Goal: Task Accomplishment & Management: Manage account settings

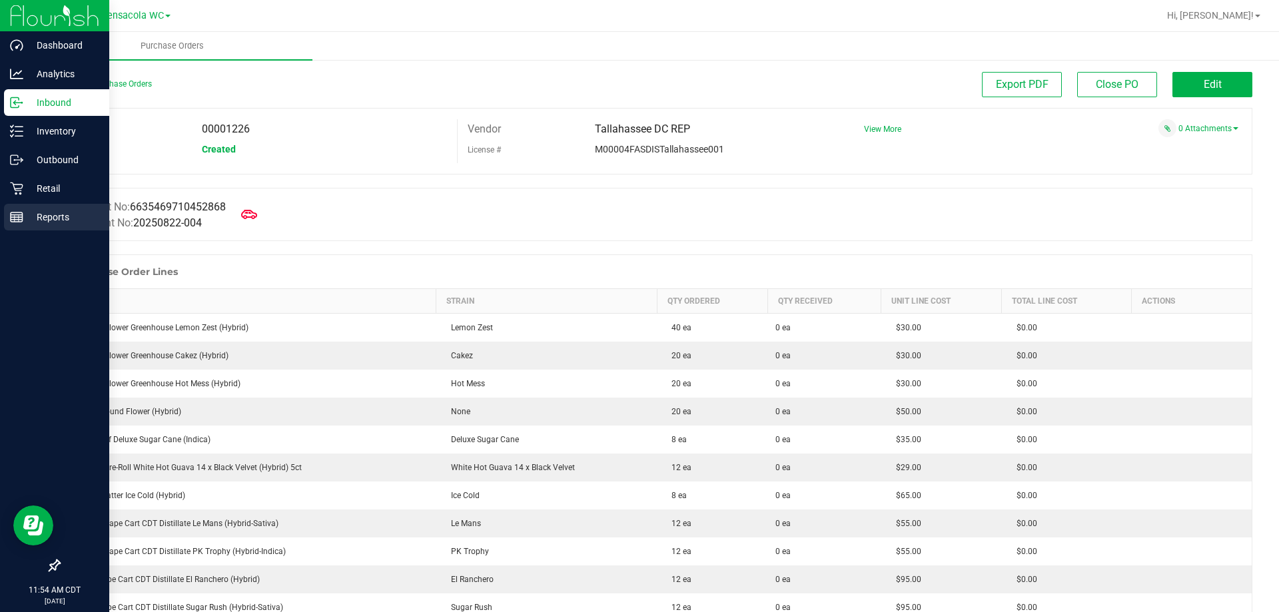
click at [53, 222] on p "Reports" at bounding box center [63, 217] width 80 height 16
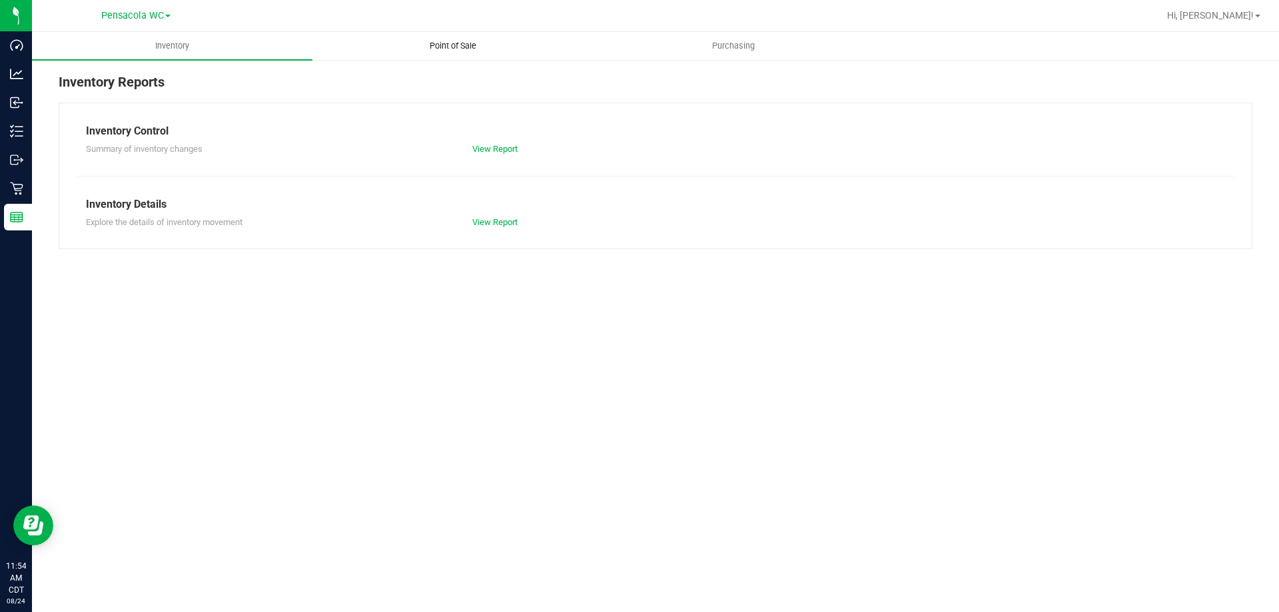
click at [462, 42] on span "Point of Sale" at bounding box center [453, 46] width 83 height 12
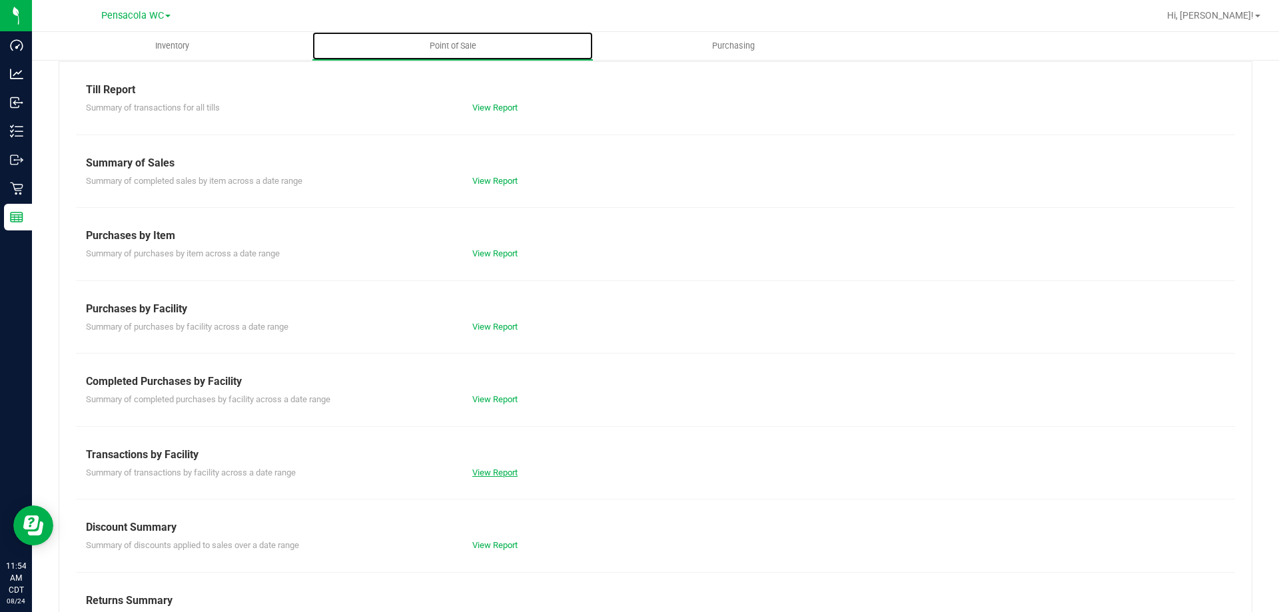
scroll to position [88, 0]
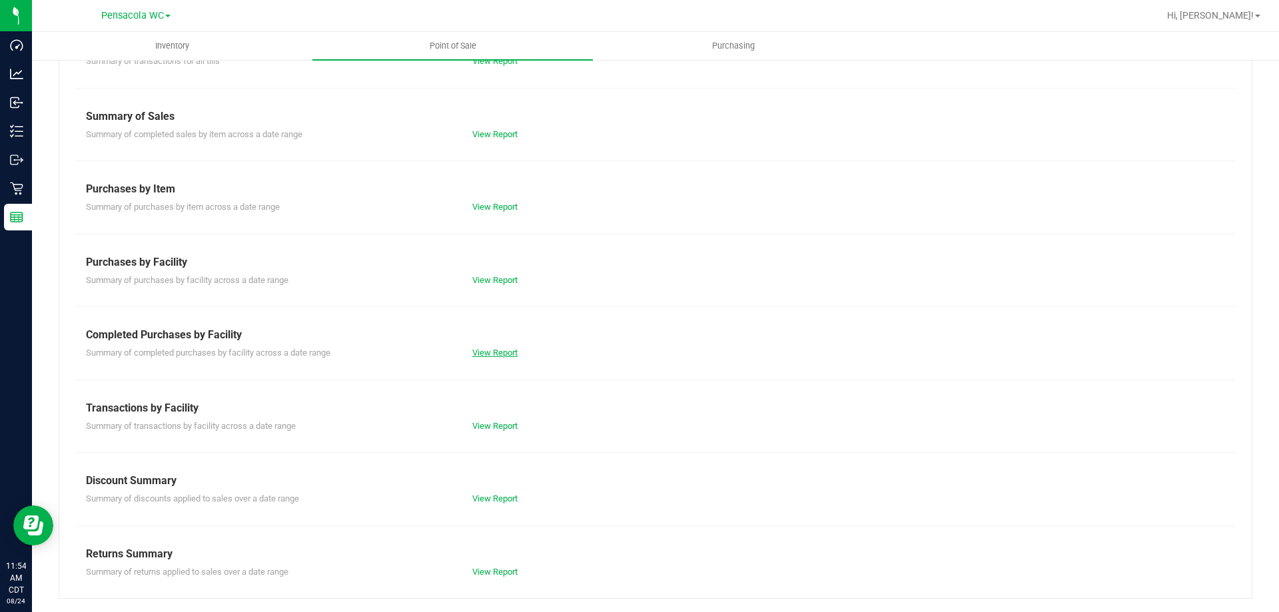
click at [499, 352] on link "View Report" at bounding box center [494, 353] width 45 height 10
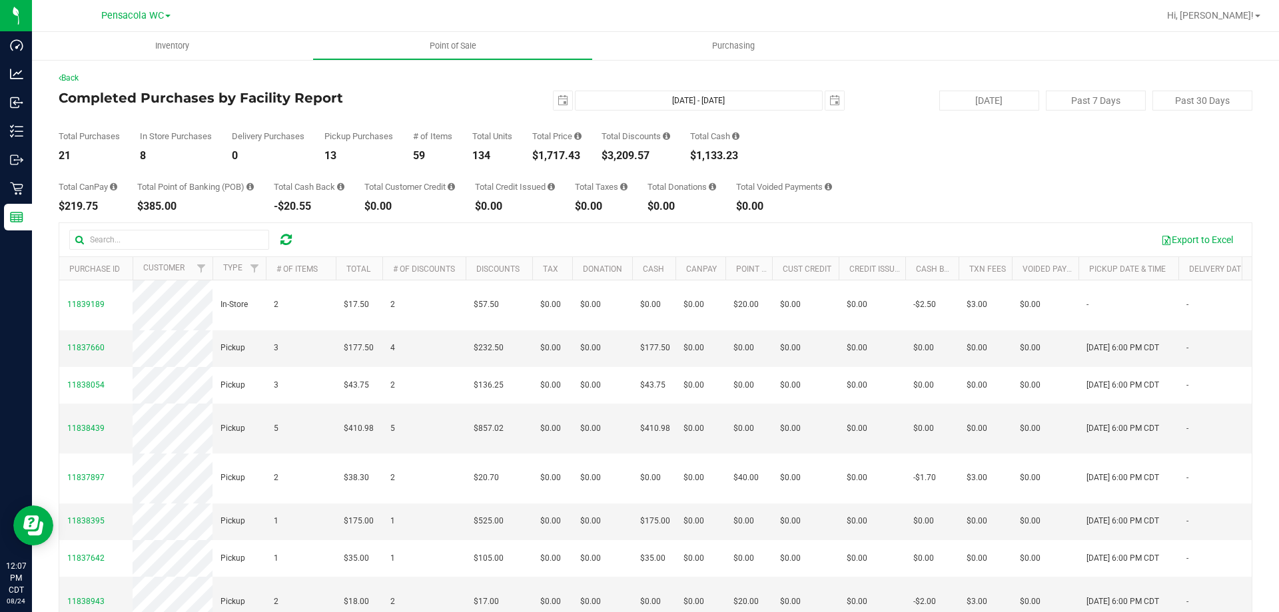
click at [823, 167] on div "Total CanPay $219.75 Total Point of Banking (POB) $385.00 Total Cash Back -$20.…" at bounding box center [656, 186] width 1194 height 51
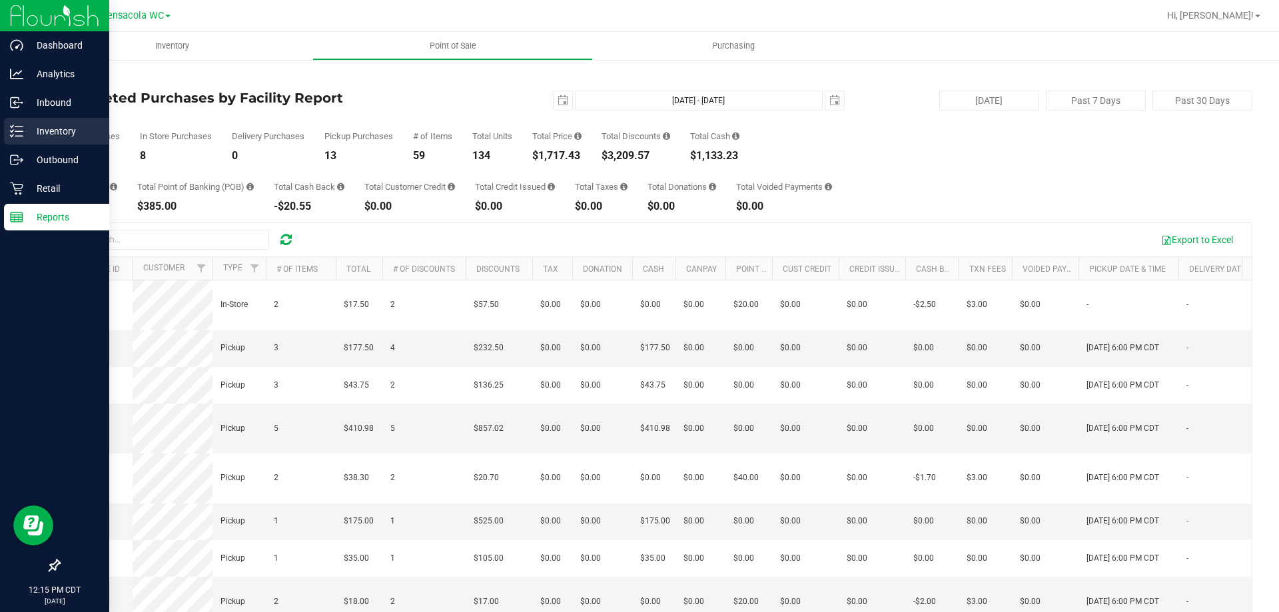
click at [38, 143] on div "Inventory" at bounding box center [56, 131] width 105 height 27
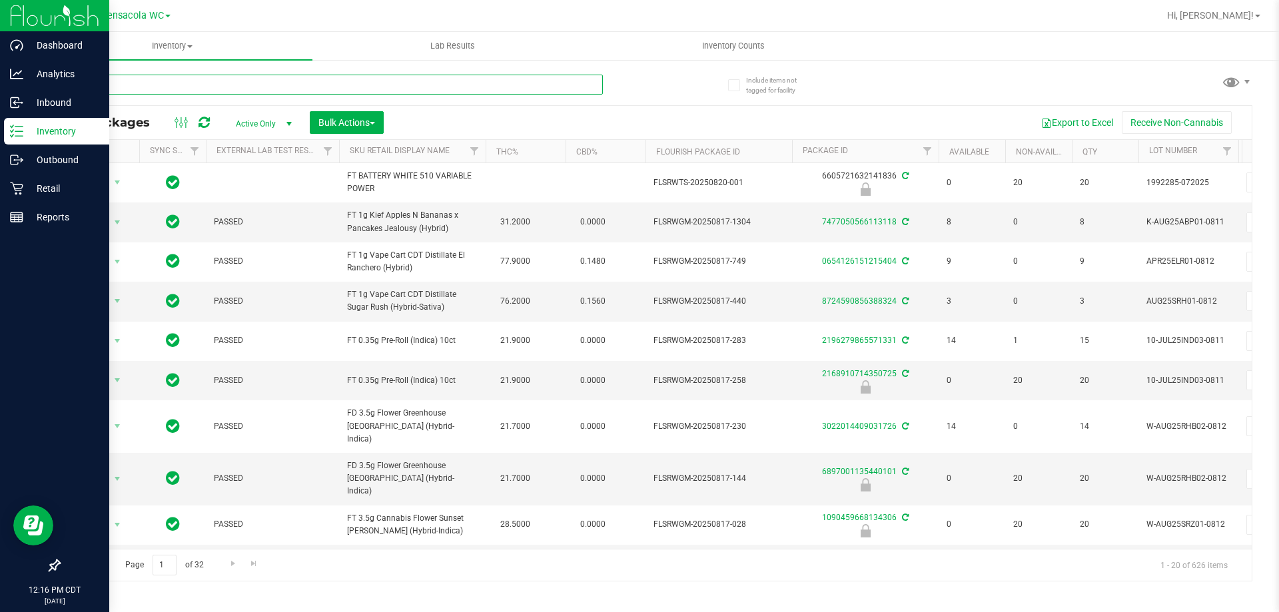
click at [424, 82] on input "text" at bounding box center [331, 85] width 544 height 20
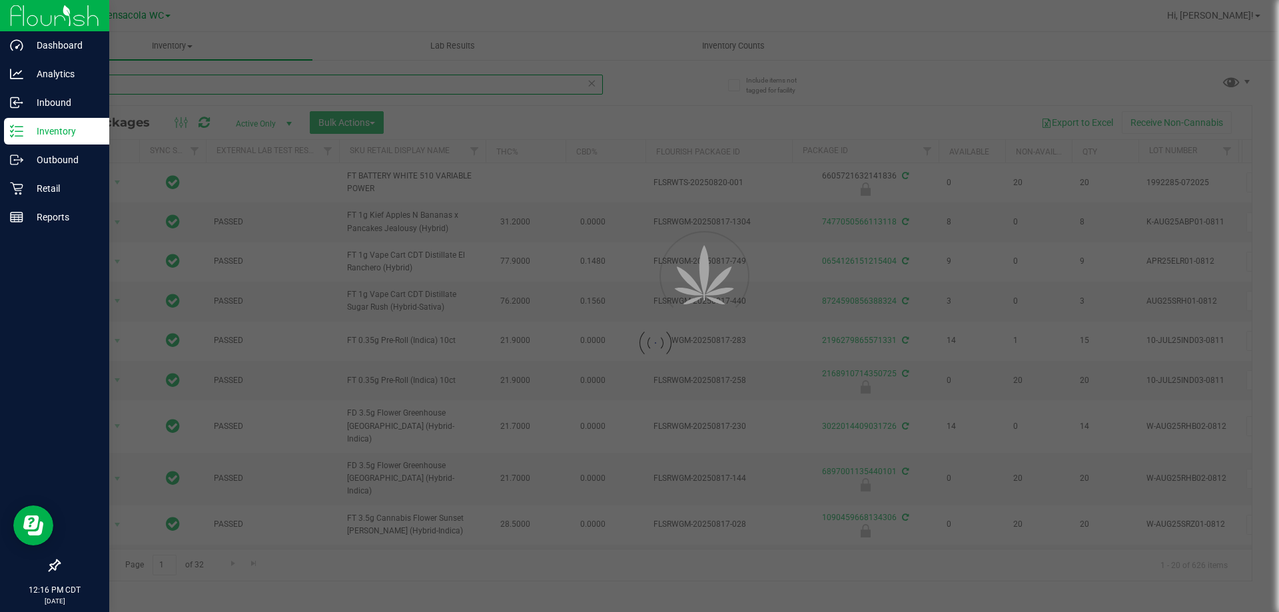
type input "y"
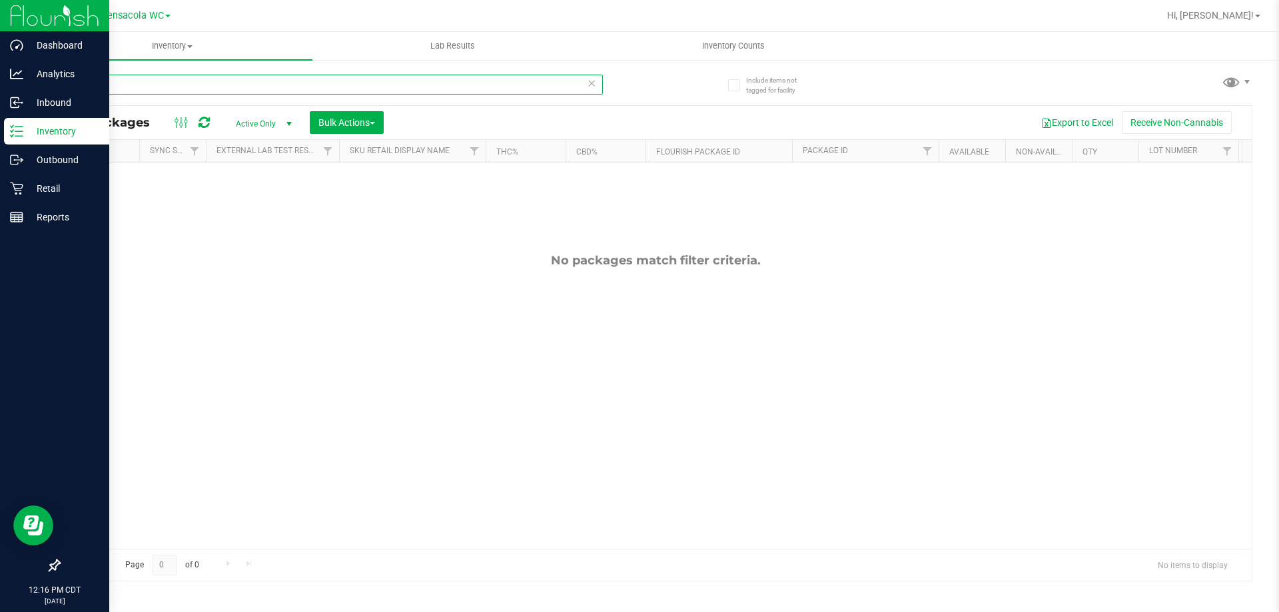
type input "7up"
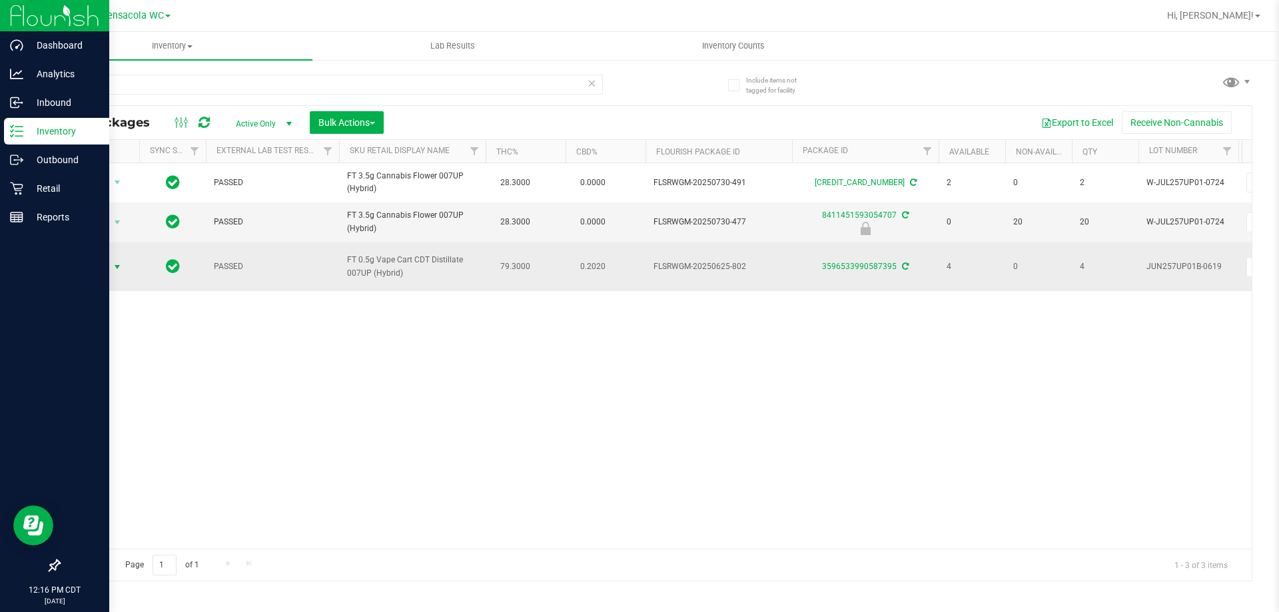
click at [107, 270] on span "Action" at bounding box center [91, 267] width 36 height 19
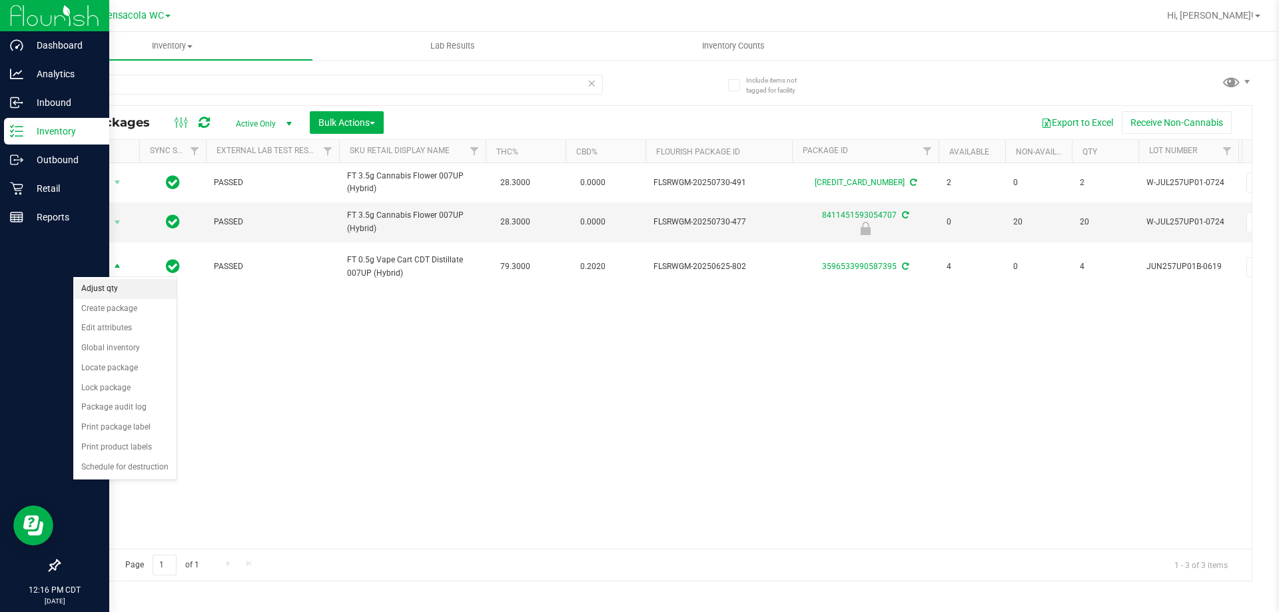
click at [123, 292] on li "Adjust qty" at bounding box center [124, 289] width 103 height 20
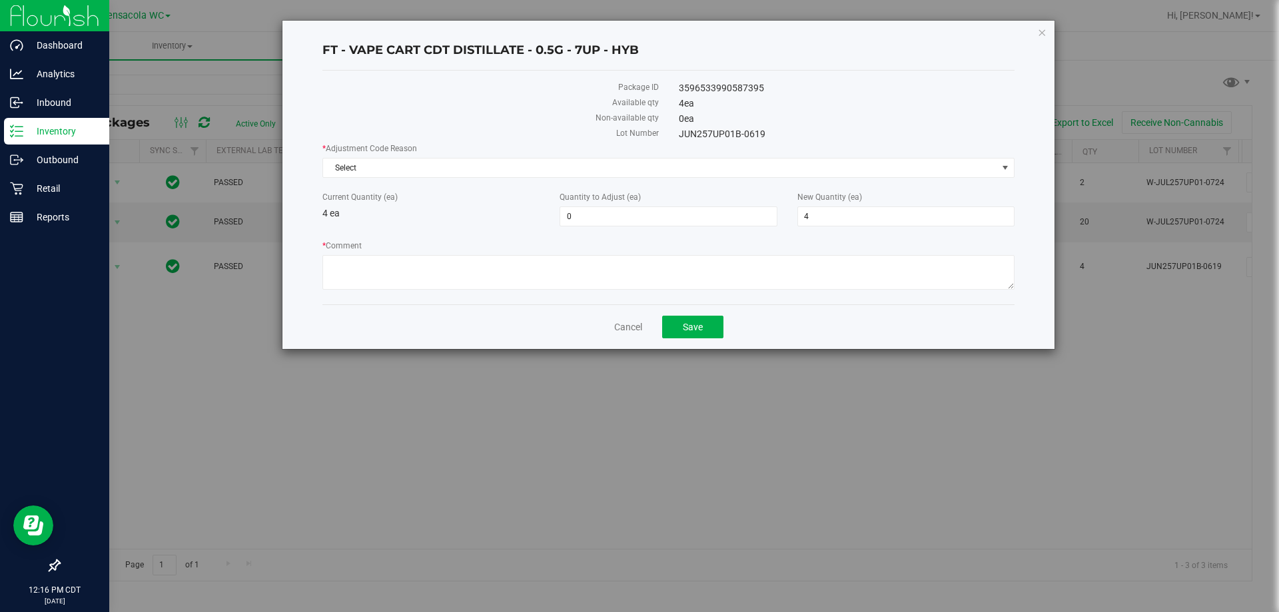
click at [614, 230] on div "* Adjustment Code Reason Select Select Depleted Inventory Audit Mistake Moistur…" at bounding box center [668, 218] width 692 height 151
click at [651, 211] on span "0 0" at bounding box center [667, 216] width 217 height 20
type input "-1"
type input "3"
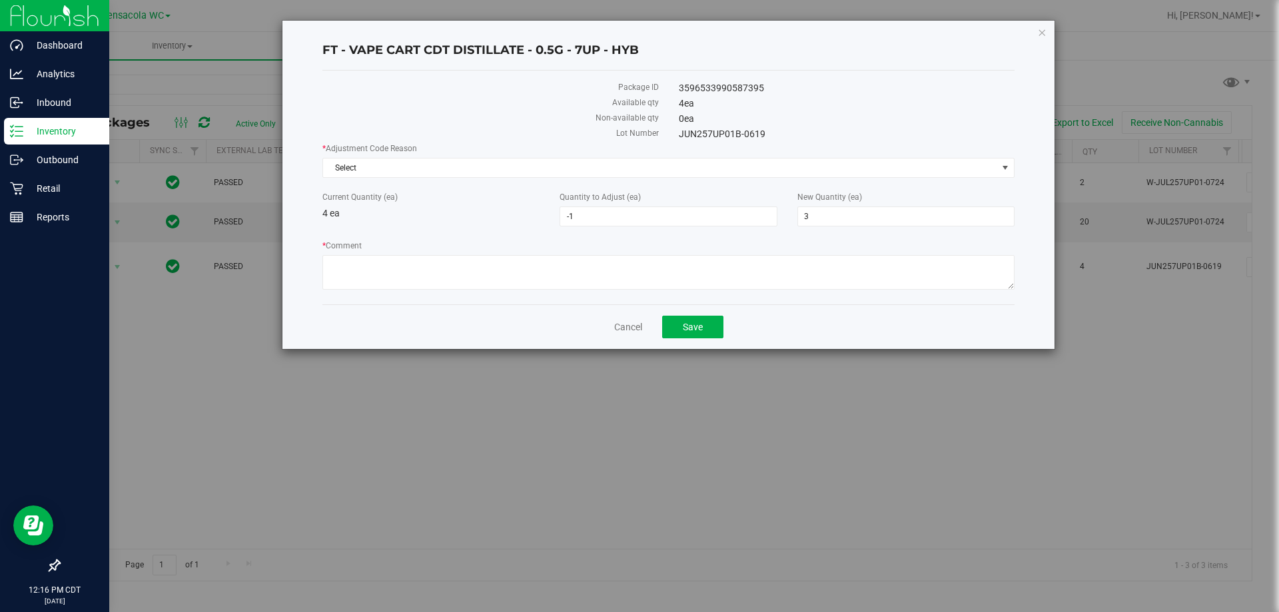
click at [707, 178] on div "* Adjustment Code Reason Select Select Depleted Inventory Audit Mistake Moistur…" at bounding box center [668, 218] width 692 height 151
click at [584, 282] on textarea "* Comment" at bounding box center [668, 272] width 692 height 35
type textarea "We're unsure if this was a glitch or if two accidentally went out without the s…"
drag, startPoint x: 676, startPoint y: 314, endPoint x: 679, endPoint y: 321, distance: 8.0
click at [677, 314] on div "Cancel Save" at bounding box center [668, 326] width 692 height 45
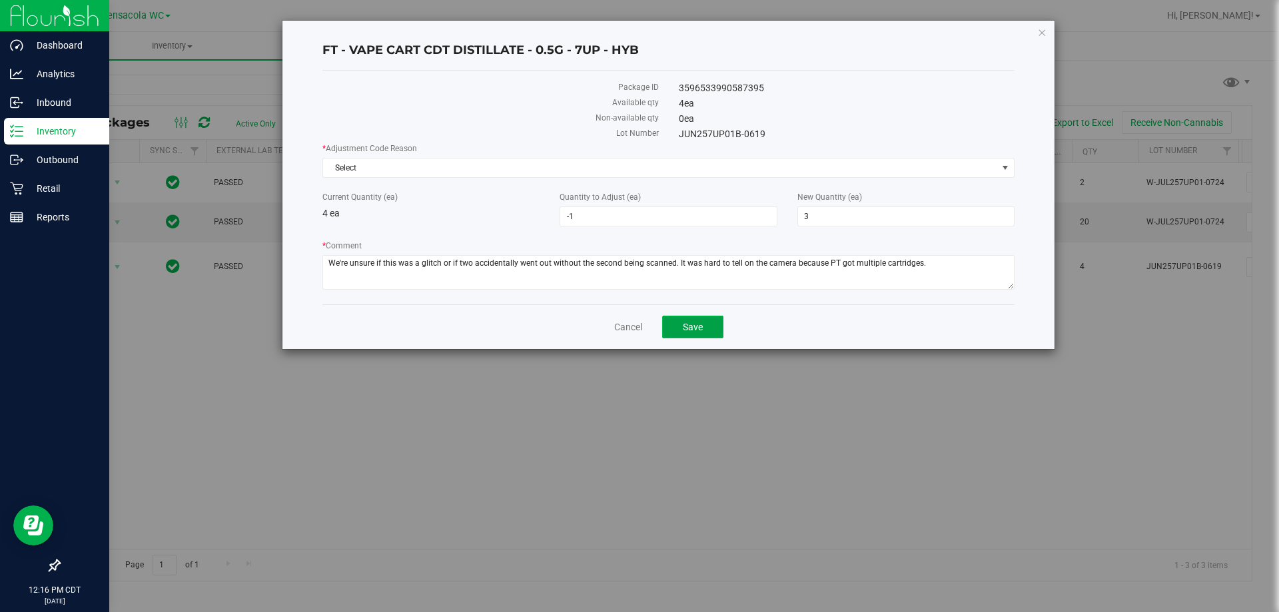
click at [681, 327] on button "Save" at bounding box center [692, 327] width 61 height 23
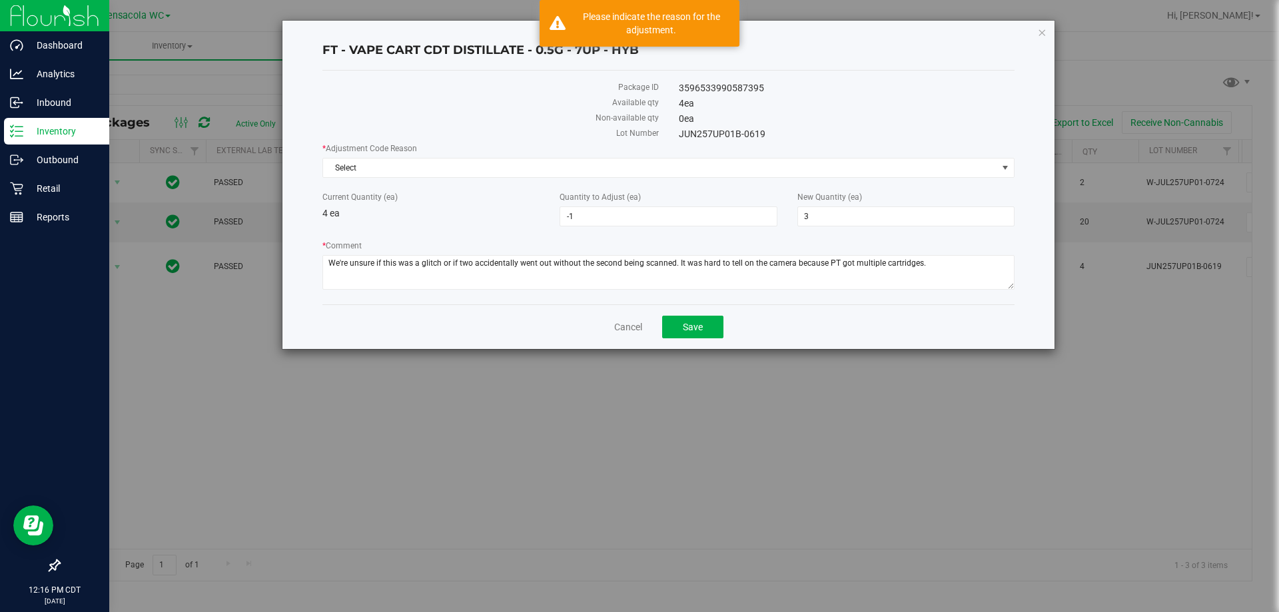
click at [625, 152] on label "* Adjustment Code Reason" at bounding box center [668, 149] width 692 height 12
click at [626, 159] on span "Select" at bounding box center [660, 168] width 674 height 19
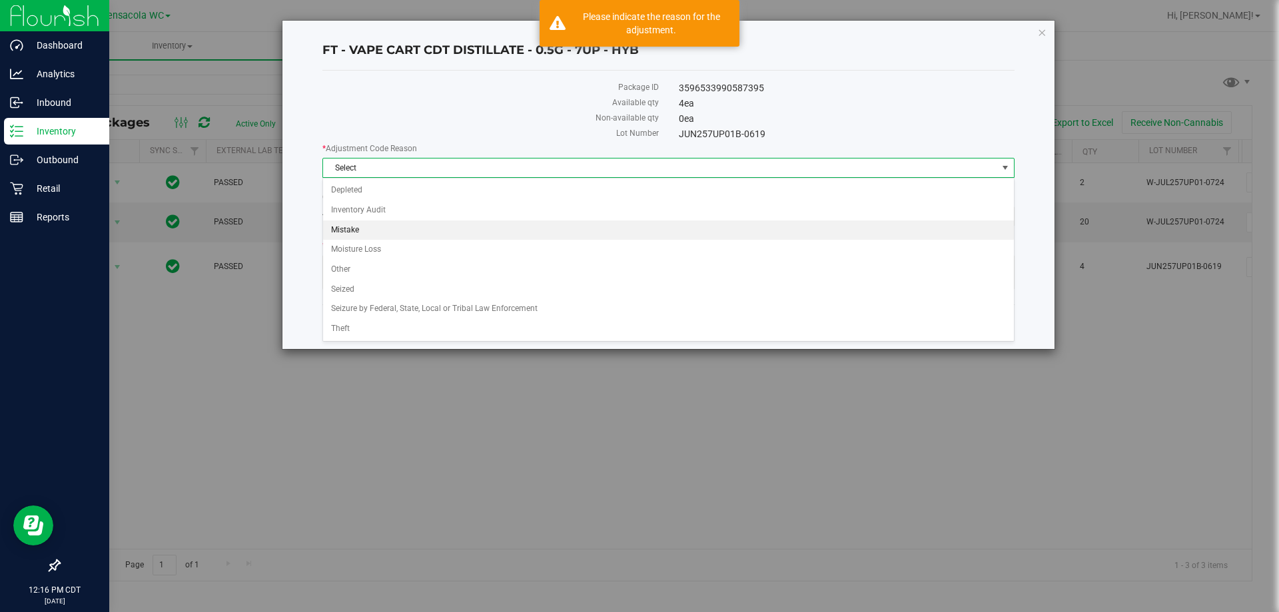
click at [542, 221] on li "Mistake" at bounding box center [668, 230] width 691 height 20
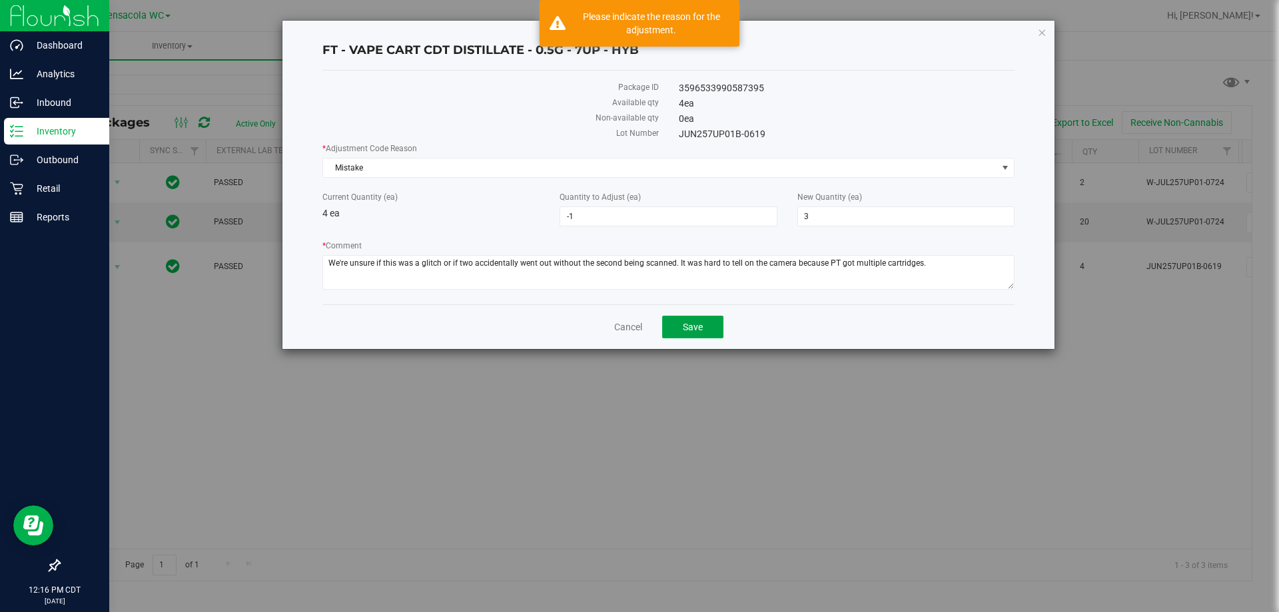
drag, startPoint x: 677, startPoint y: 329, endPoint x: 725, endPoint y: 354, distance: 54.5
click at [680, 330] on button "Save" at bounding box center [692, 327] width 61 height 23
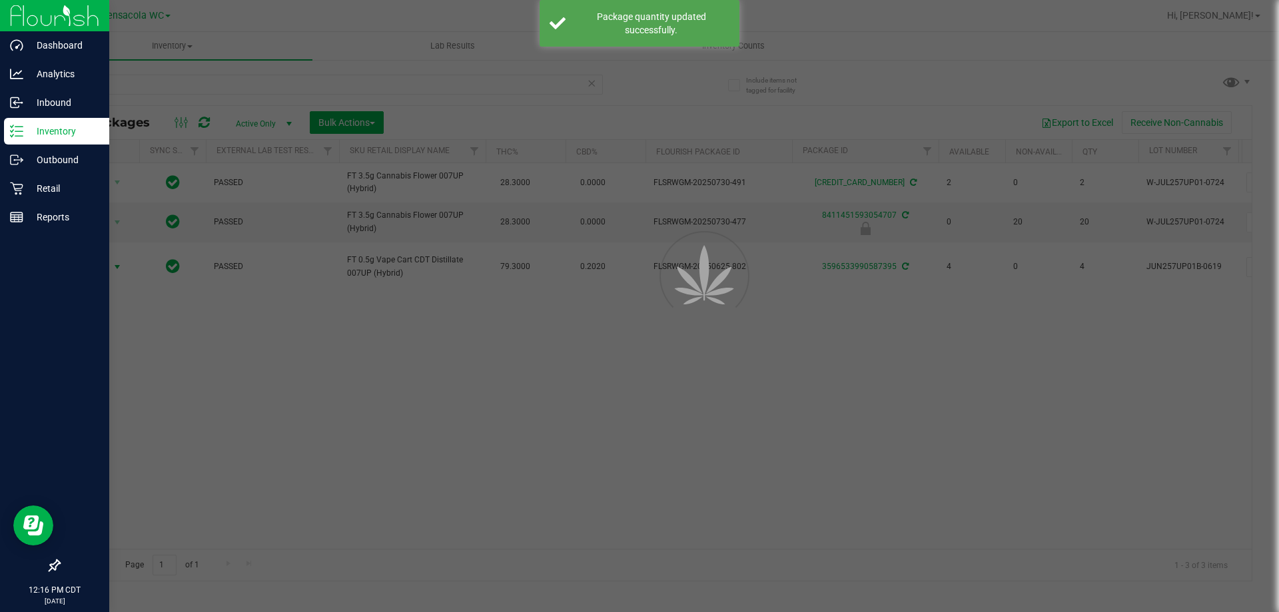
drag, startPoint x: 974, startPoint y: 462, endPoint x: 974, endPoint y: 455, distance: 7.3
click at [974, 455] on div at bounding box center [639, 306] width 1279 height 612
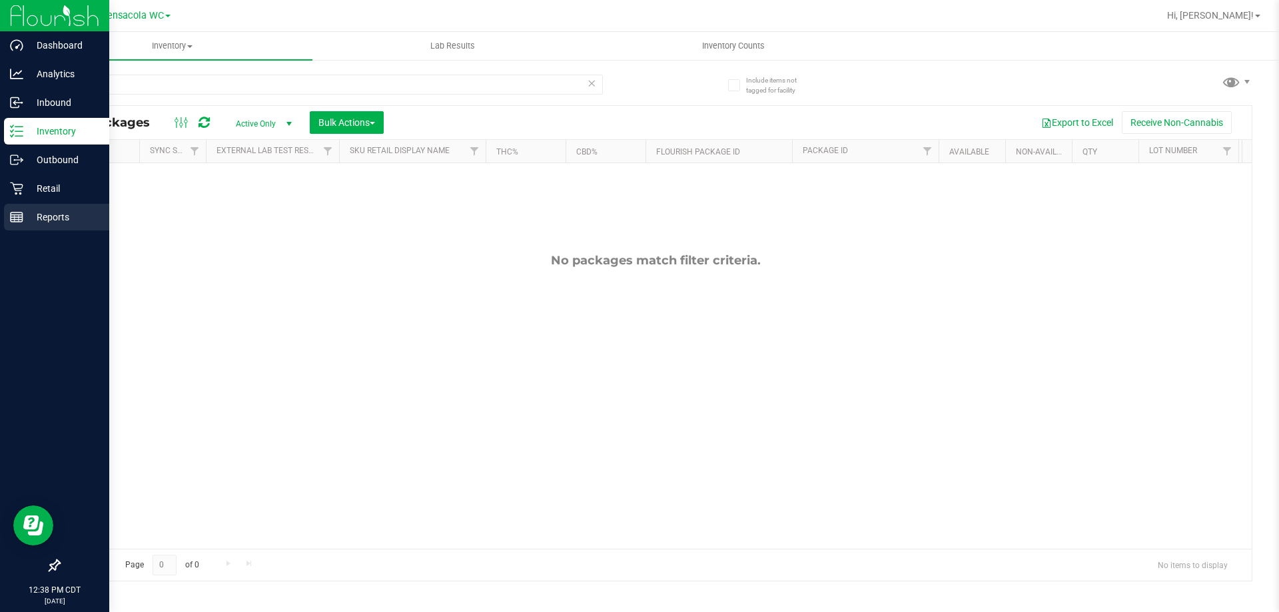
click at [27, 205] on div "Reports" at bounding box center [56, 217] width 105 height 27
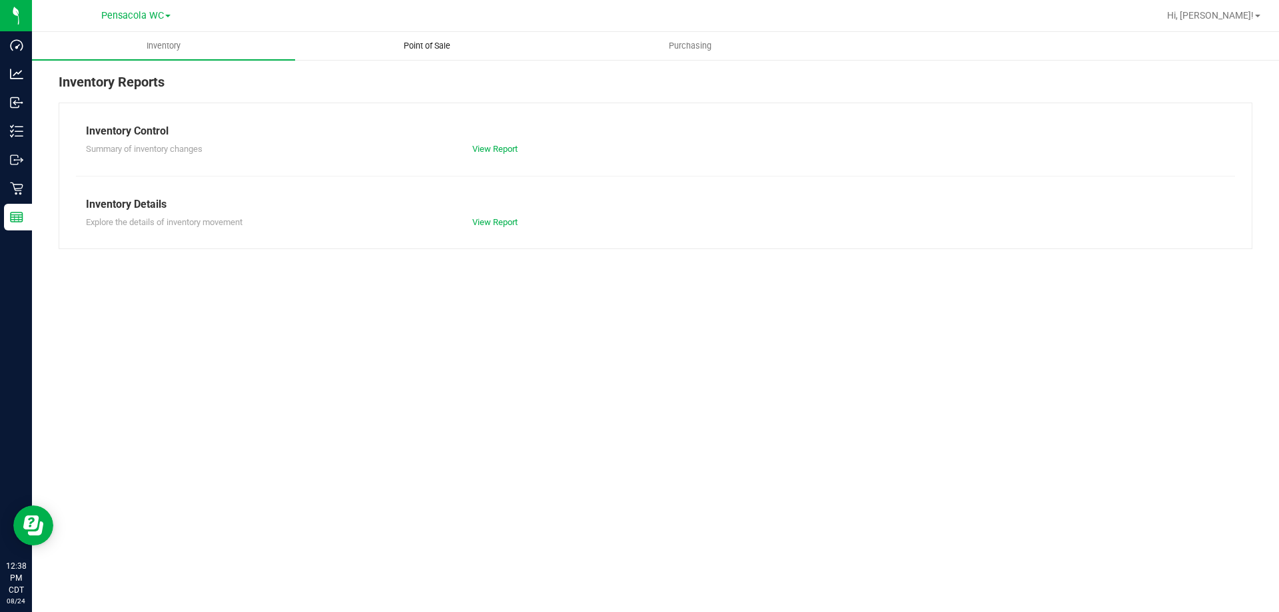
click at [383, 46] on uib-tab-heading "Point of Sale" at bounding box center [427, 46] width 262 height 27
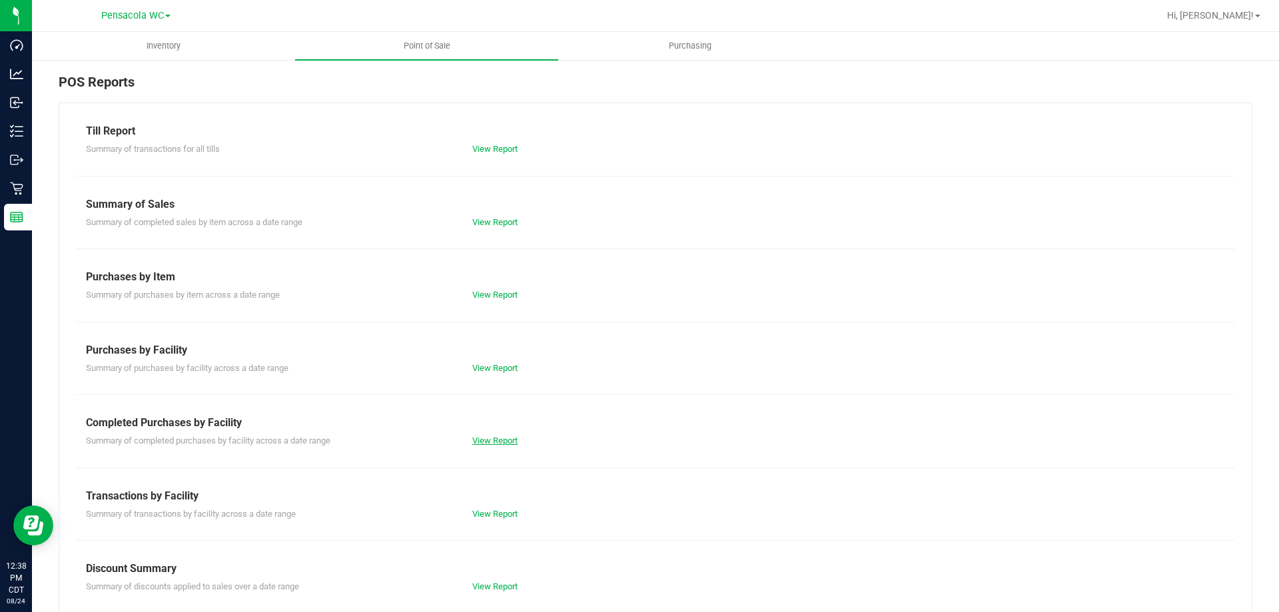
click at [502, 444] on link "View Report" at bounding box center [494, 441] width 45 height 10
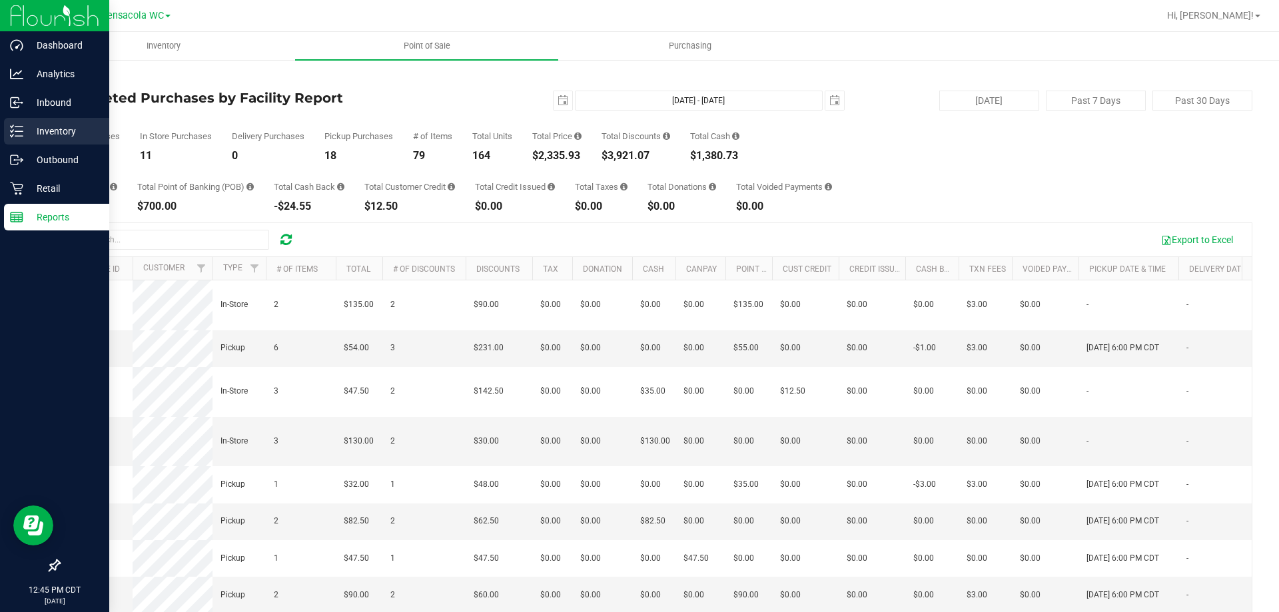
click at [31, 131] on p "Inventory" at bounding box center [63, 131] width 80 height 16
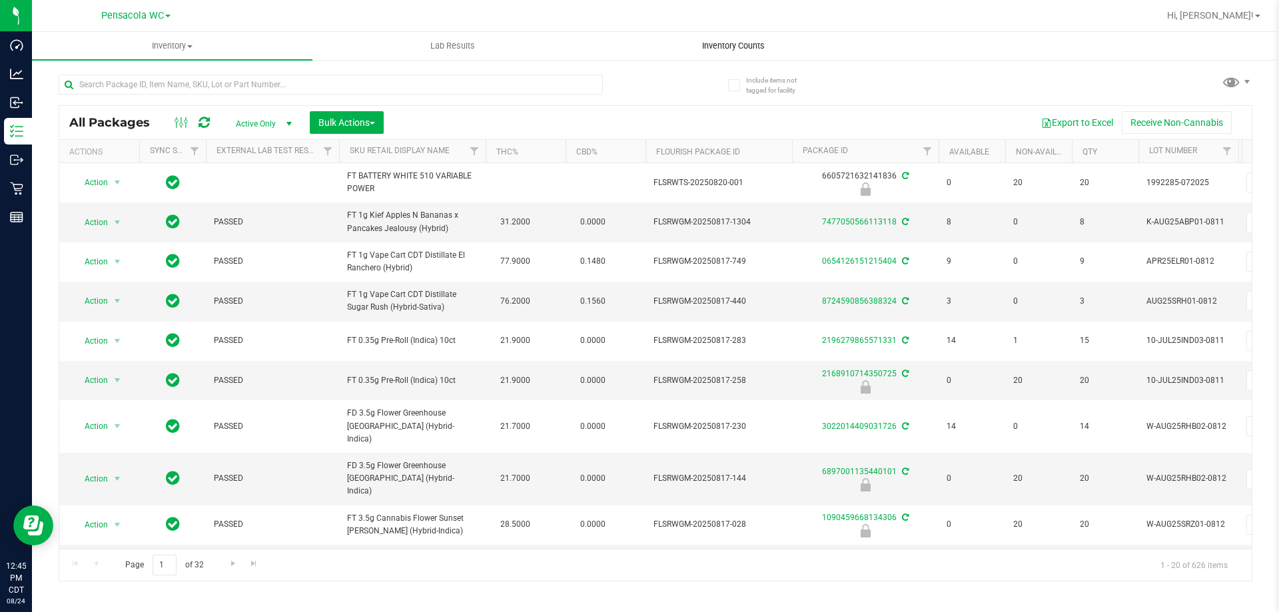
click at [701, 45] on span "Inventory Counts" at bounding box center [733, 46] width 99 height 12
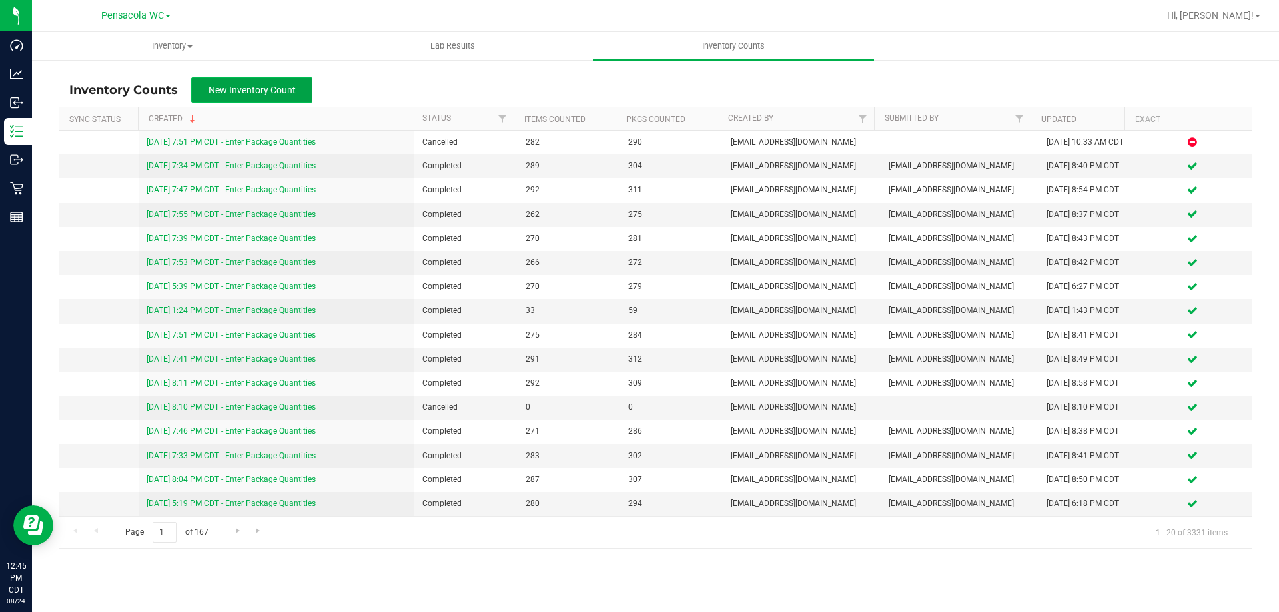
click at [301, 93] on button "New Inventory Count" at bounding box center [251, 89] width 121 height 25
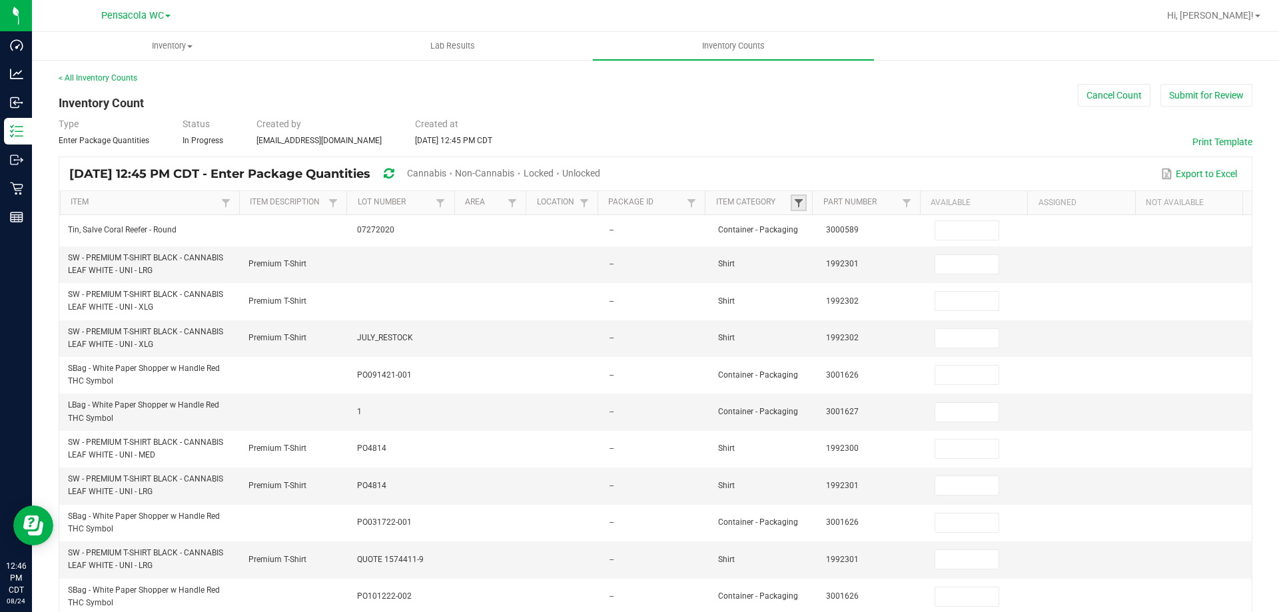
click at [793, 199] on span at bounding box center [798, 203] width 11 height 11
click at [808, 258] on li "Active Hardware (Cannabis)" at bounding box center [887, 258] width 188 height 17
checkbox \(Cannabis\) "true"
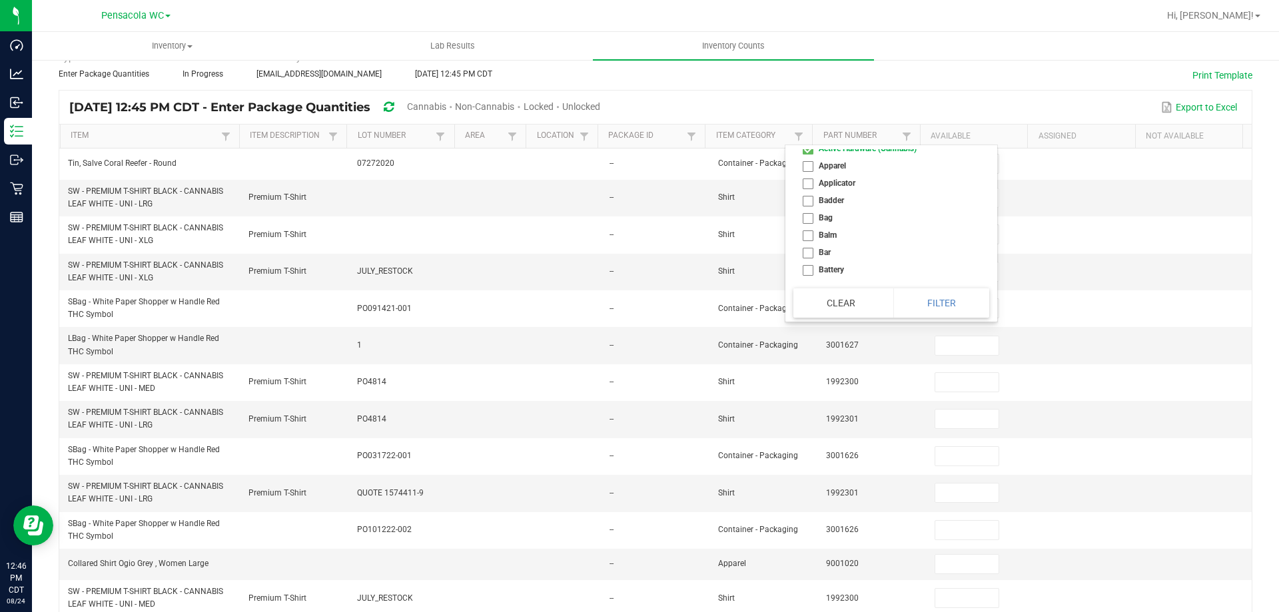
scroll to position [67, 0]
click at [807, 244] on li "Battery" at bounding box center [887, 246] width 188 height 17
checkbox input "true"
click at [805, 236] on li "Cannabis Accessories" at bounding box center [887, 236] width 188 height 17
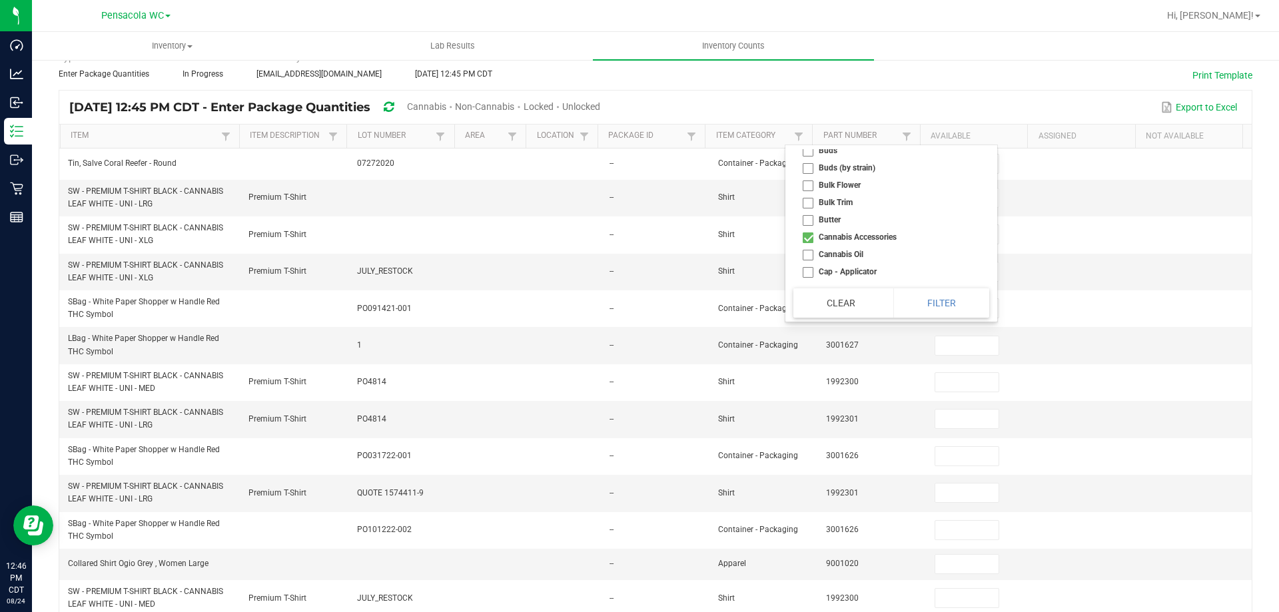
checkbox Accessories "true"
click at [810, 238] on li "Concentrate Device" at bounding box center [887, 238] width 188 height 17
checkbox Device "true"
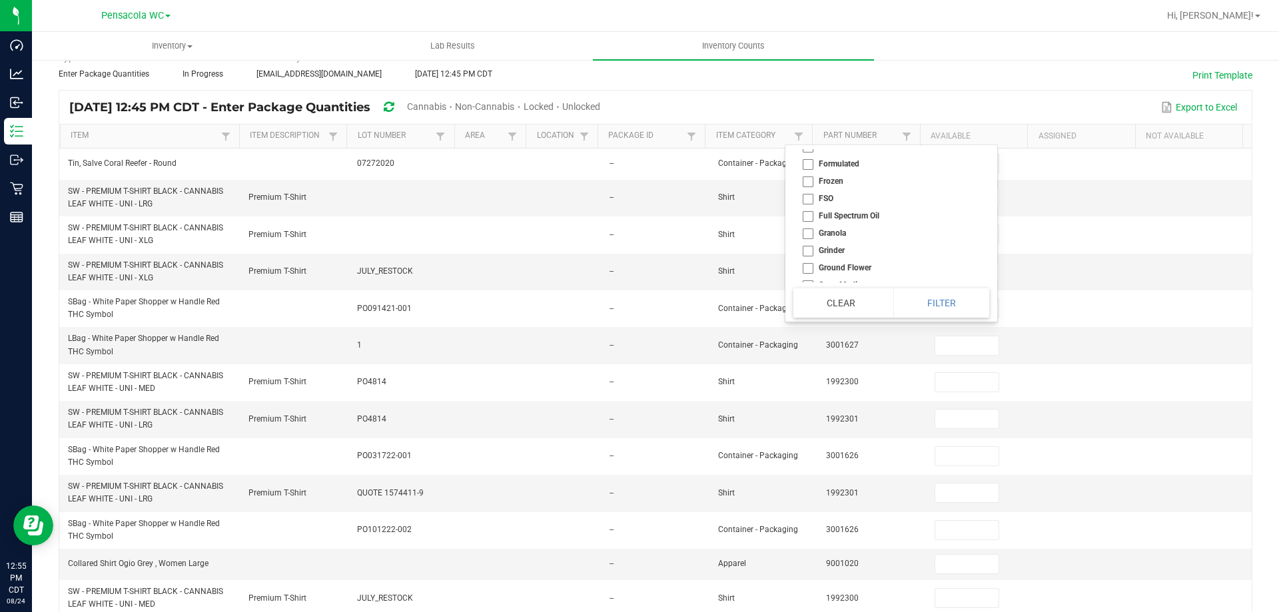
click at [812, 249] on li "Grinder" at bounding box center [887, 250] width 188 height 17
checkbox input "true"
click at [805, 171] on li "Hardware (Non-Cannabis)" at bounding box center [887, 171] width 188 height 17
checkbox \(Non-Cannabis\) "true"
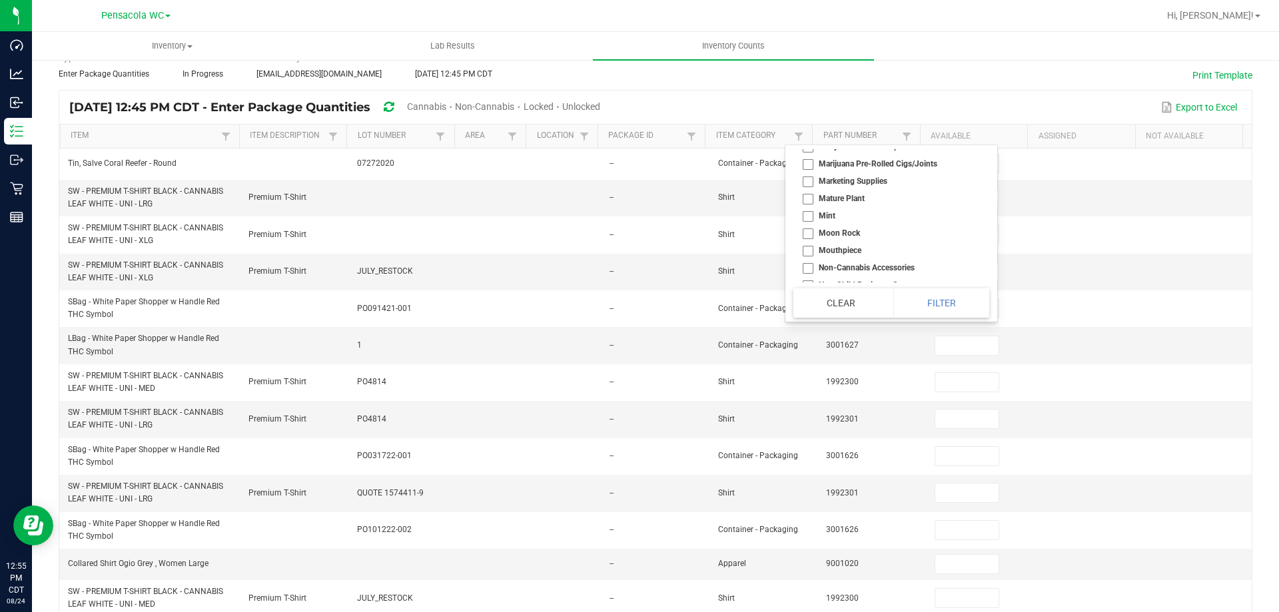
scroll to position [2398, 0]
click at [875, 201] on li "Non-Cannabis Accessories" at bounding box center [887, 200] width 188 height 17
checkbox Accessories "true"
click at [835, 271] on li "Other Merch" at bounding box center [887, 278] width 188 height 17
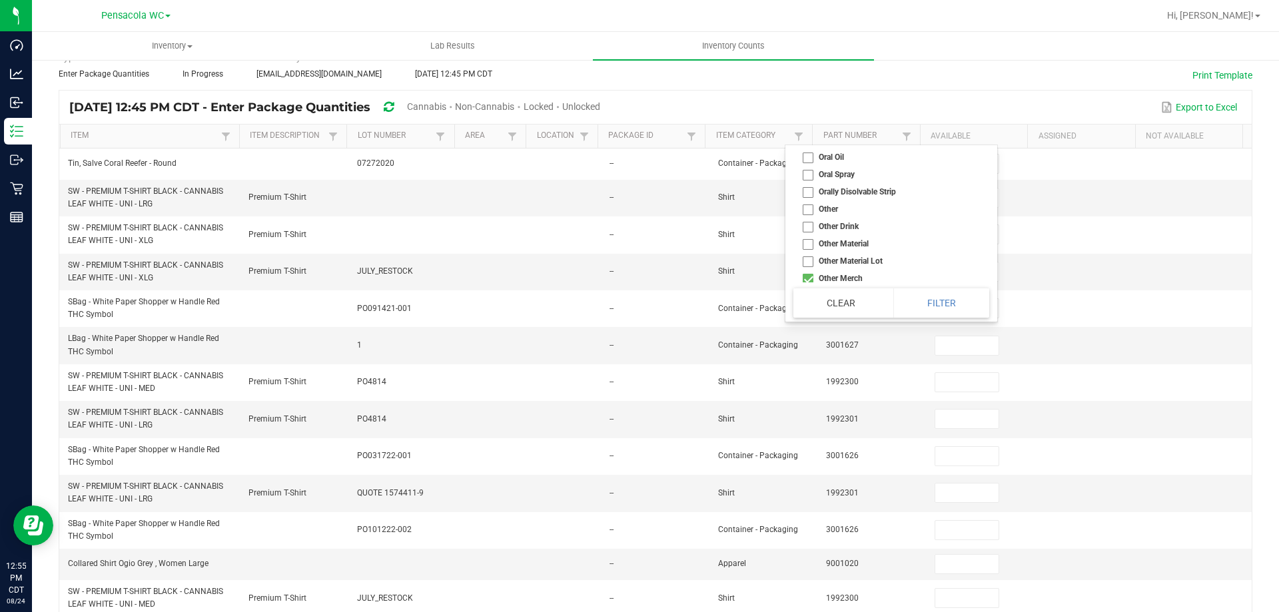
checkbox Merch "true"
drag, startPoint x: 848, startPoint y: 190, endPoint x: 833, endPoint y: 229, distance: 41.6
click at [848, 191] on li "Rolling Papers" at bounding box center [887, 192] width 188 height 17
checkbox Papers "true"
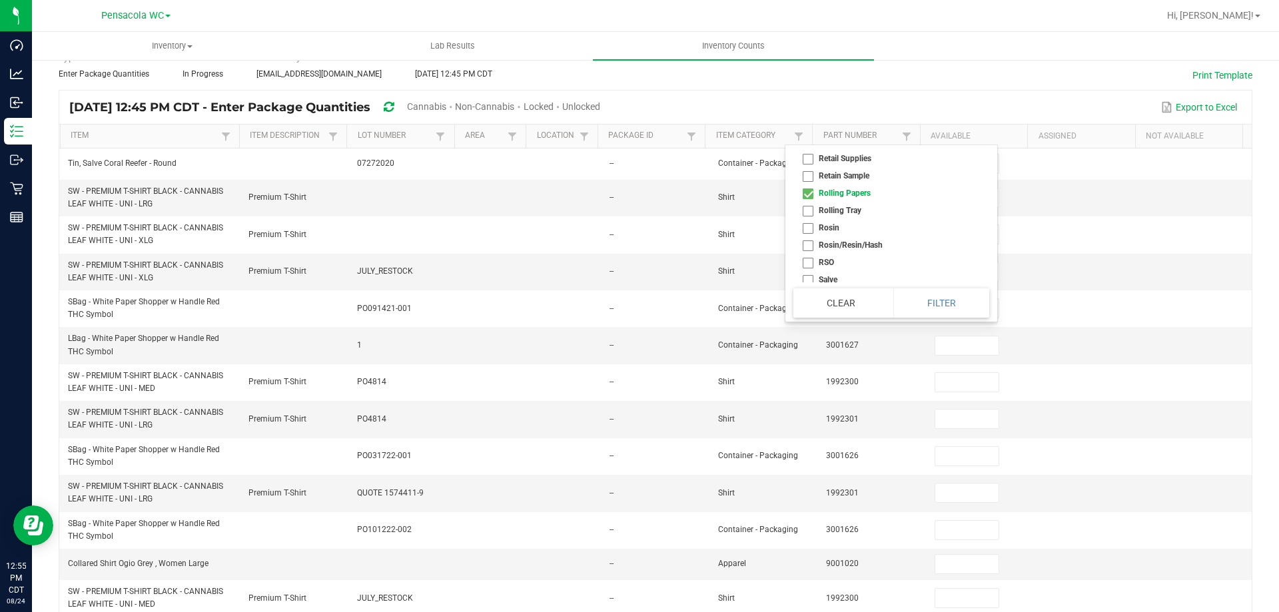
click at [834, 208] on li "Rolling Tray" at bounding box center [887, 210] width 188 height 17
checkbox Tray "true"
click at [870, 224] on li "Smoking Accessory" at bounding box center [887, 223] width 188 height 17
checkbox Accessory "true"
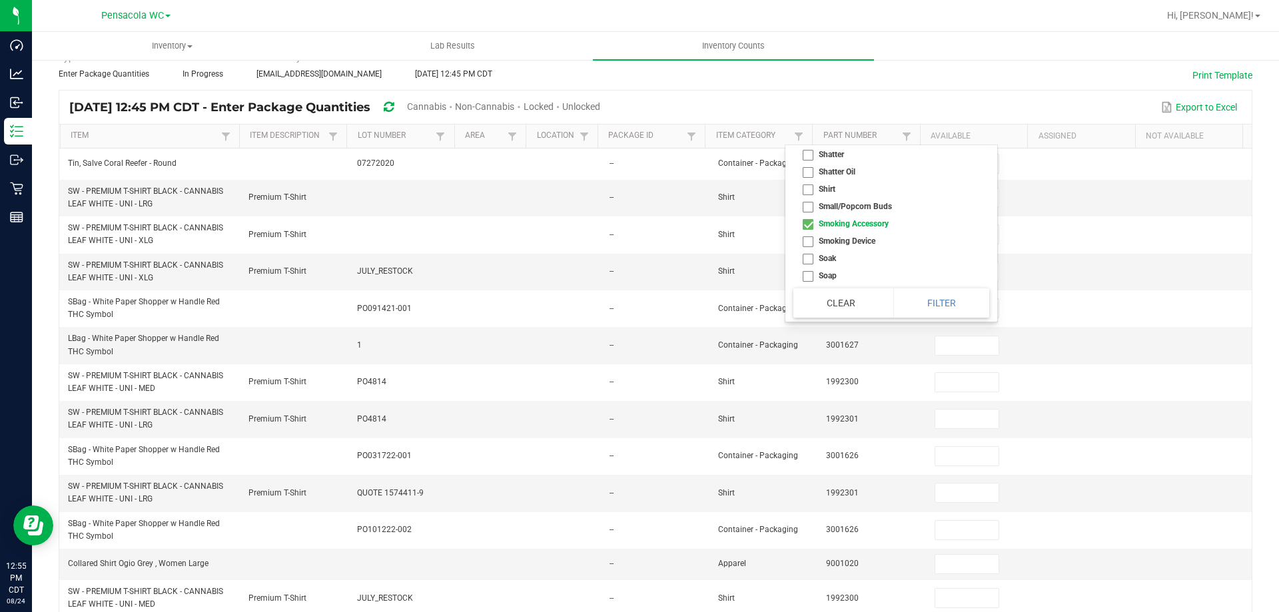
click at [853, 244] on li "Smoking Device" at bounding box center [887, 240] width 188 height 17
checkbox Device "true"
click at [845, 234] on li "Supplies" at bounding box center [887, 231] width 188 height 17
checkbox input "true"
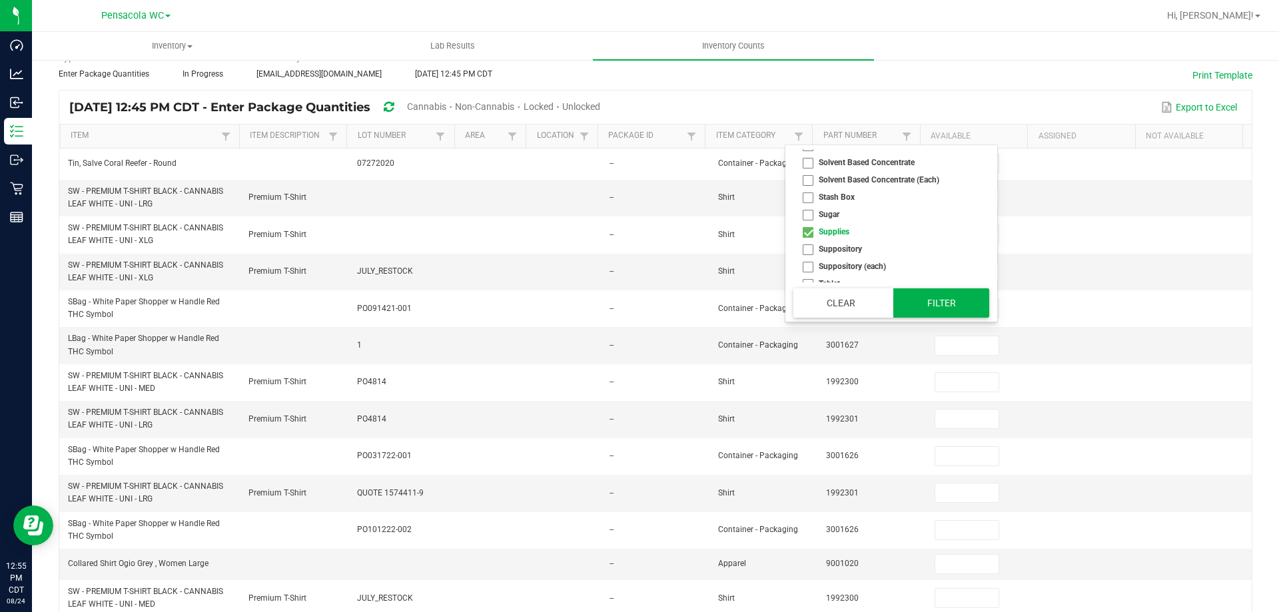
click at [936, 292] on button "Filter" at bounding box center [941, 302] width 96 height 29
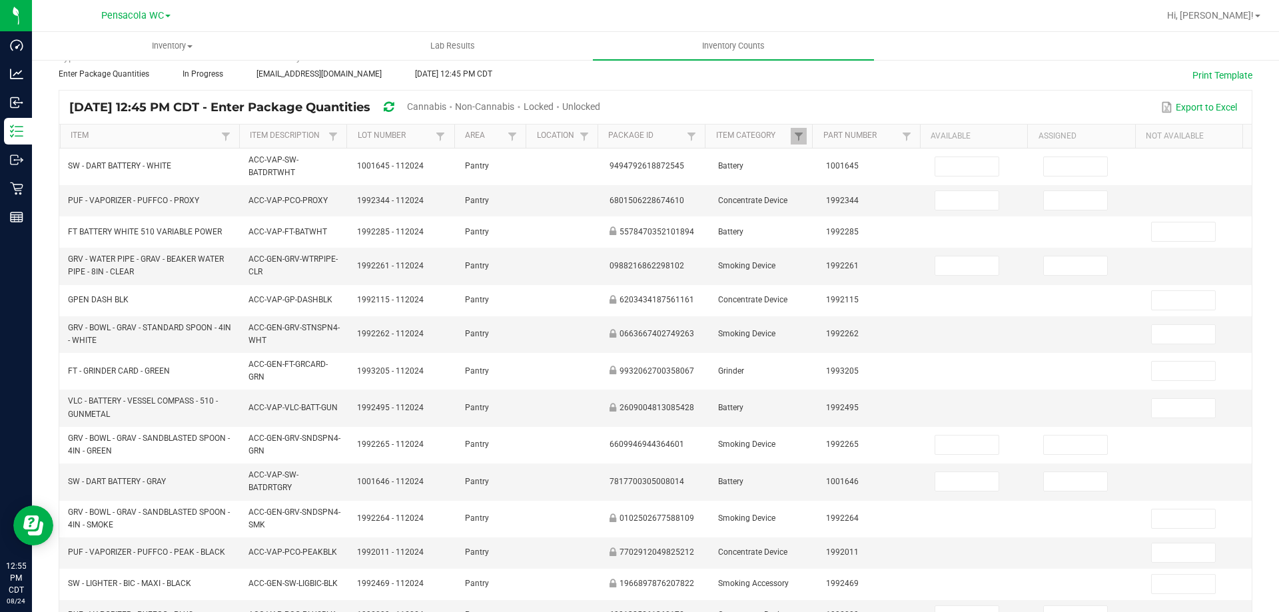
click at [161, 147] on th "Item" at bounding box center [149, 137] width 179 height 24
click at [175, 134] on link "Item" at bounding box center [144, 136] width 147 height 11
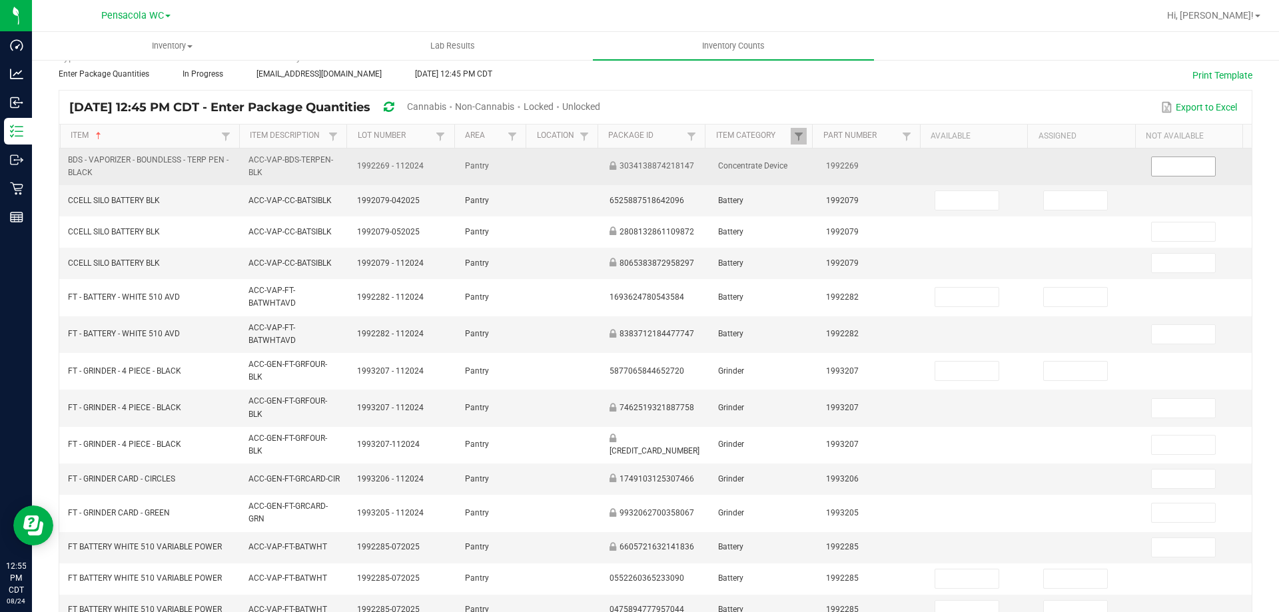
click at [1152, 164] on input at bounding box center [1183, 166] width 63 height 19
type input "1"
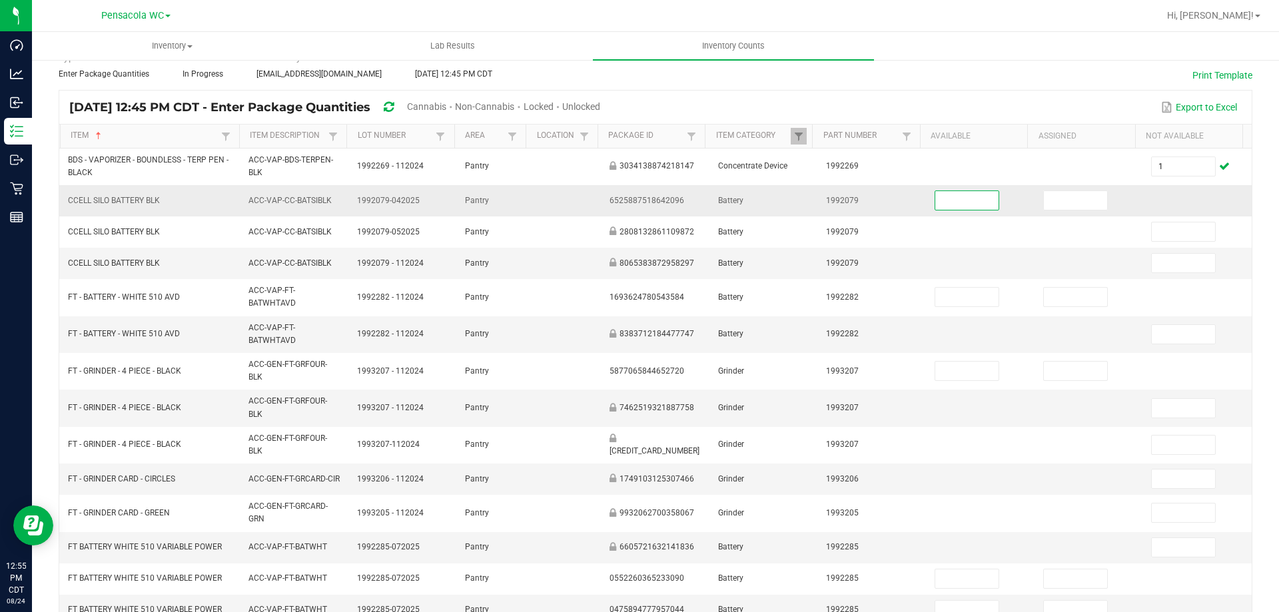
click at [981, 200] on input at bounding box center [966, 200] width 63 height 19
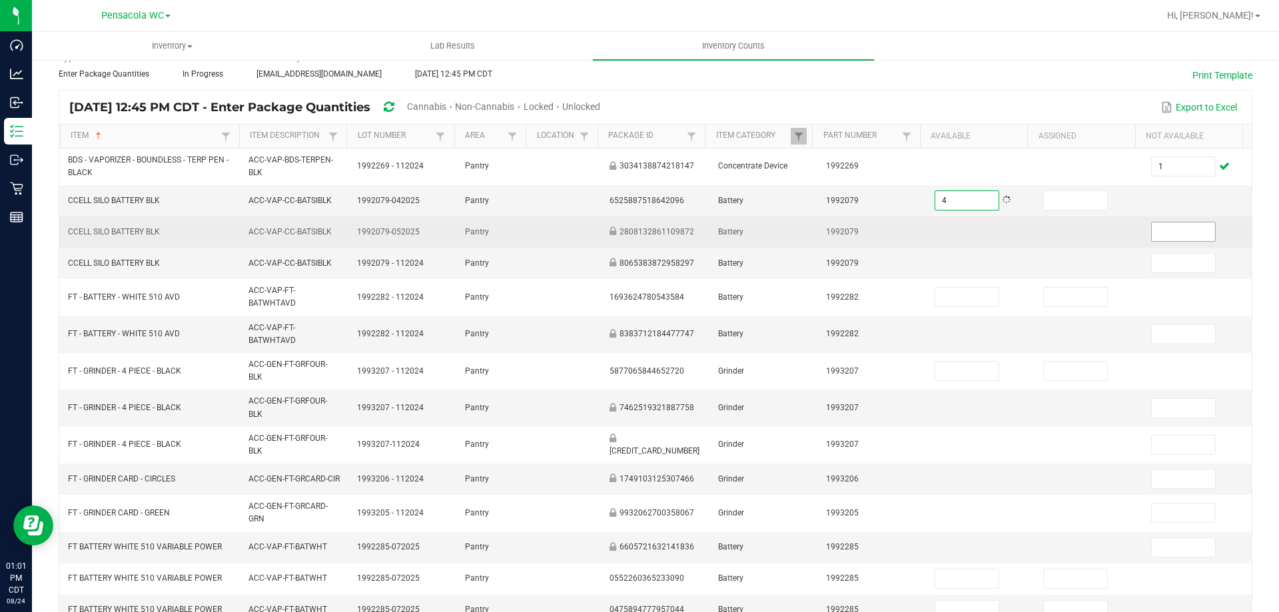
type input "4"
click at [1159, 231] on input at bounding box center [1183, 231] width 63 height 19
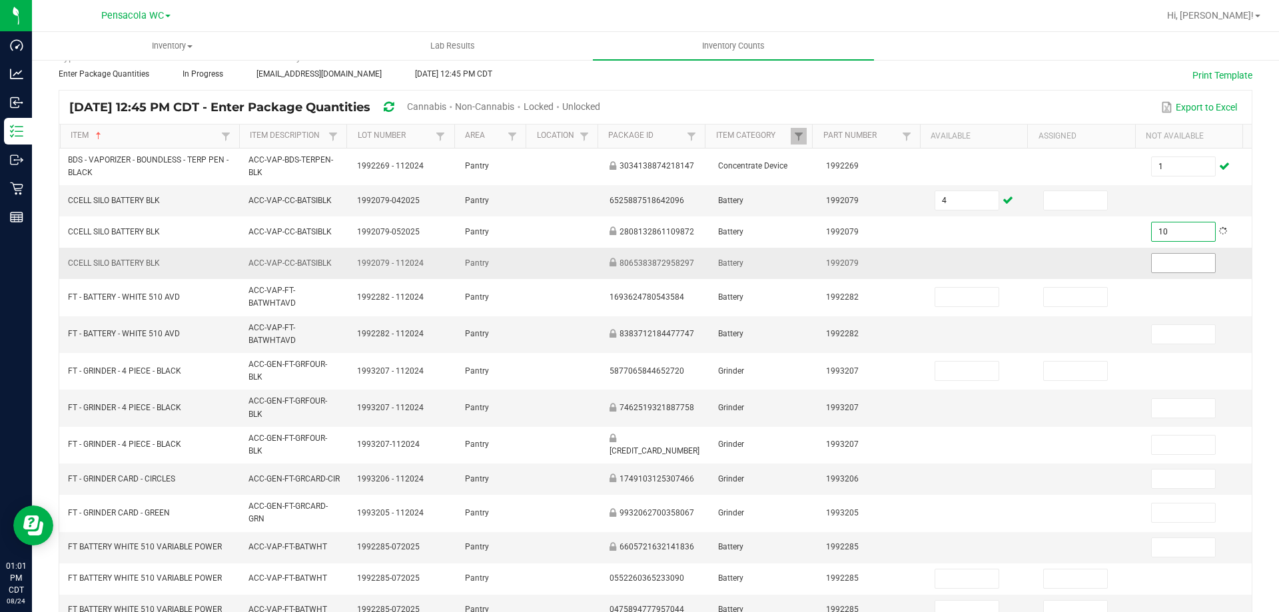
type input "10"
click at [1152, 263] on input at bounding box center [1183, 263] width 63 height 19
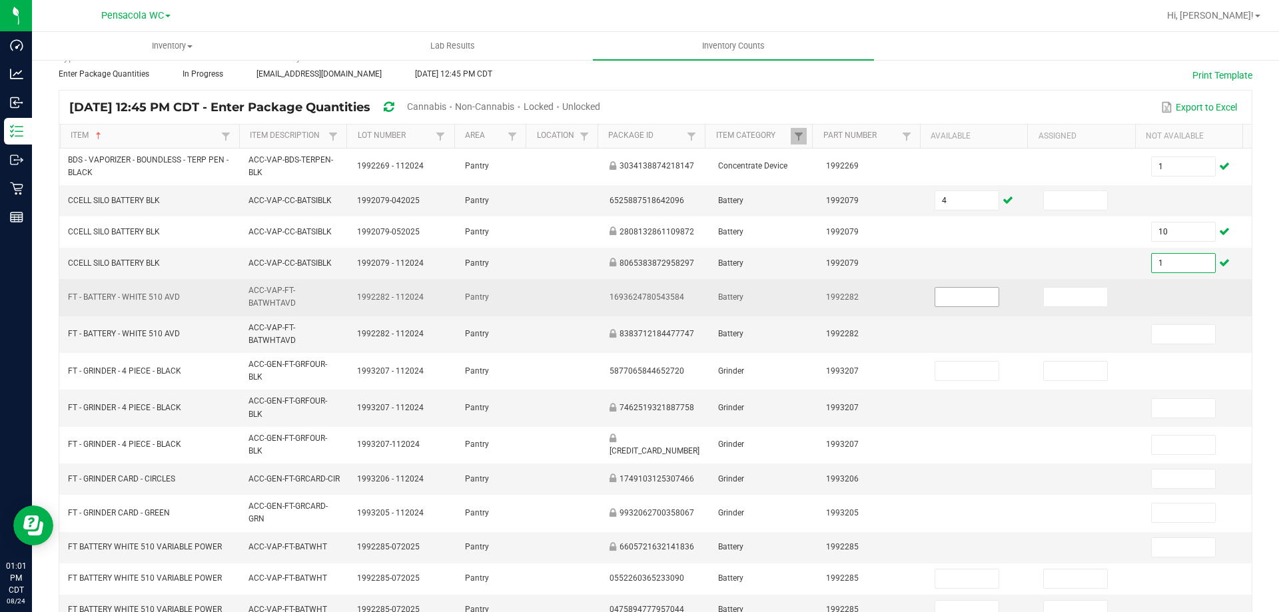
type input "1"
click at [944, 295] on input at bounding box center [966, 297] width 63 height 19
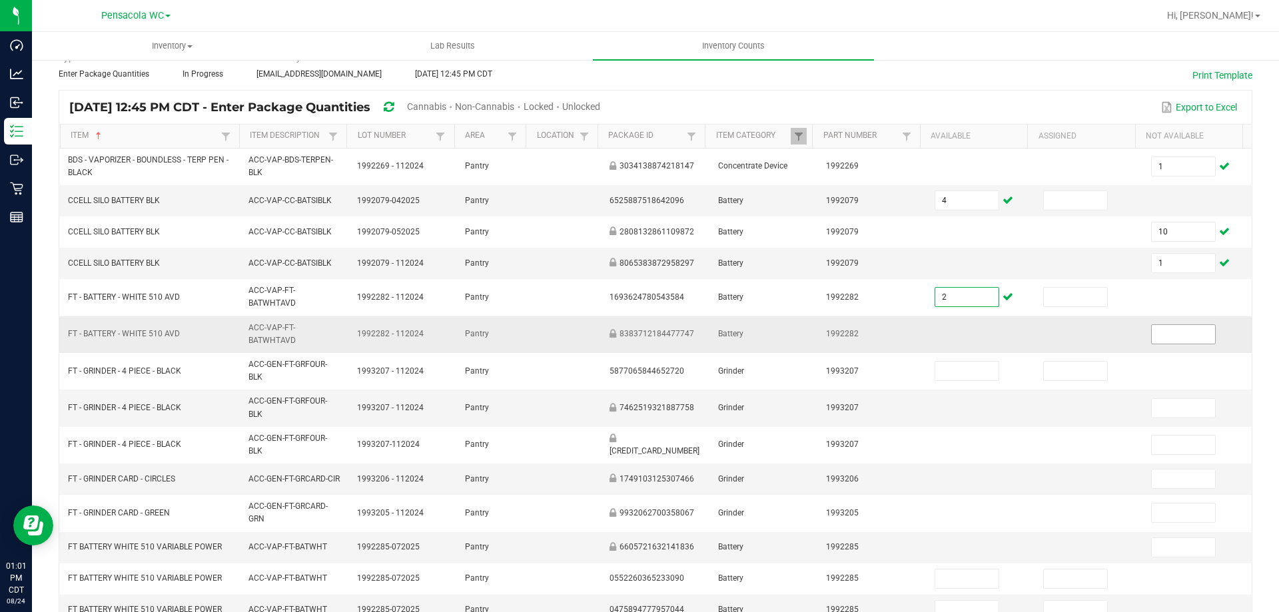
type input "2"
click at [1152, 334] on input at bounding box center [1183, 334] width 63 height 19
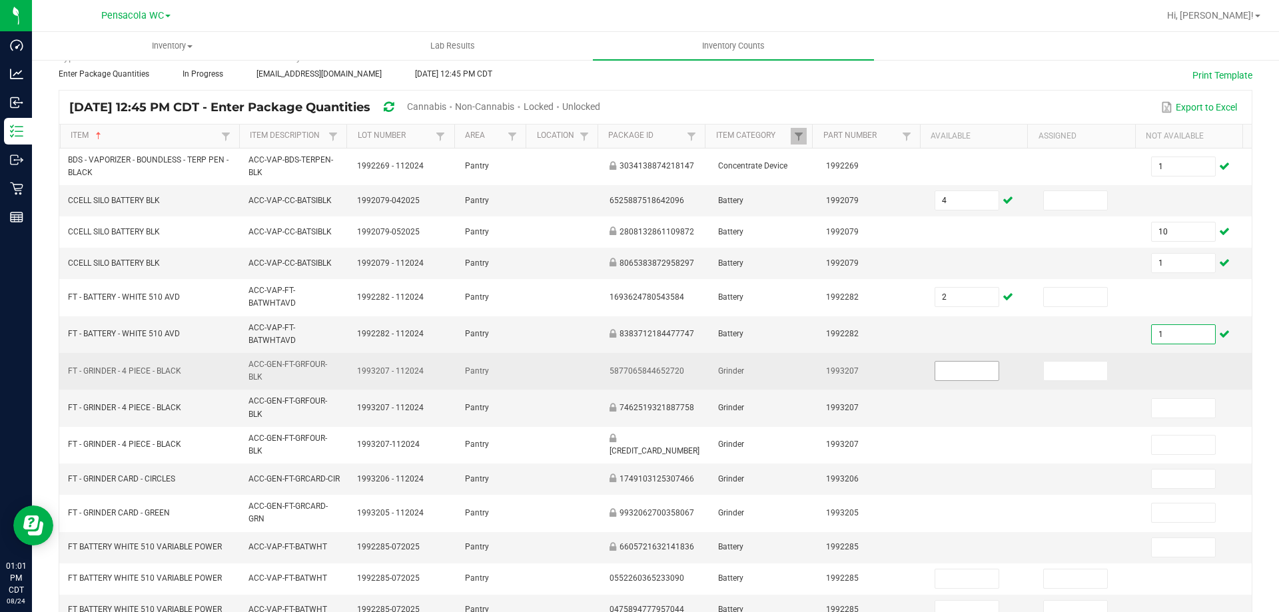
type input "1"
click at [964, 368] on input at bounding box center [966, 371] width 63 height 19
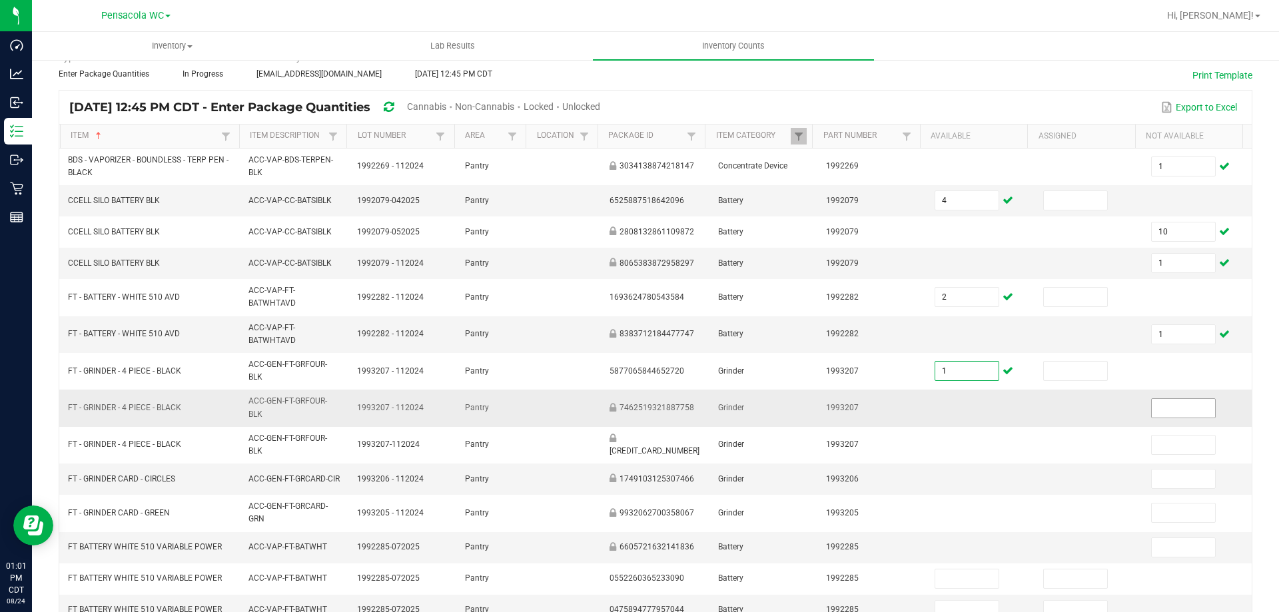
type input "1"
click at [1152, 408] on input at bounding box center [1183, 408] width 63 height 19
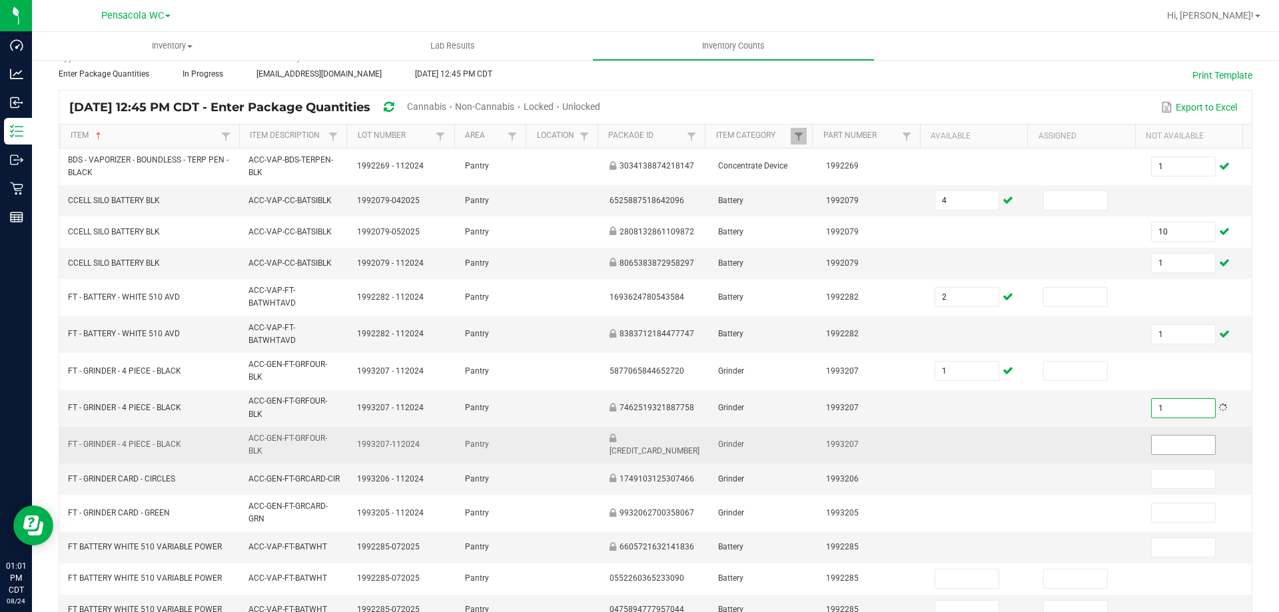
type input "1"
click at [1152, 448] on input at bounding box center [1183, 445] width 63 height 19
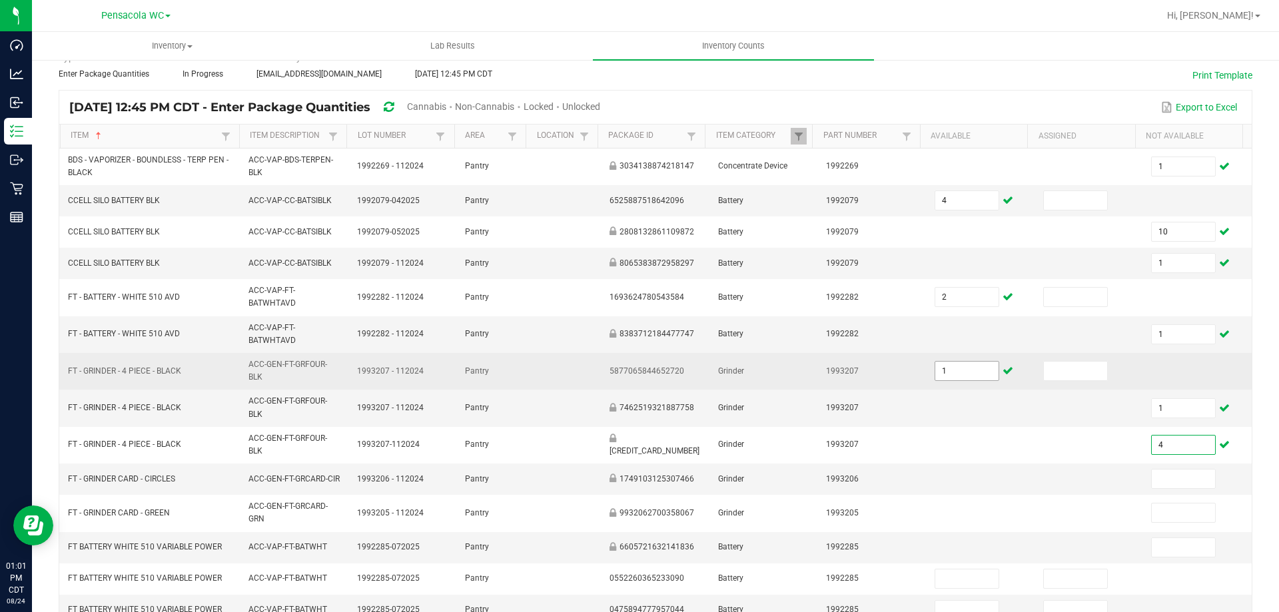
type input "4"
click at [943, 374] on input "1" at bounding box center [966, 371] width 63 height 19
type input "2"
click at [962, 389] on td "2" at bounding box center [980, 371] width 109 height 37
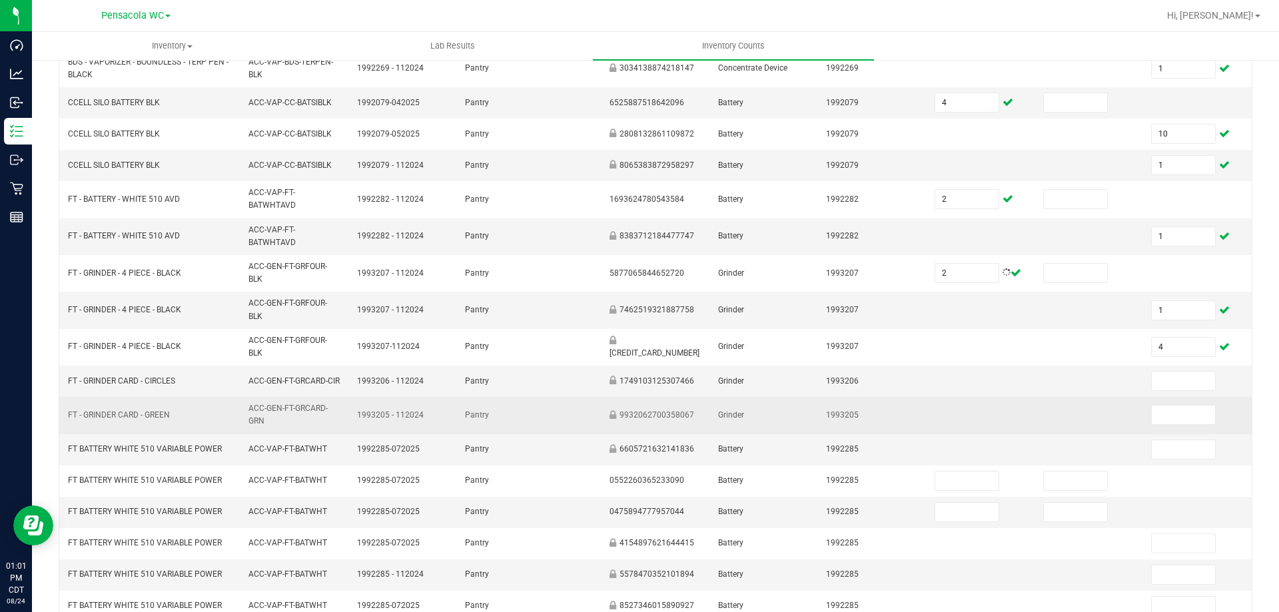
scroll to position [266, 0]
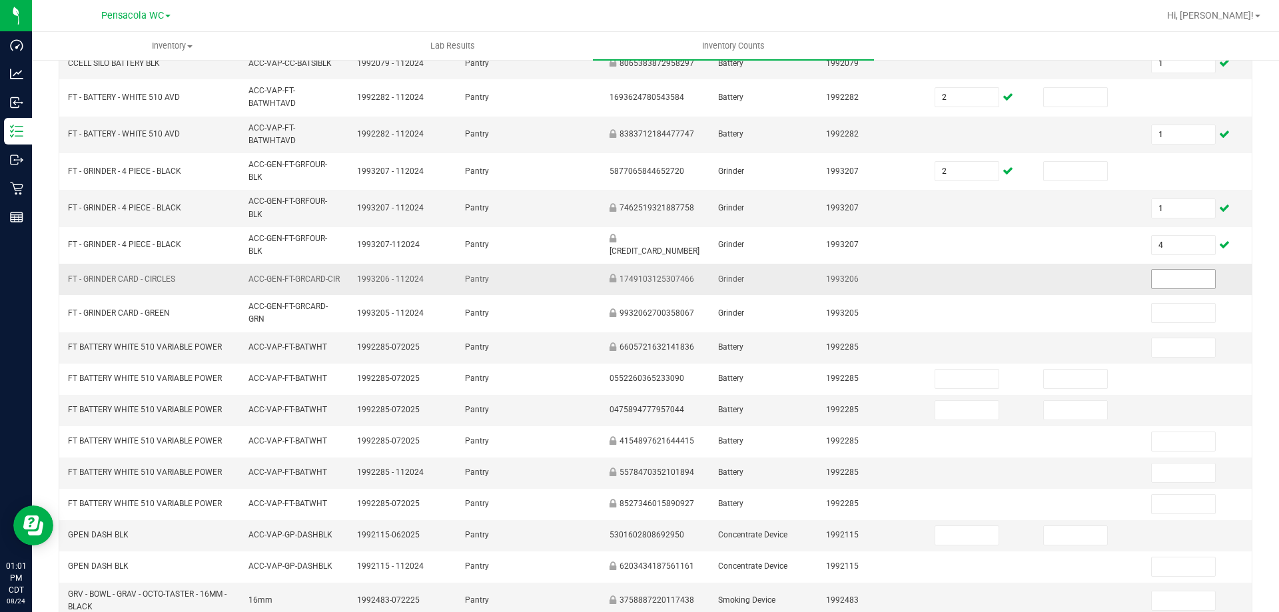
click at [1153, 283] on input at bounding box center [1183, 279] width 63 height 19
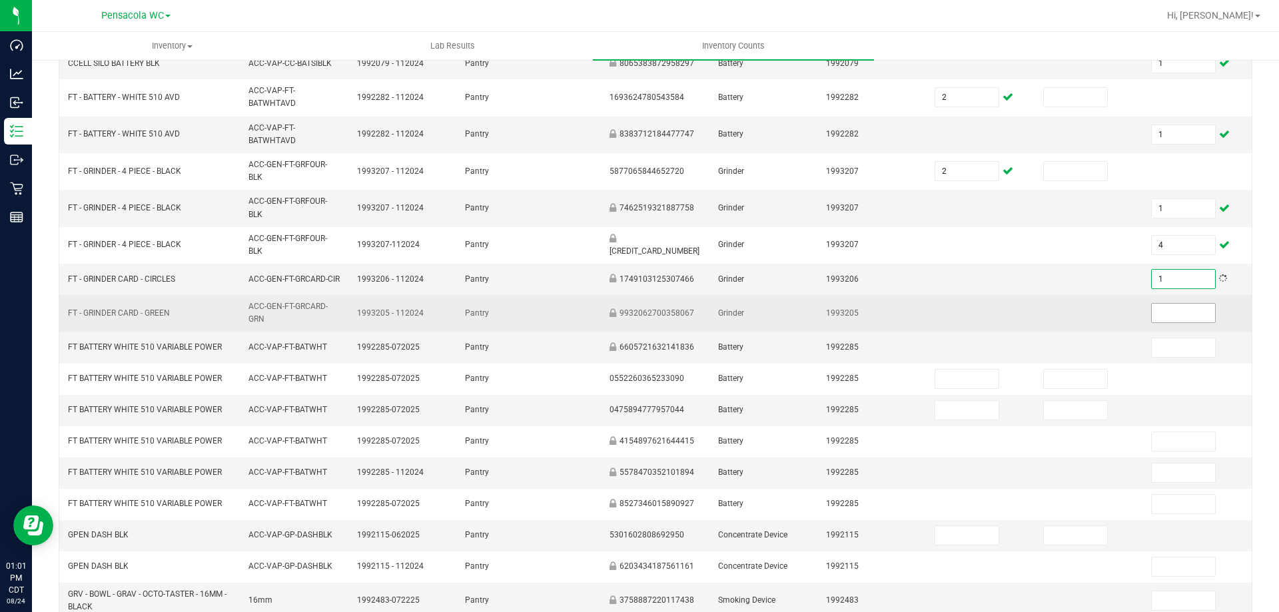
type input "1"
click at [1152, 321] on input at bounding box center [1183, 313] width 63 height 19
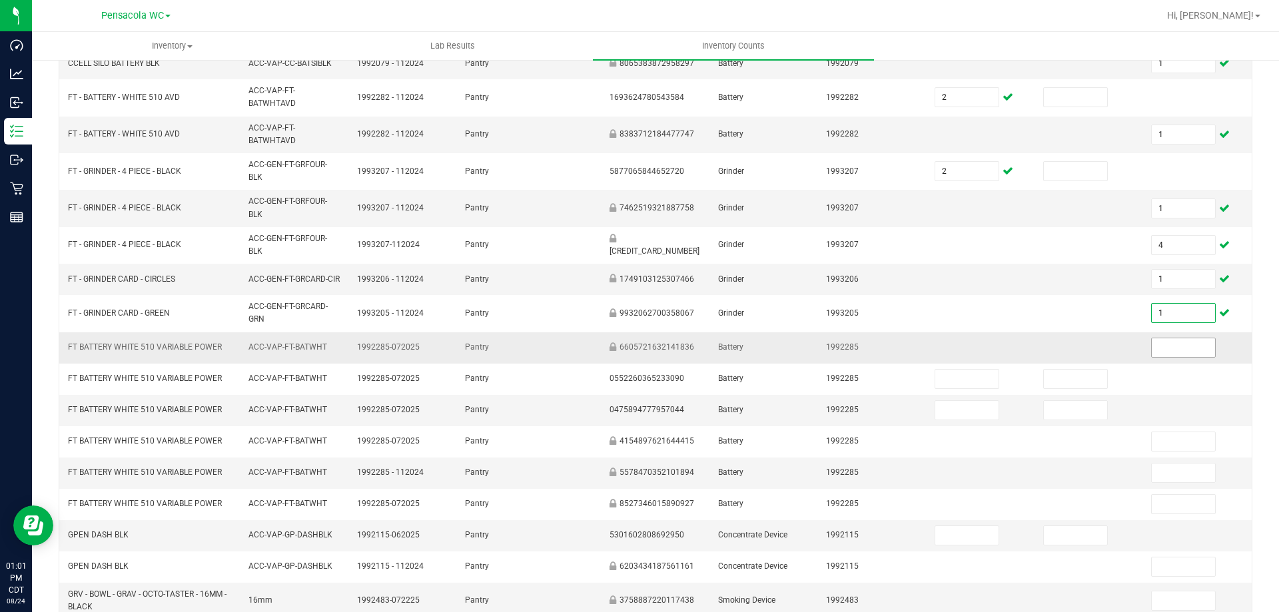
type input "1"
click at [1161, 348] on input at bounding box center [1183, 347] width 63 height 19
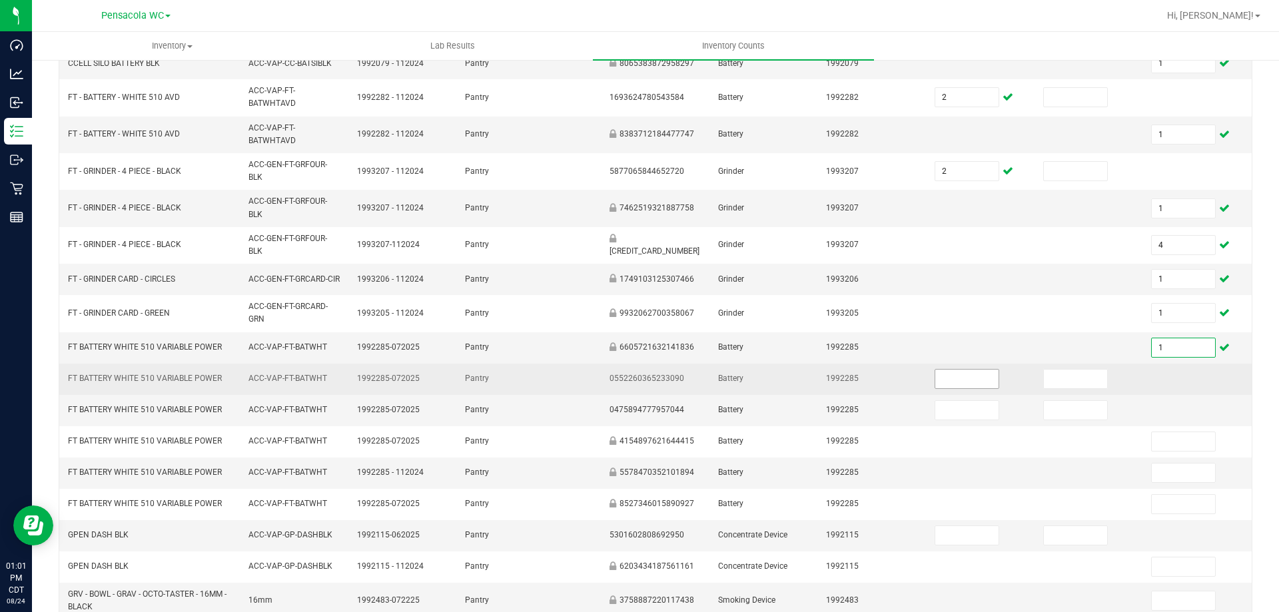
type input "1"
click at [935, 385] on input at bounding box center [966, 379] width 63 height 19
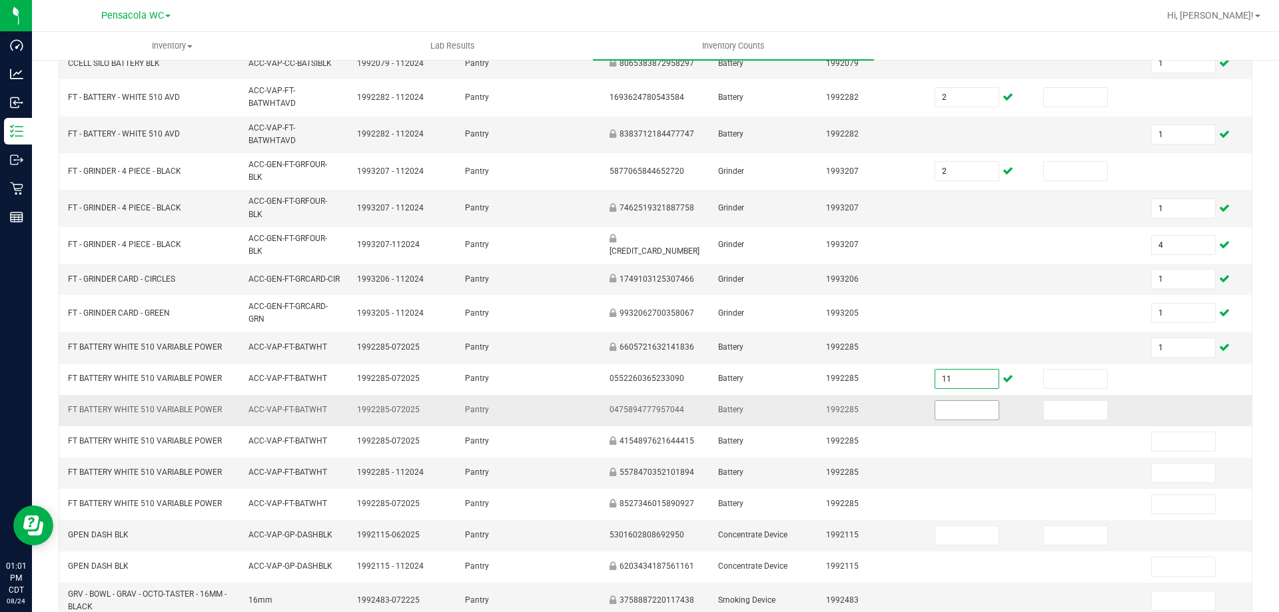
type input "11"
click at [941, 420] on input at bounding box center [966, 410] width 63 height 19
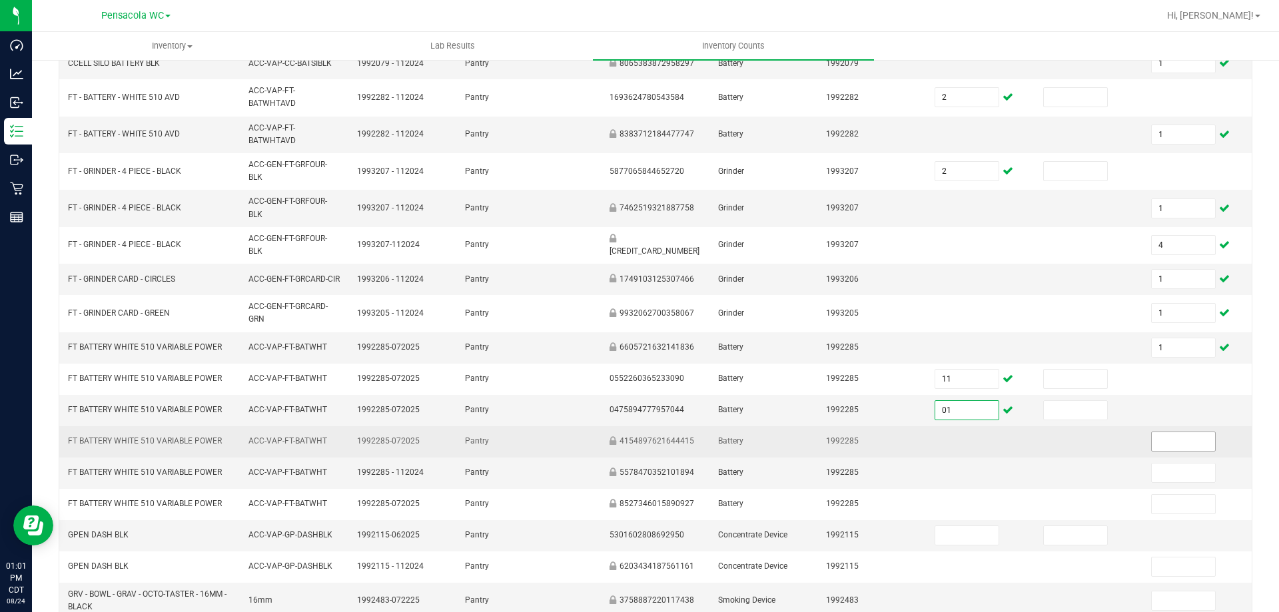
type input "1"
click at [1152, 451] on input at bounding box center [1183, 441] width 63 height 19
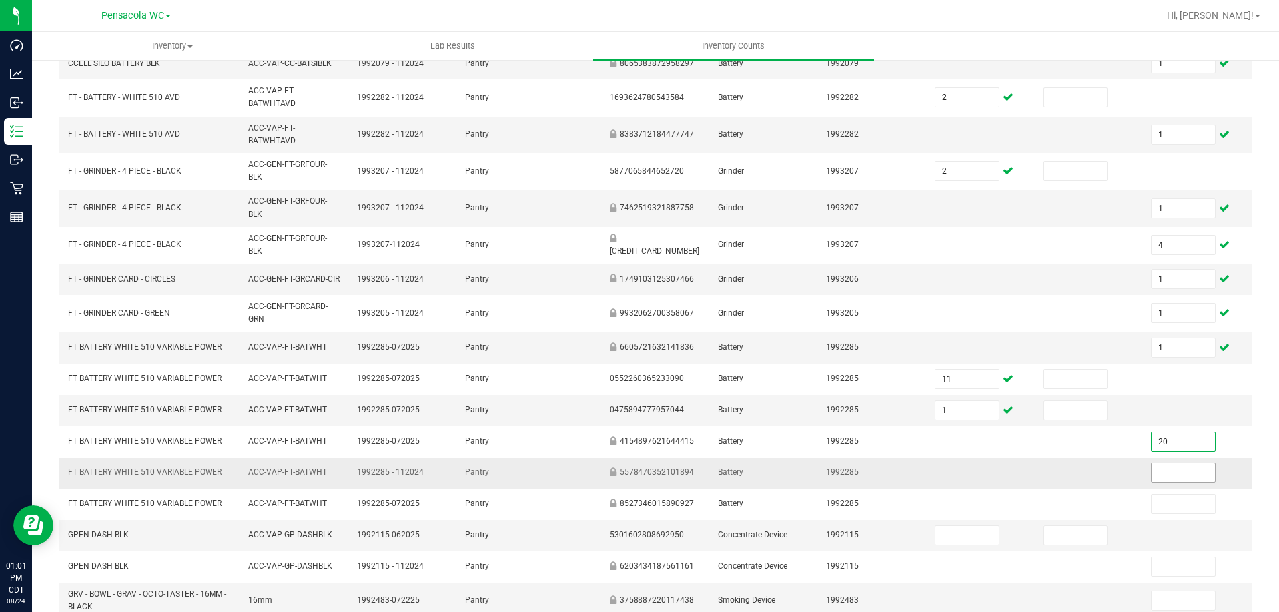
type input "20"
click at [1178, 475] on input at bounding box center [1183, 473] width 63 height 19
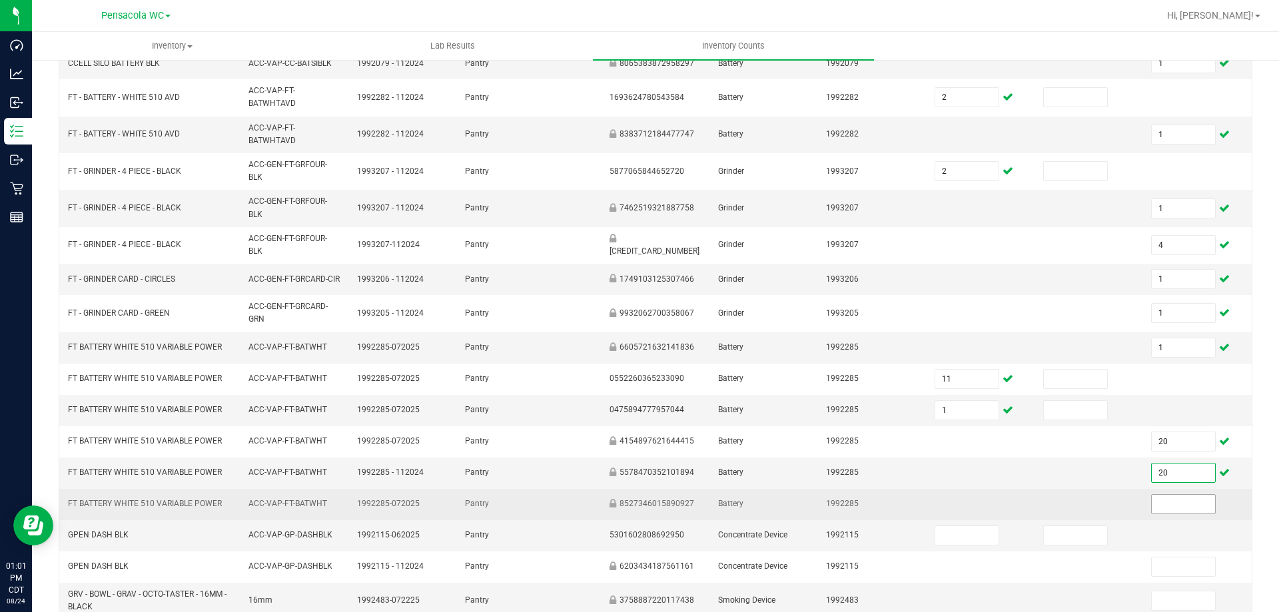
type input "20"
click at [1154, 506] on input at bounding box center [1183, 504] width 63 height 19
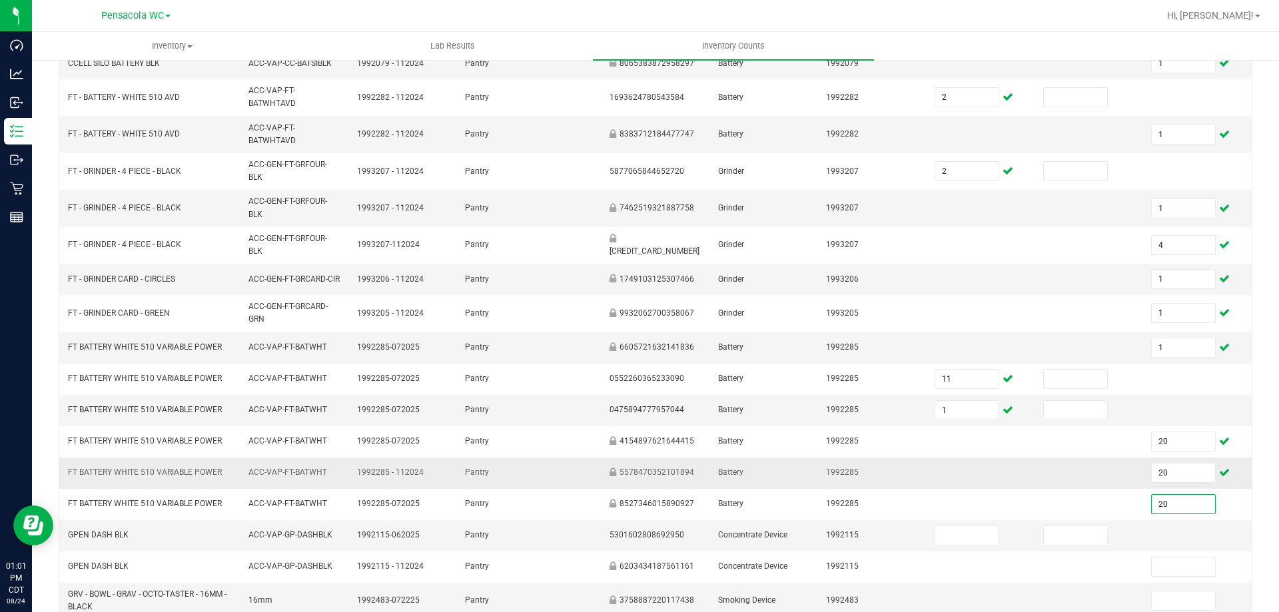
type input "20"
click at [1036, 489] on td at bounding box center [1089, 473] width 109 height 31
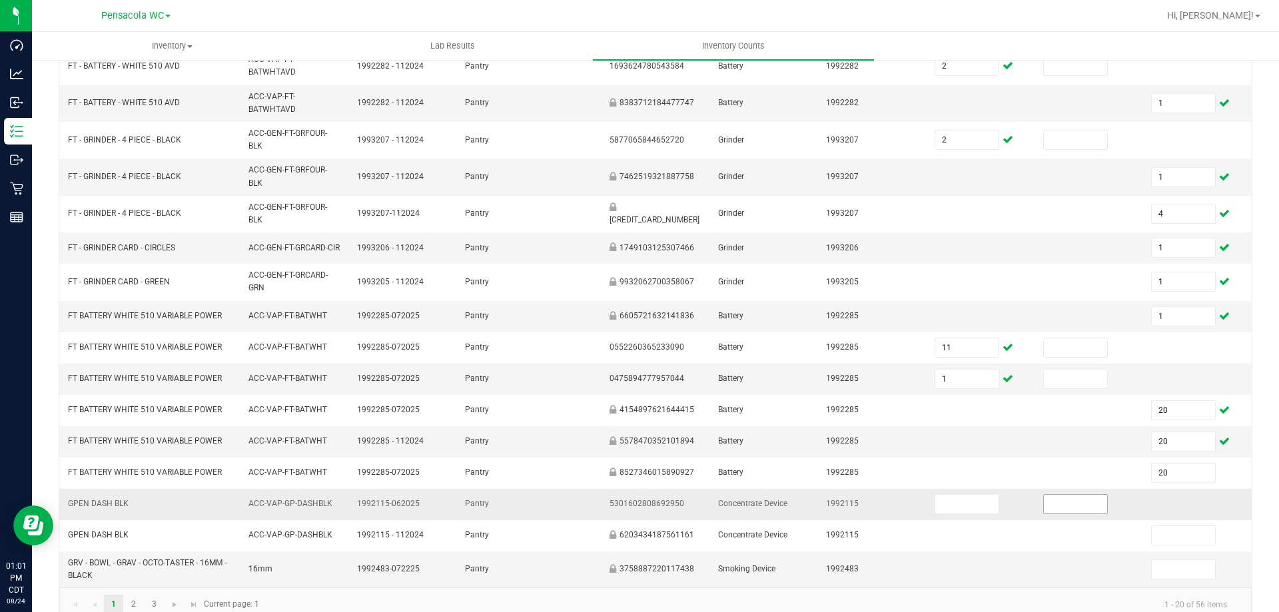
scroll to position [327, 0]
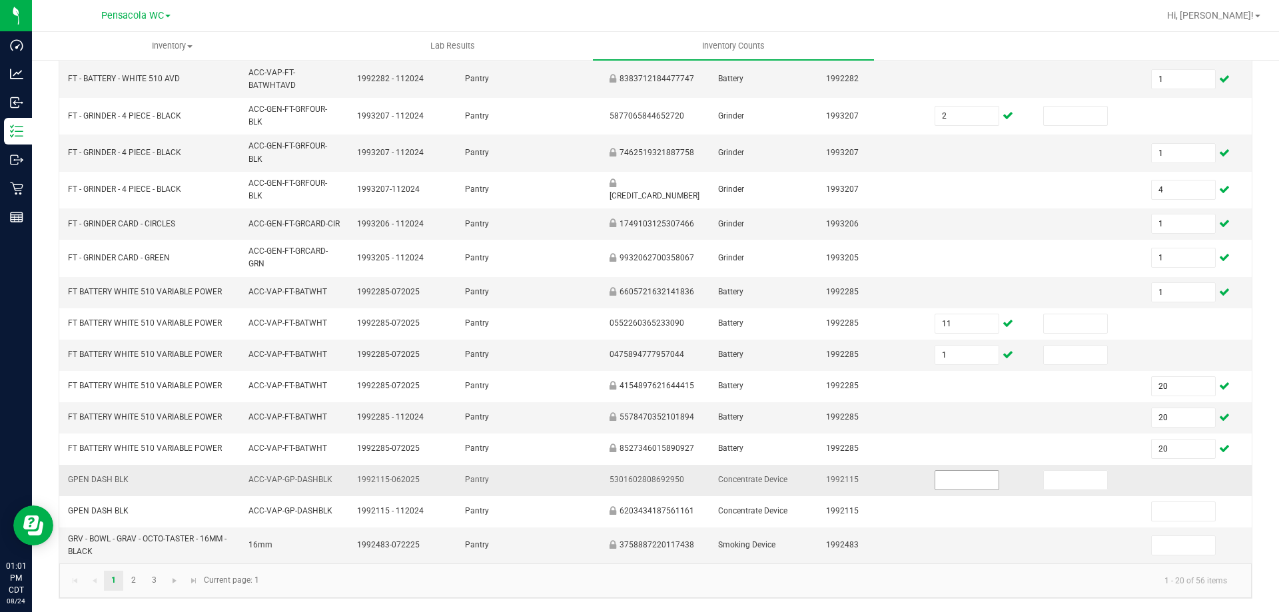
click at [954, 483] on input at bounding box center [966, 480] width 63 height 19
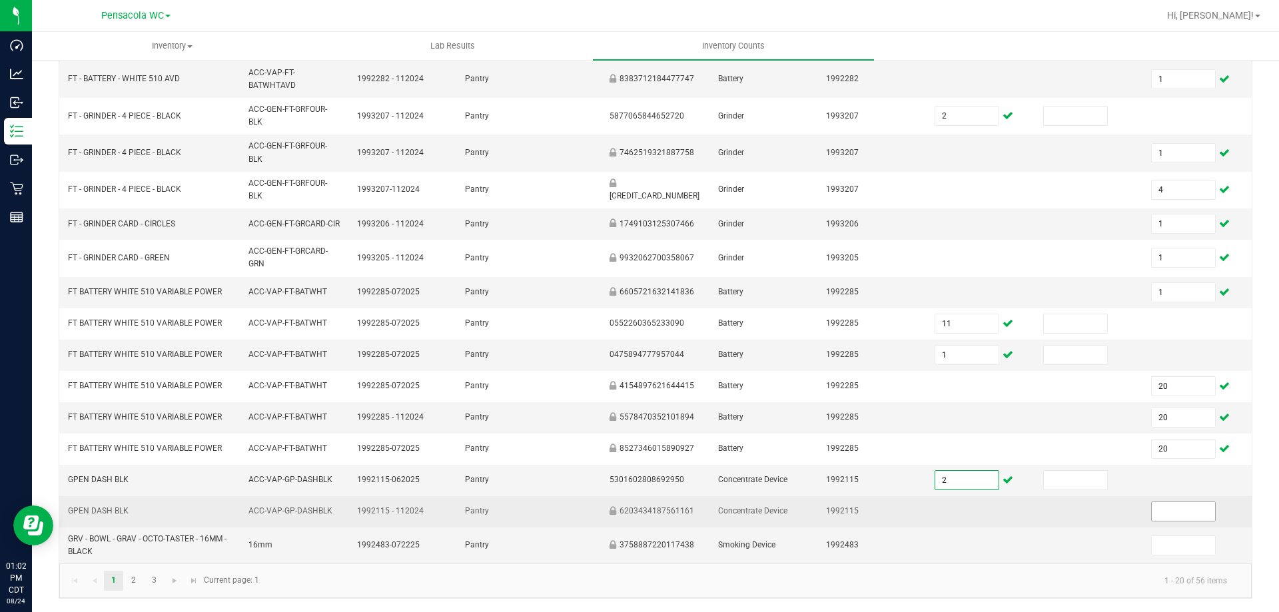
type input "2"
click at [1170, 507] on input at bounding box center [1183, 511] width 63 height 19
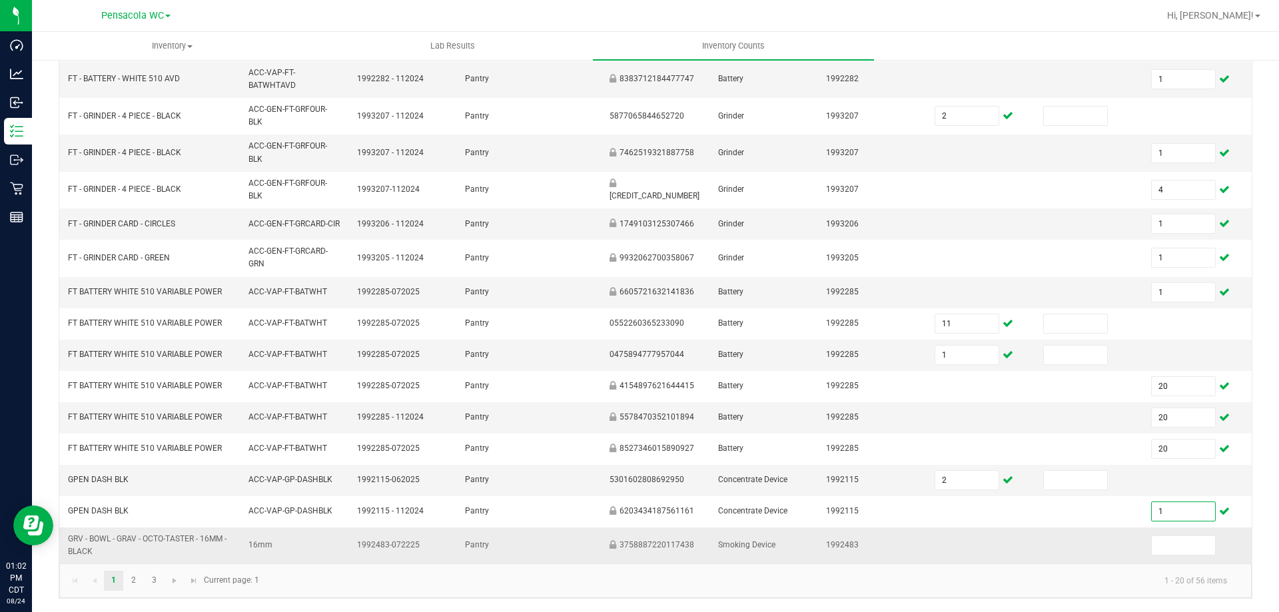
type input "1"
click at [1048, 541] on td at bounding box center [1089, 546] width 109 height 36
click at [1163, 555] on span at bounding box center [1183, 546] width 65 height 20
click at [1182, 545] on input at bounding box center [1183, 545] width 63 height 19
type input "1"
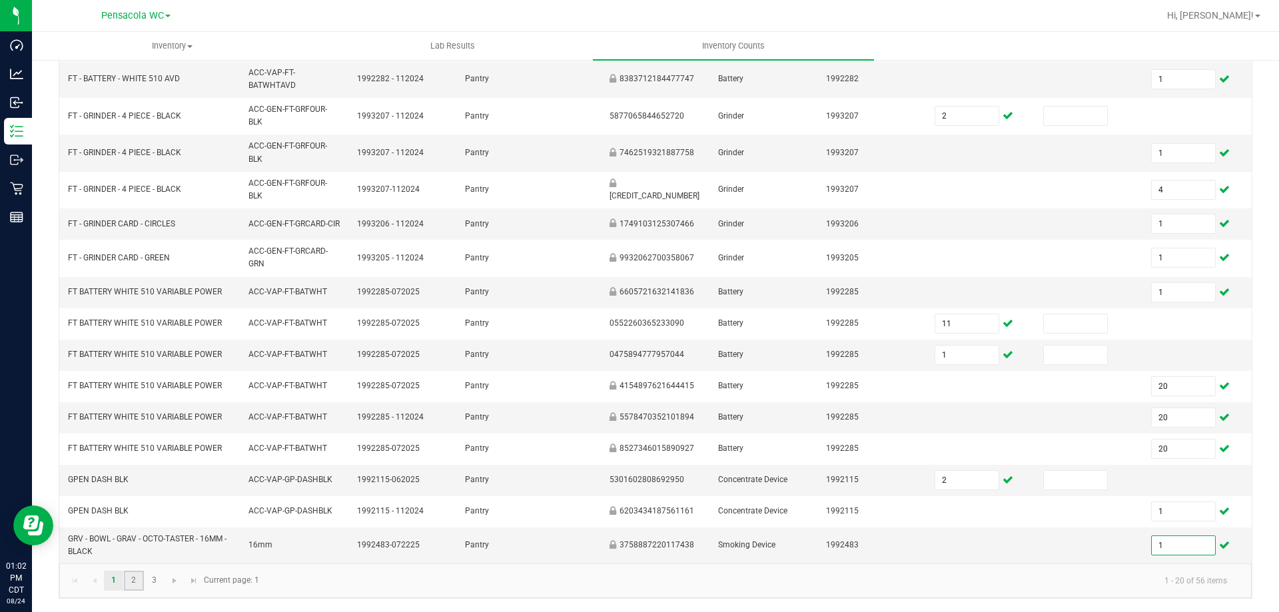
click at [141, 576] on link "2" at bounding box center [133, 581] width 19 height 20
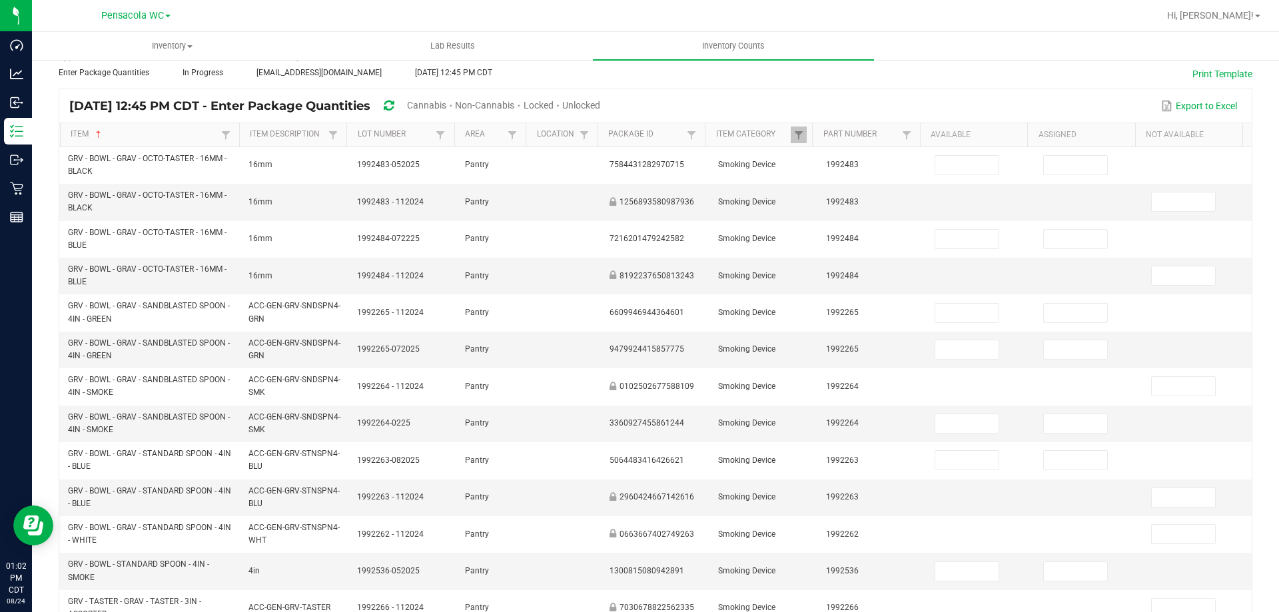
scroll to position [0, 0]
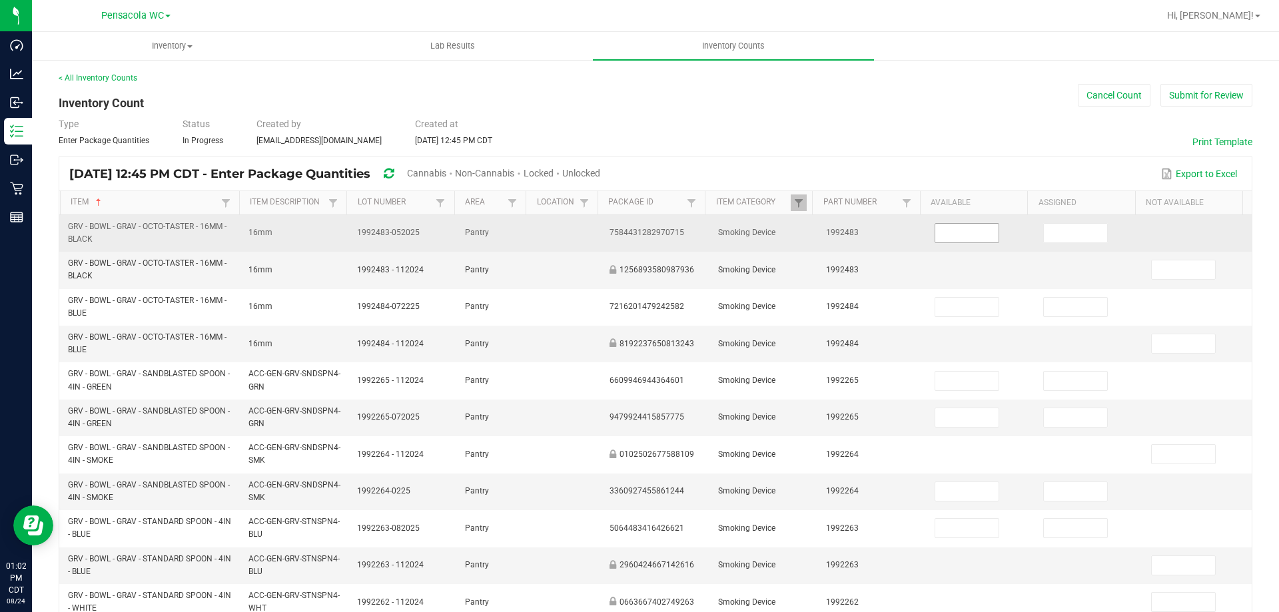
click at [961, 237] on input at bounding box center [966, 233] width 63 height 19
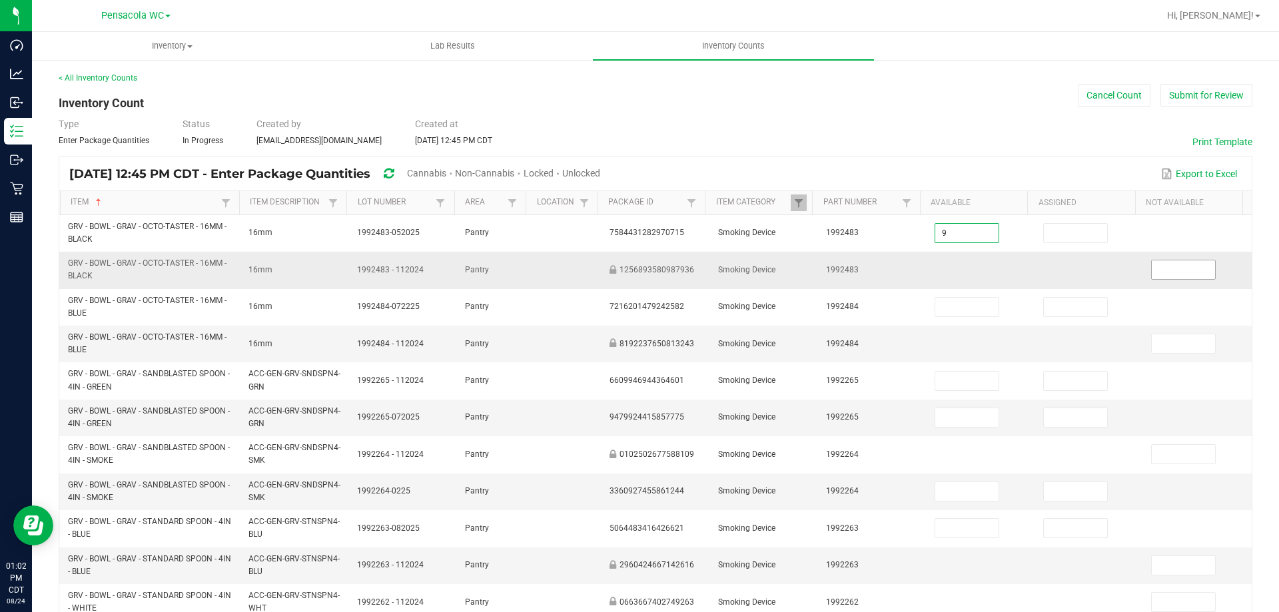
type input "9"
click at [1163, 265] on input at bounding box center [1183, 269] width 63 height 19
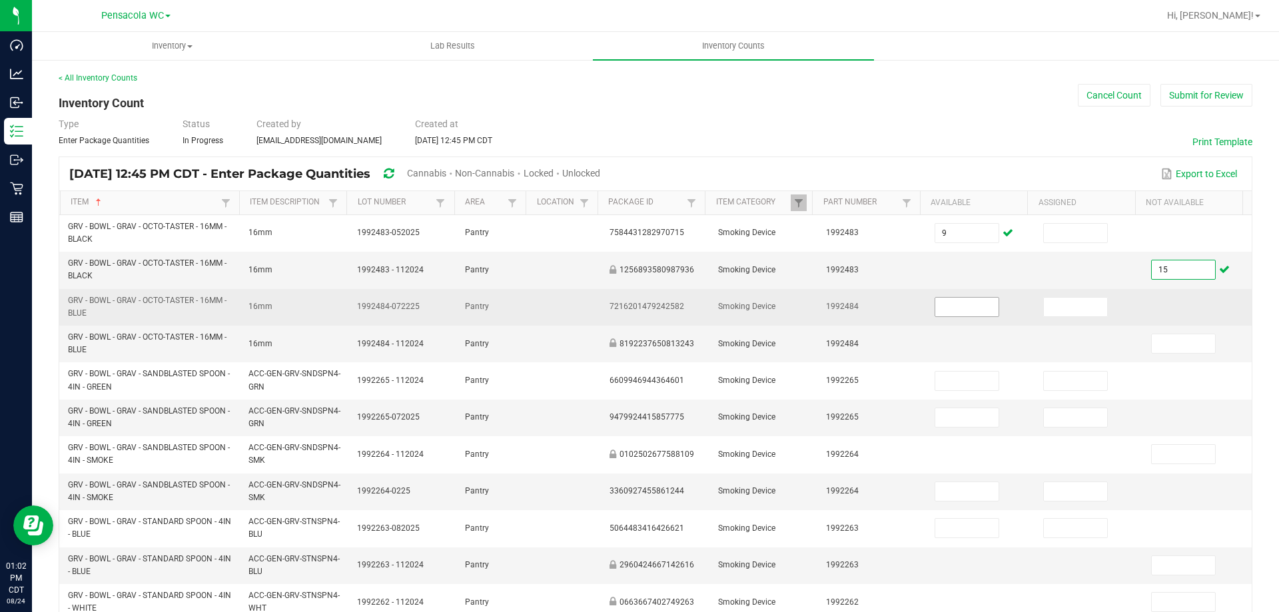
type input "15"
click at [951, 308] on input at bounding box center [966, 307] width 63 height 19
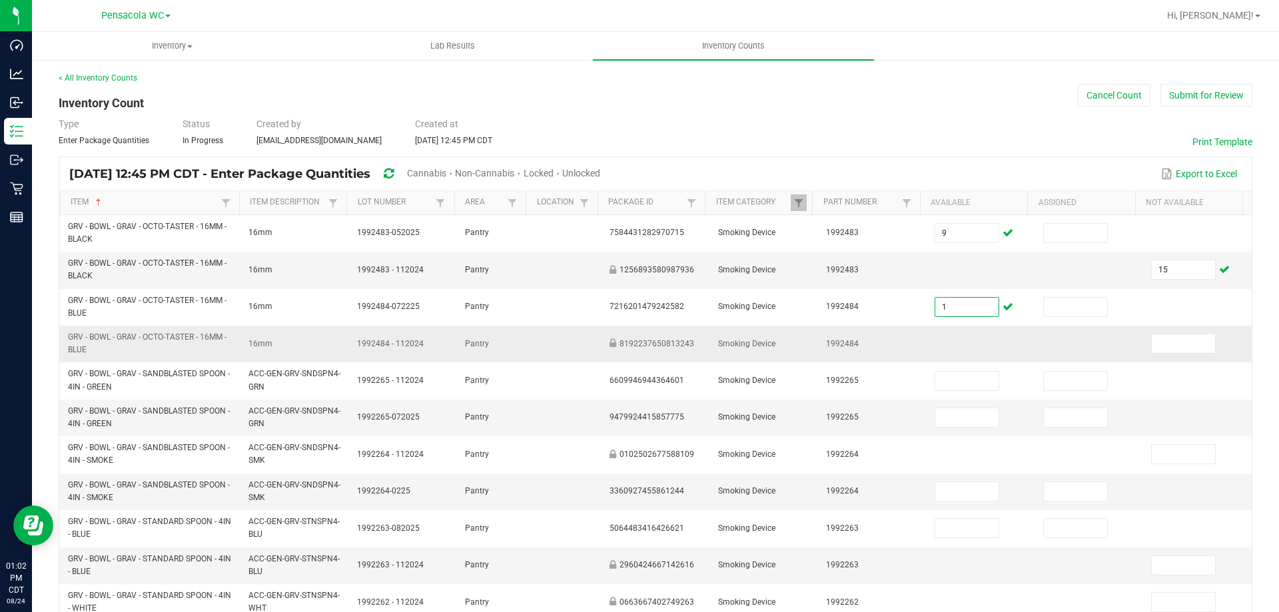
type input "1"
click at [1163, 333] on td at bounding box center [1197, 344] width 109 height 37
click at [1183, 342] on input at bounding box center [1183, 343] width 63 height 19
type input "1"
click at [1052, 346] on td at bounding box center [1089, 344] width 109 height 37
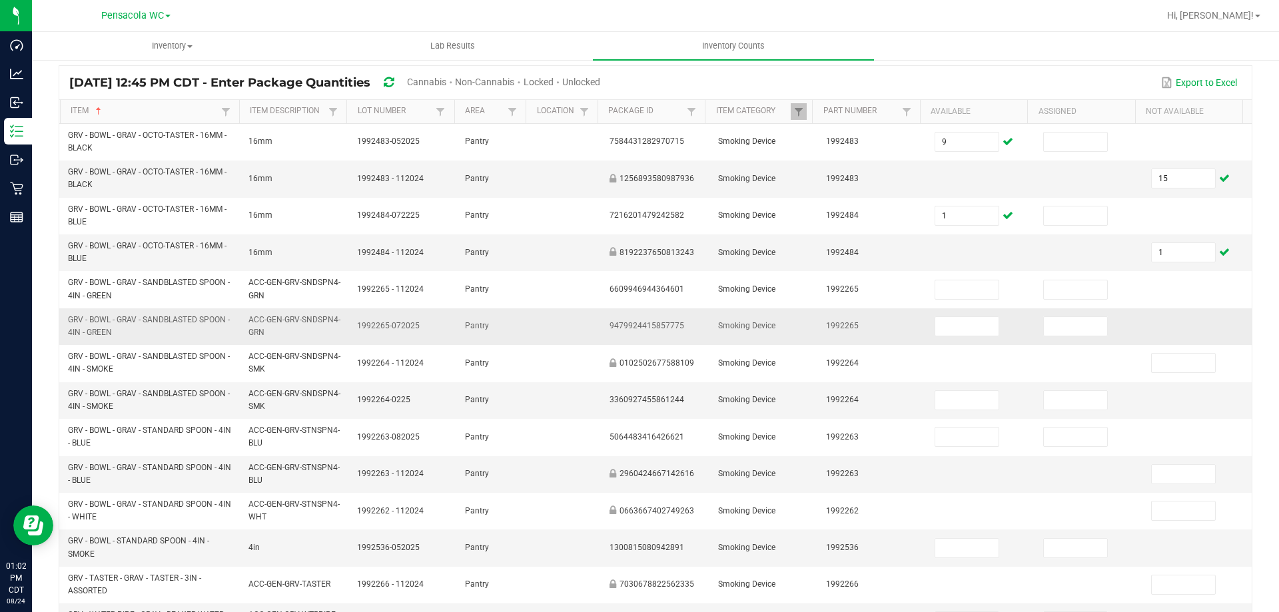
scroll to position [133, 0]
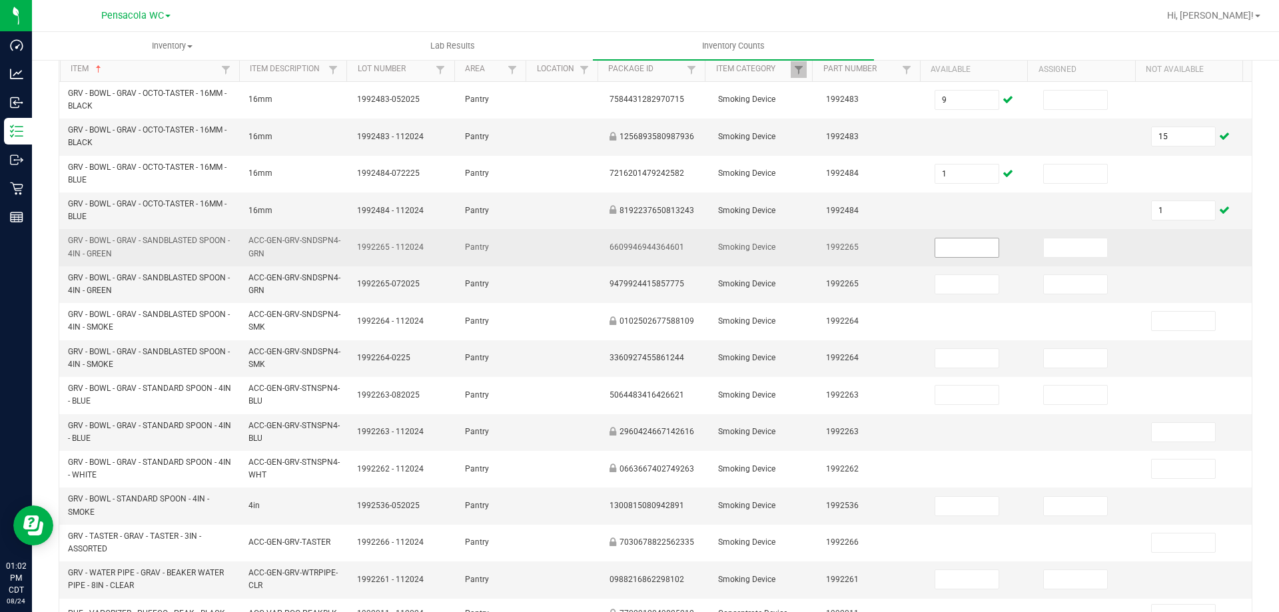
click at [951, 246] on input at bounding box center [966, 247] width 63 height 19
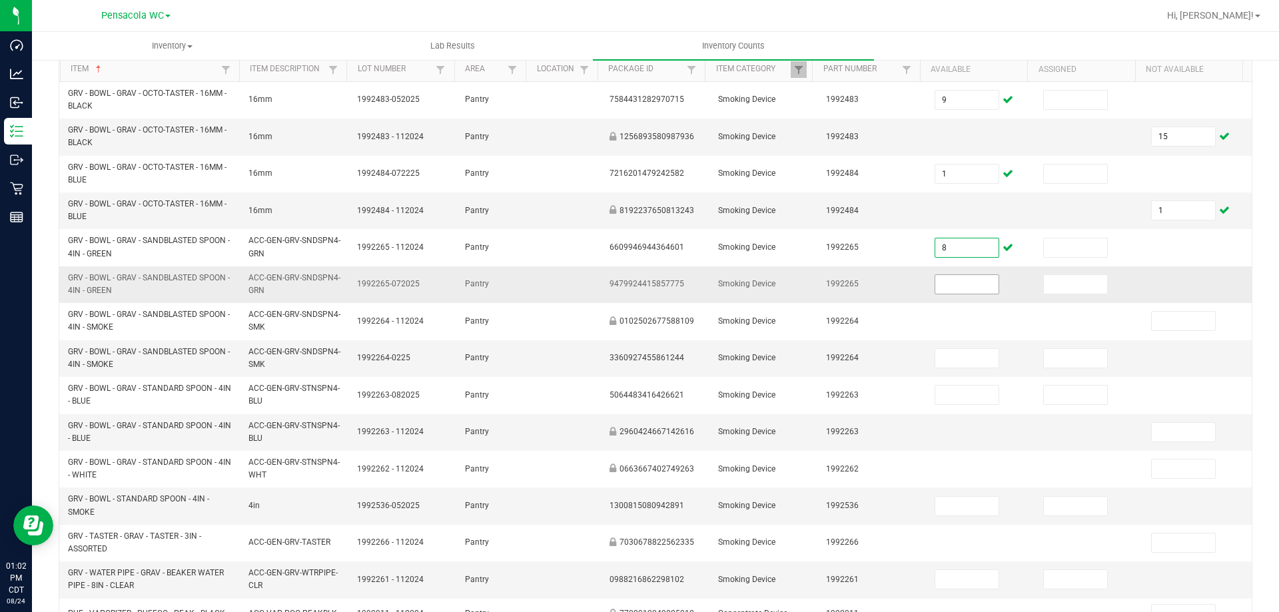
type input "8"
click at [935, 289] on input at bounding box center [966, 284] width 63 height 19
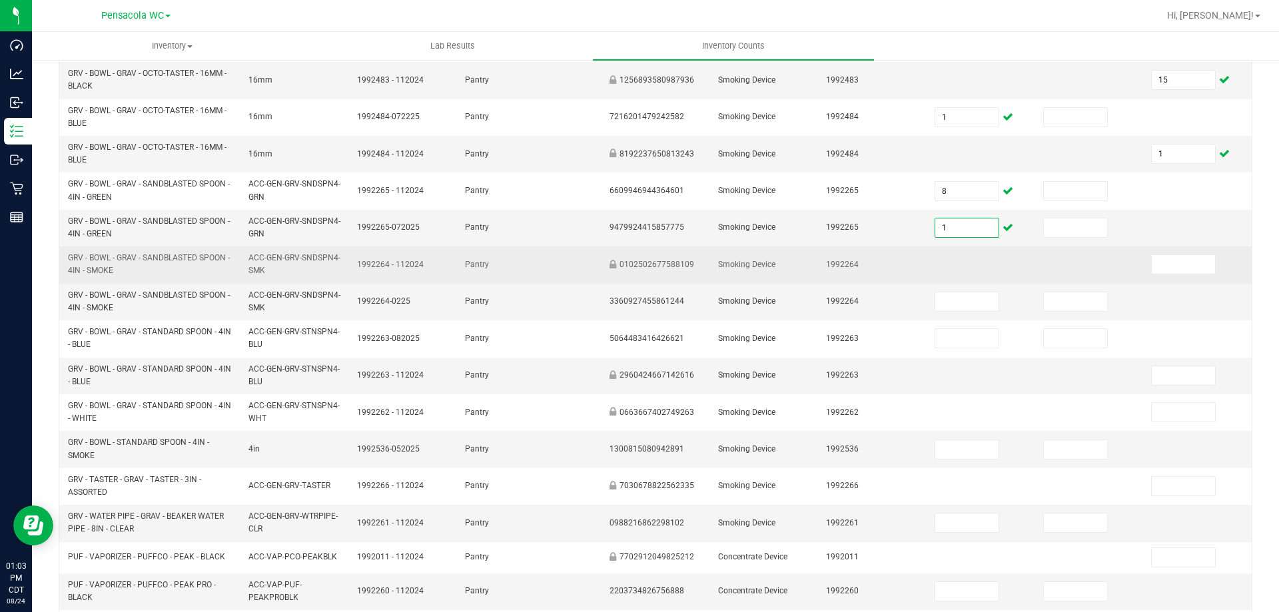
scroll to position [200, 0]
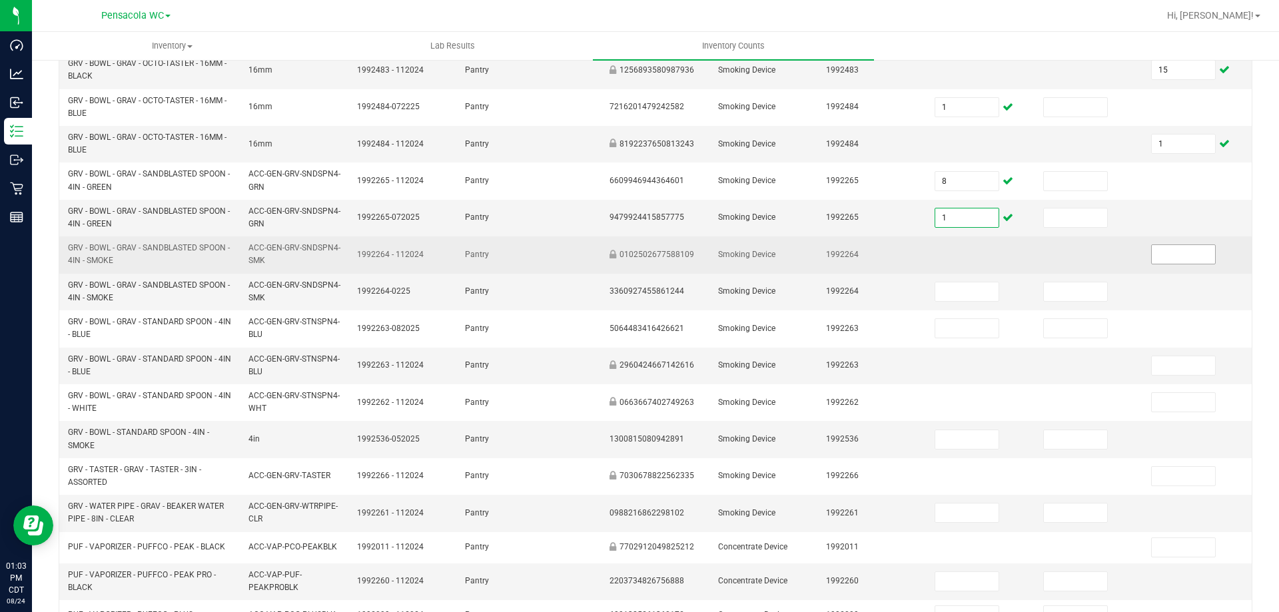
type input "1"
click at [1168, 254] on input at bounding box center [1183, 254] width 63 height 19
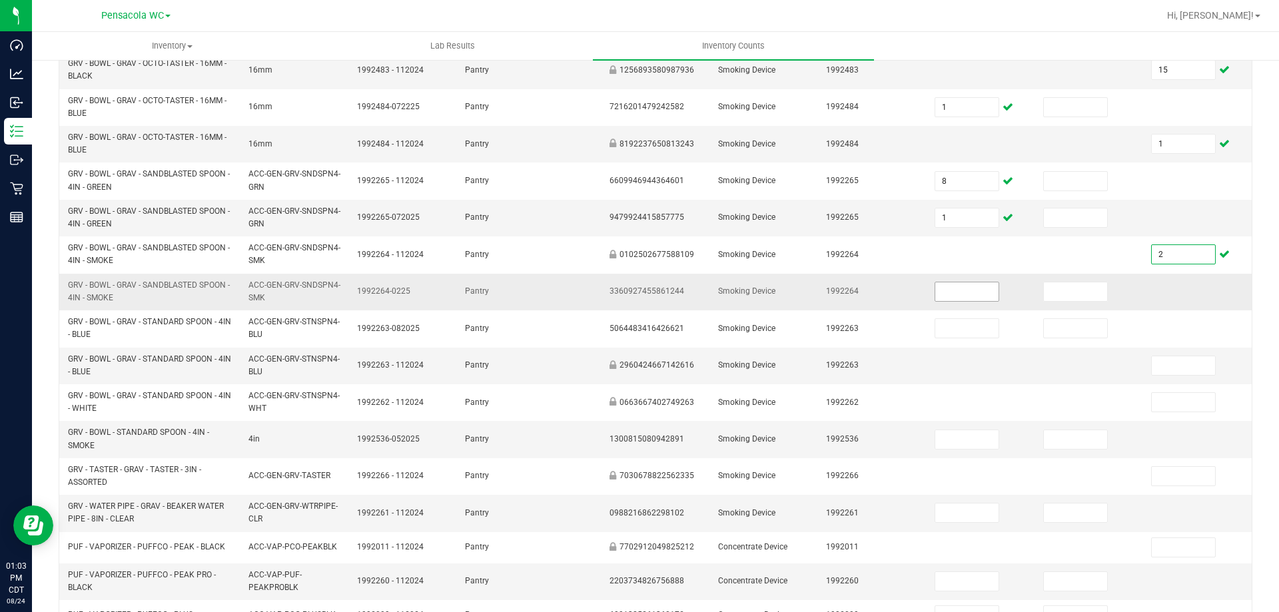
type input "2"
click at [935, 292] on input at bounding box center [966, 291] width 63 height 19
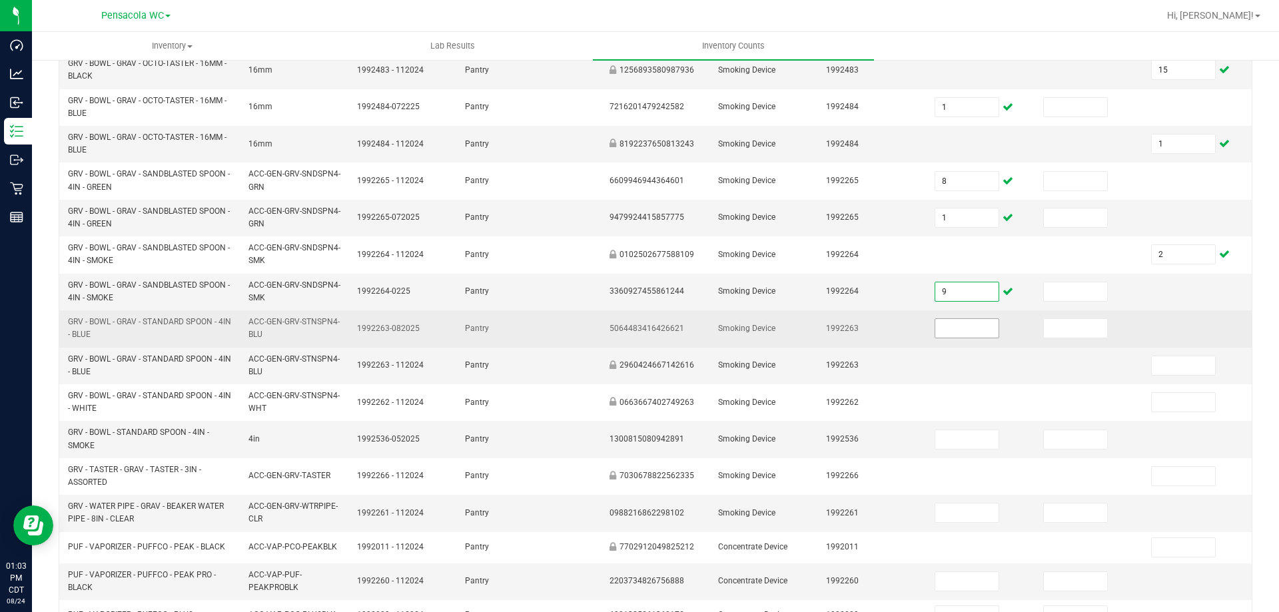
type input "9"
click at [940, 325] on input at bounding box center [966, 328] width 63 height 19
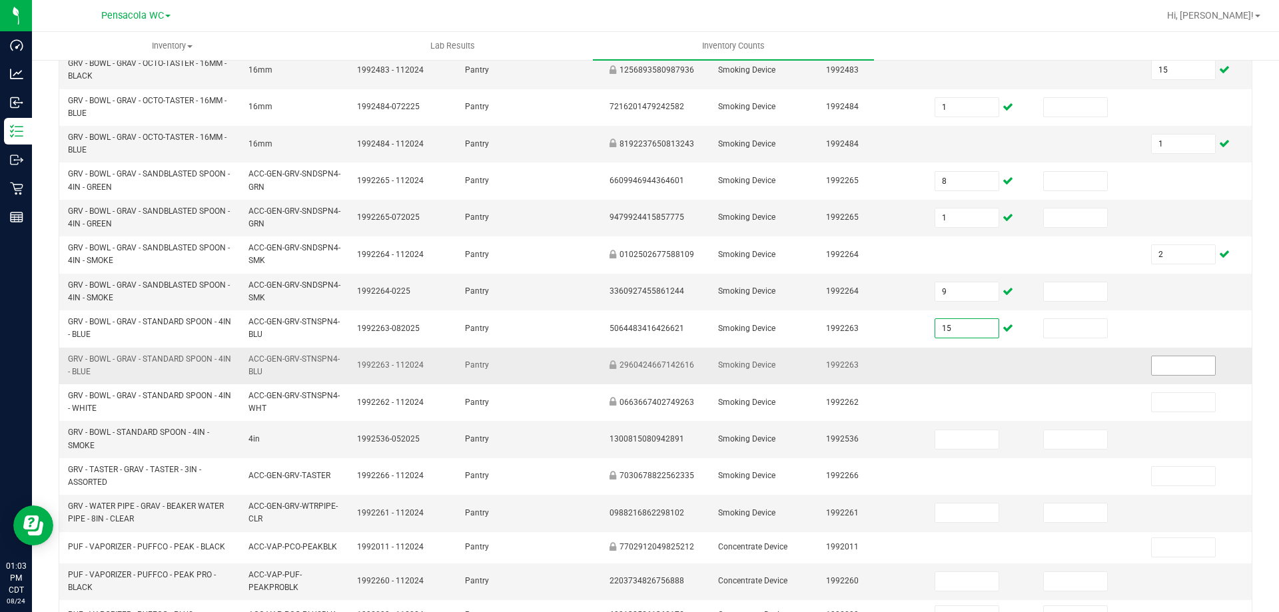
type input "15"
click at [1164, 364] on input at bounding box center [1183, 365] width 63 height 19
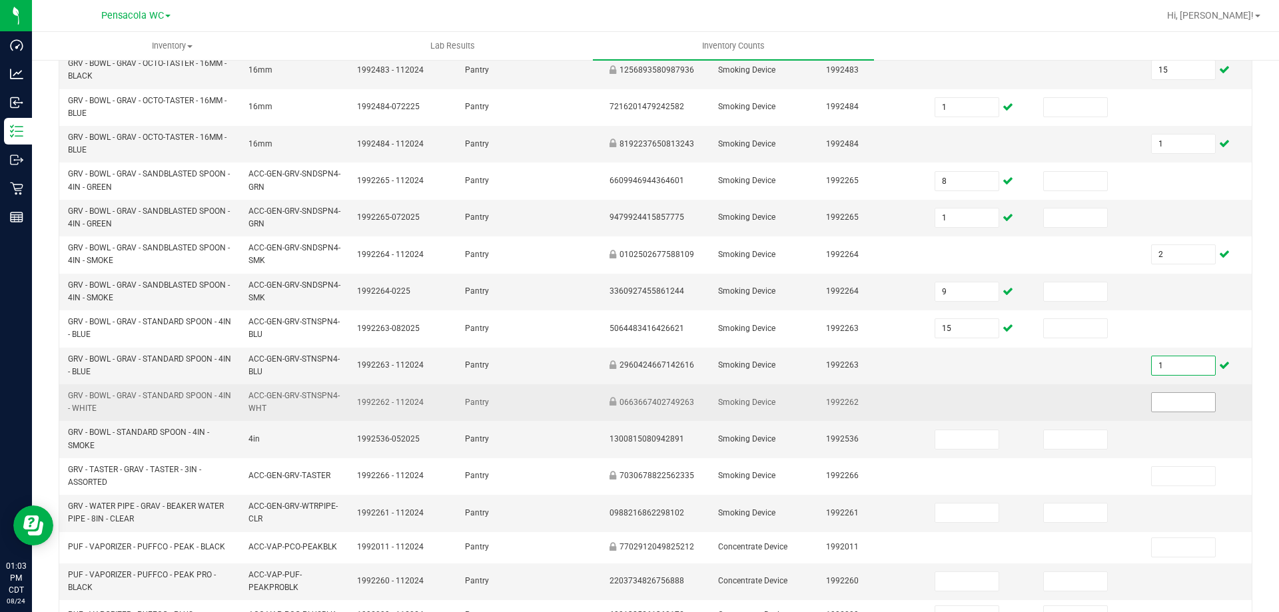
type input "1"
click at [1154, 399] on input at bounding box center [1183, 402] width 63 height 19
type input "1"
click at [968, 386] on td at bounding box center [980, 402] width 109 height 37
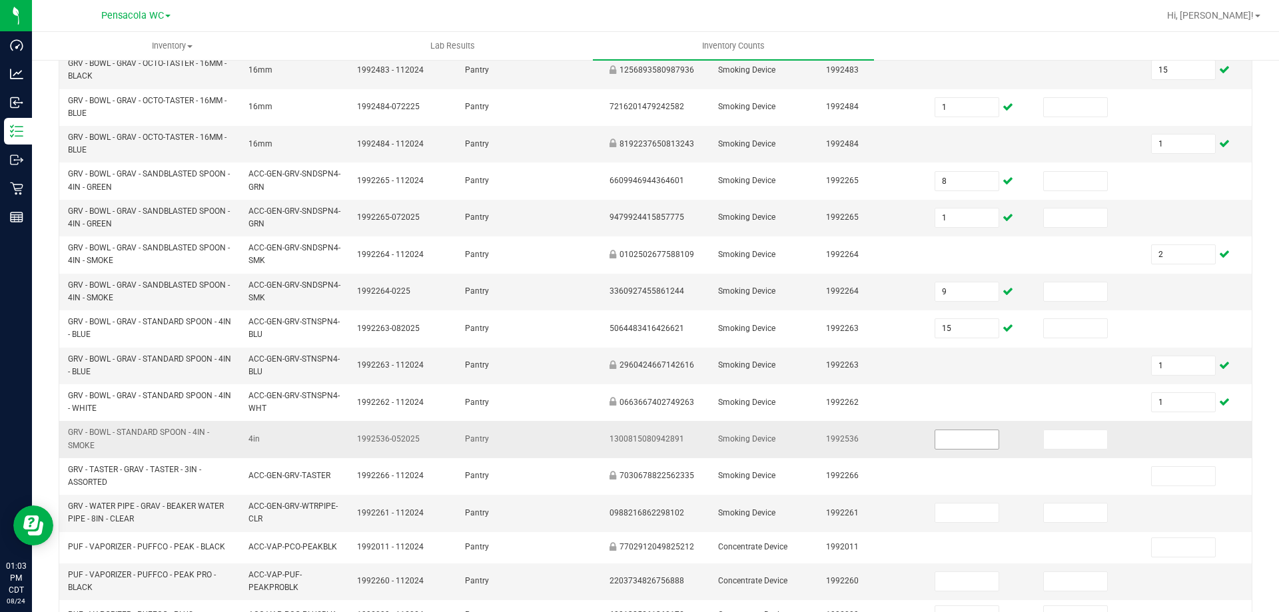
scroll to position [372, 0]
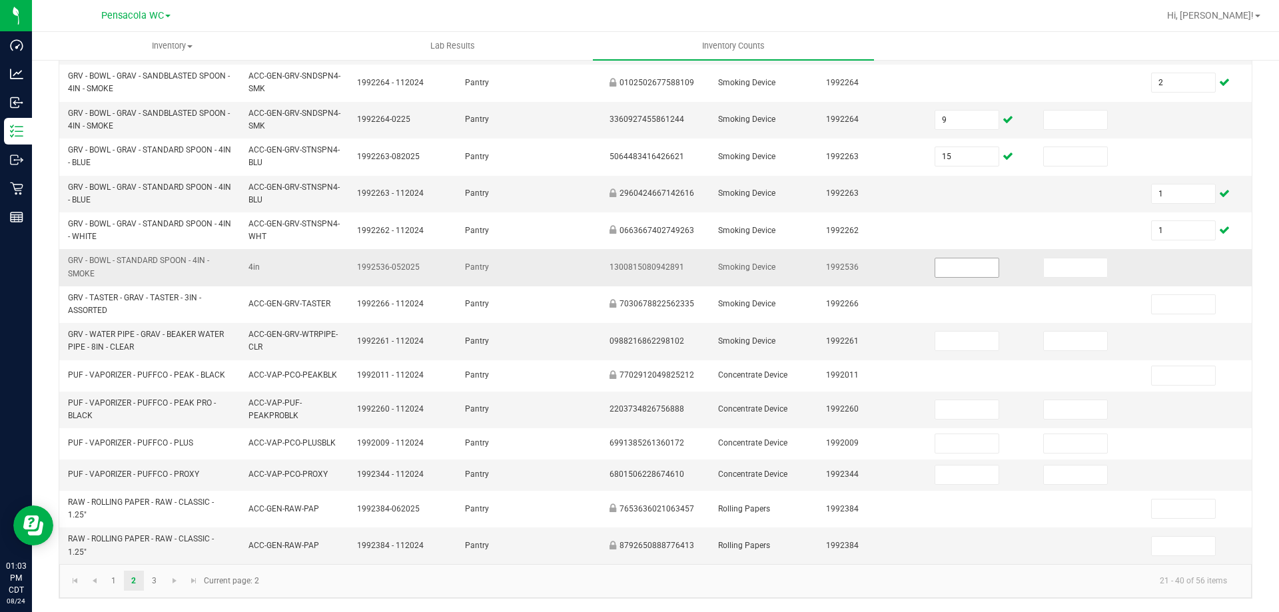
click at [966, 260] on input at bounding box center [966, 267] width 63 height 19
type input "9"
click at [890, 266] on td "1992536" at bounding box center [872, 267] width 109 height 37
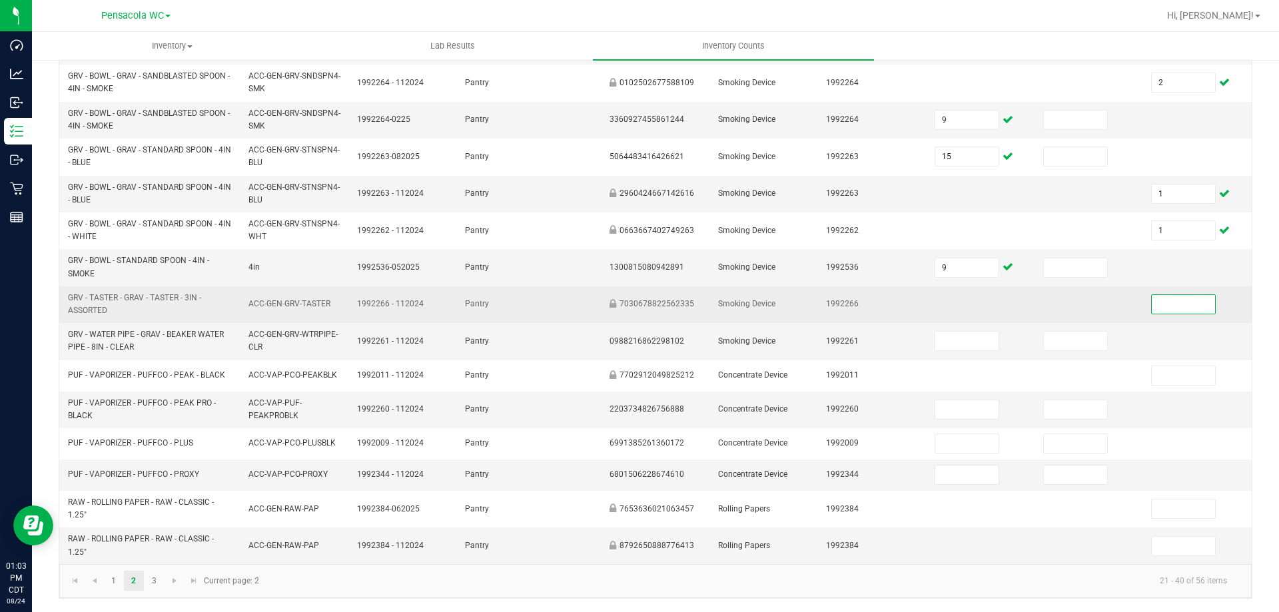
click at [1175, 308] on input at bounding box center [1183, 304] width 63 height 19
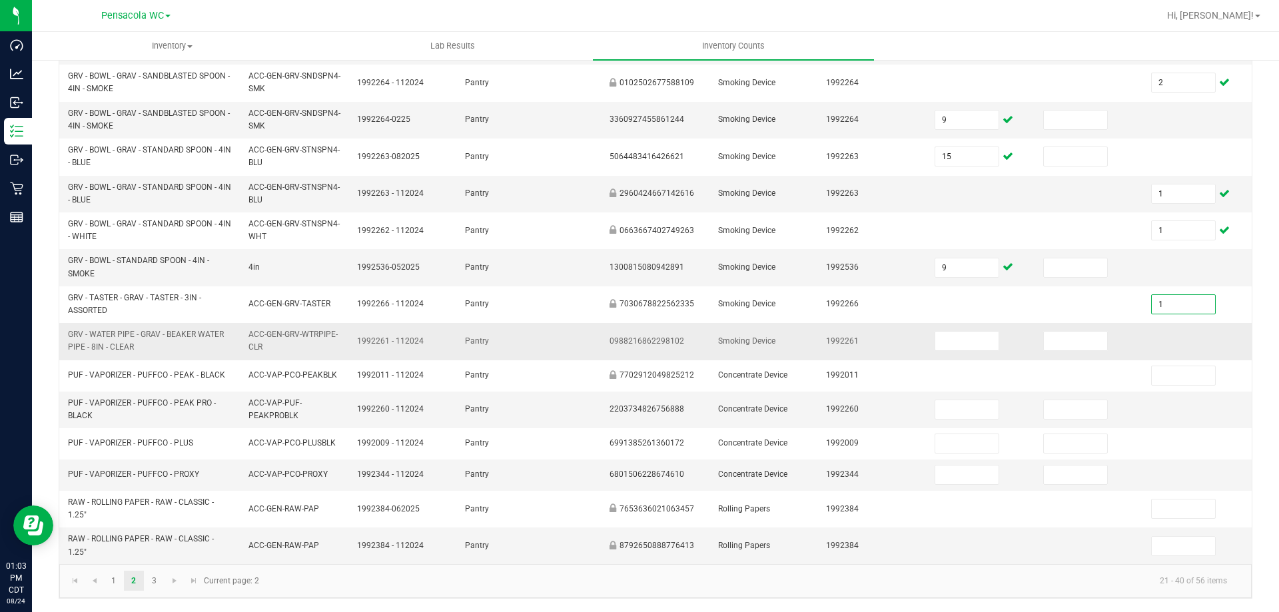
type input "1"
click at [1082, 328] on td at bounding box center [1089, 341] width 109 height 37
click at [948, 340] on input at bounding box center [966, 341] width 63 height 19
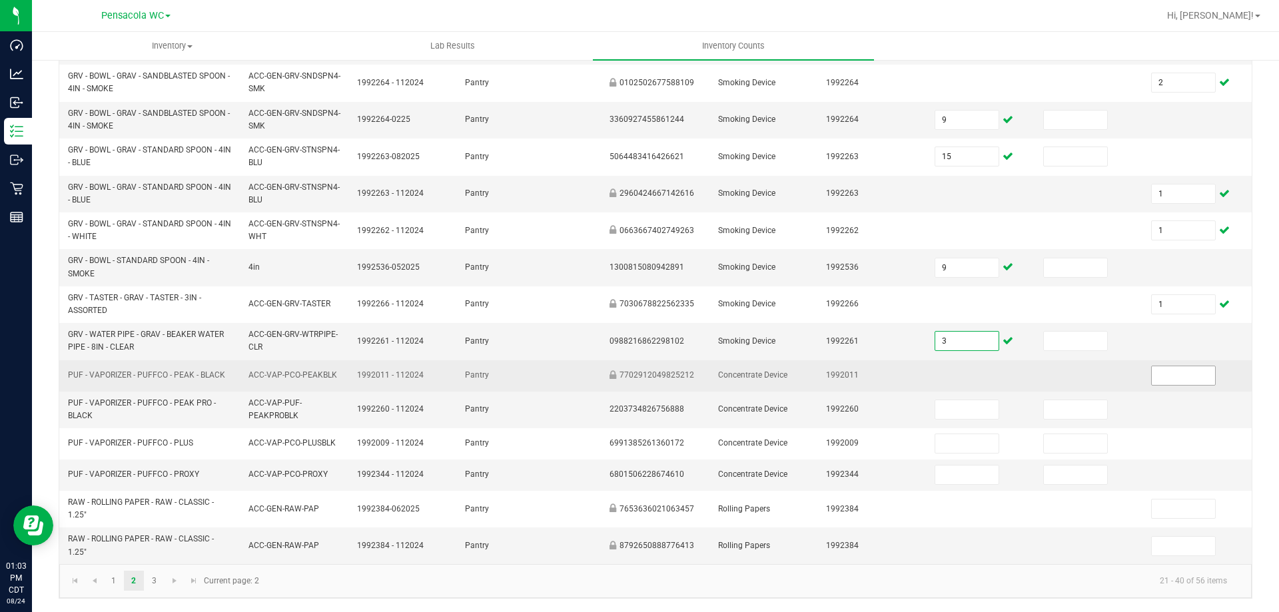
type input "3"
click at [1172, 373] on input at bounding box center [1183, 375] width 63 height 19
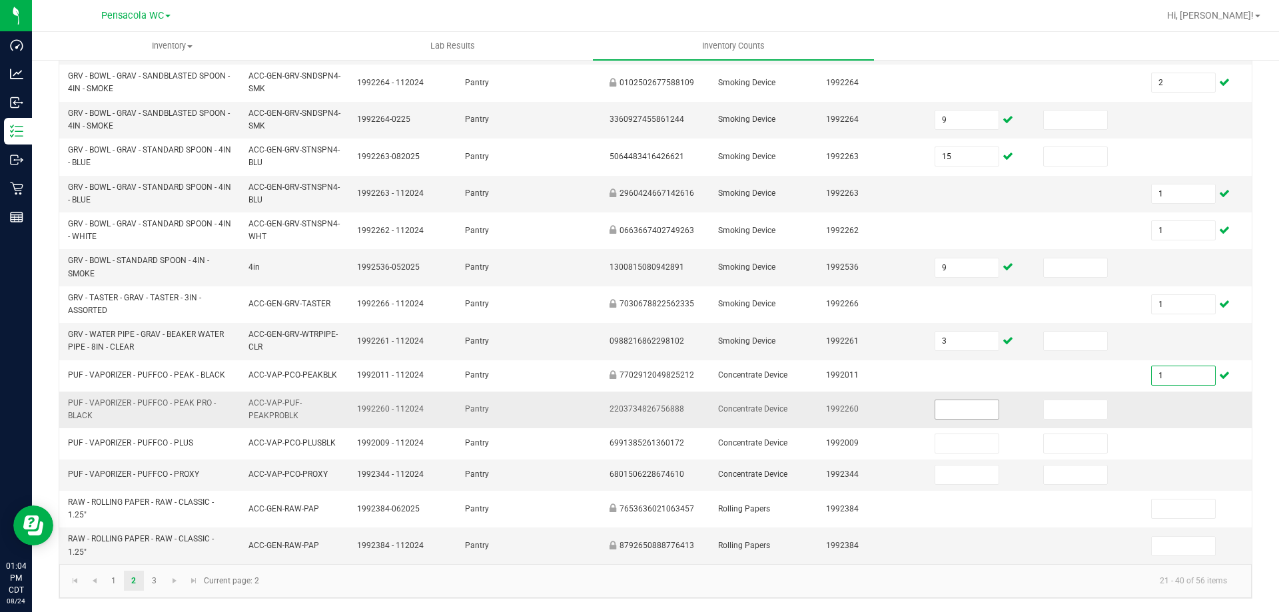
type input "1"
click at [966, 406] on input at bounding box center [966, 409] width 63 height 19
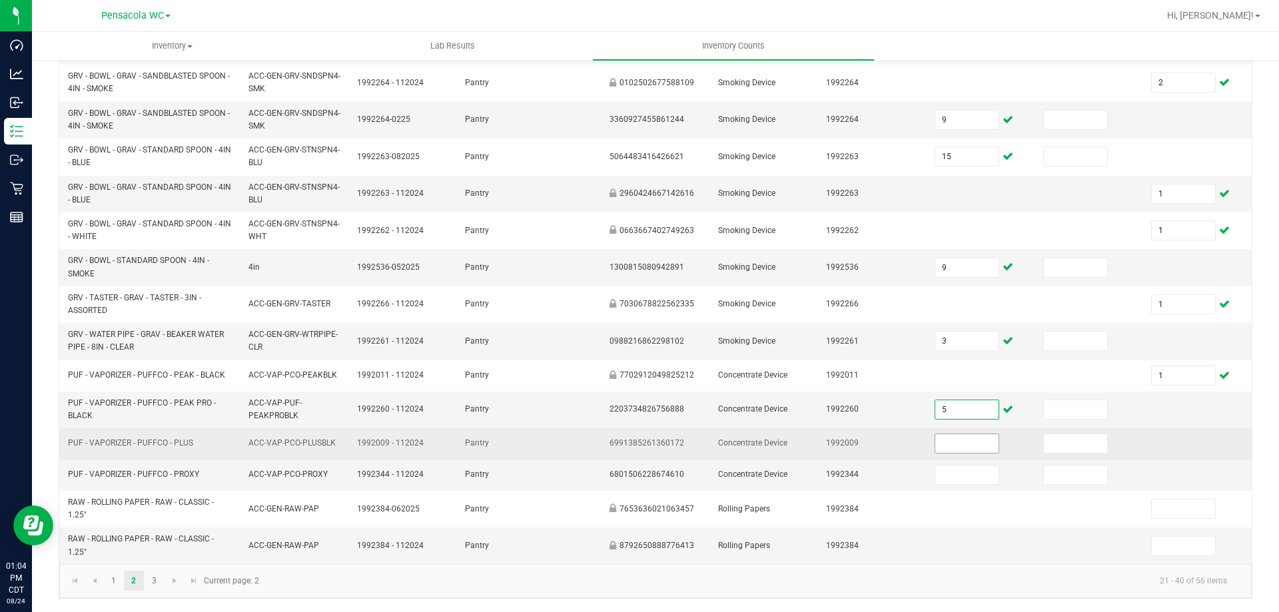
type input "5"
click at [935, 446] on input at bounding box center [966, 443] width 63 height 19
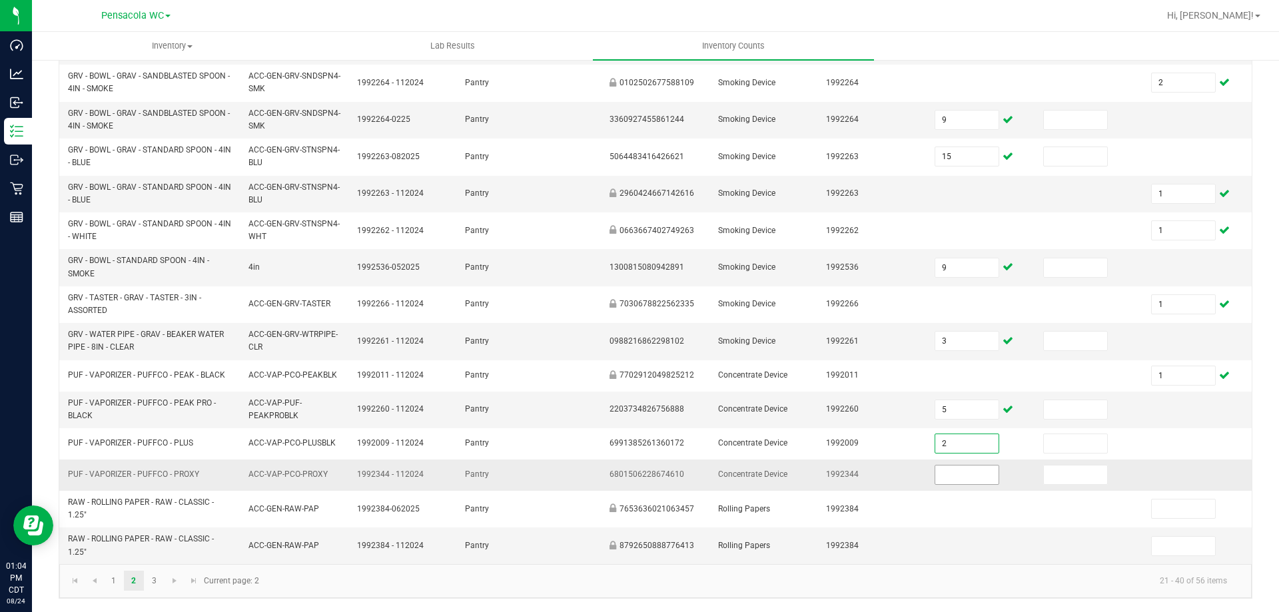
type input "2"
click at [935, 478] on input at bounding box center [966, 475] width 63 height 19
type input "6"
click at [1000, 482] on td "6" at bounding box center [980, 475] width 109 height 31
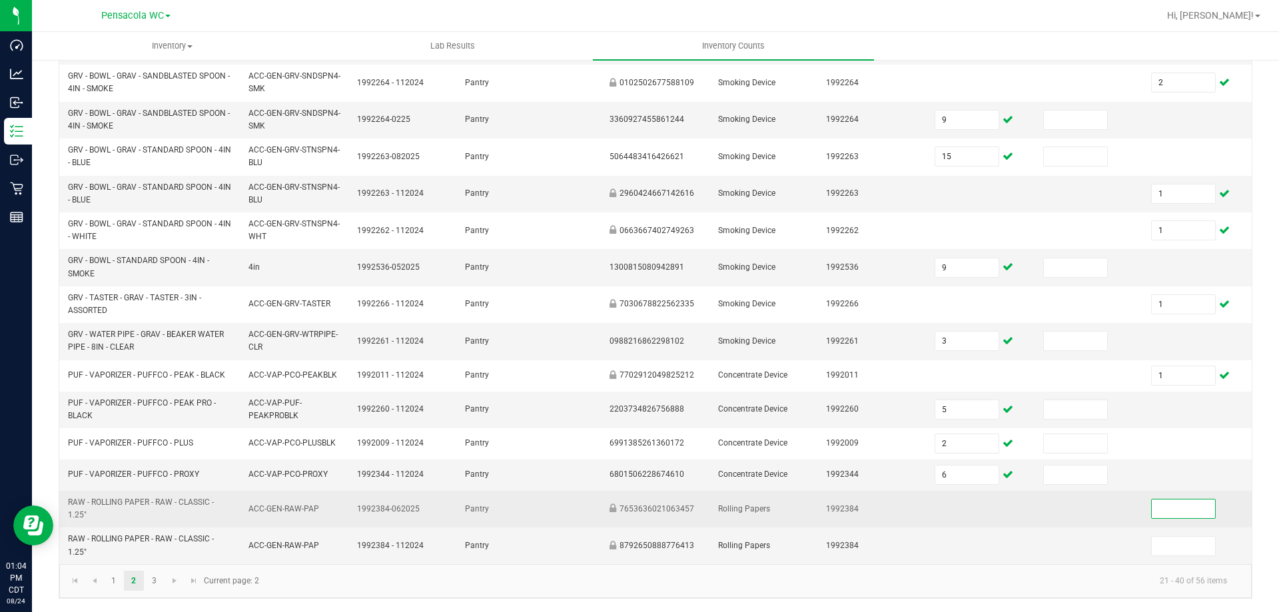
click at [1152, 512] on input at bounding box center [1183, 509] width 63 height 19
drag, startPoint x: 1164, startPoint y: 511, endPoint x: 1126, endPoint y: 510, distance: 38.0
click at [1143, 510] on td "9" at bounding box center [1197, 509] width 109 height 37
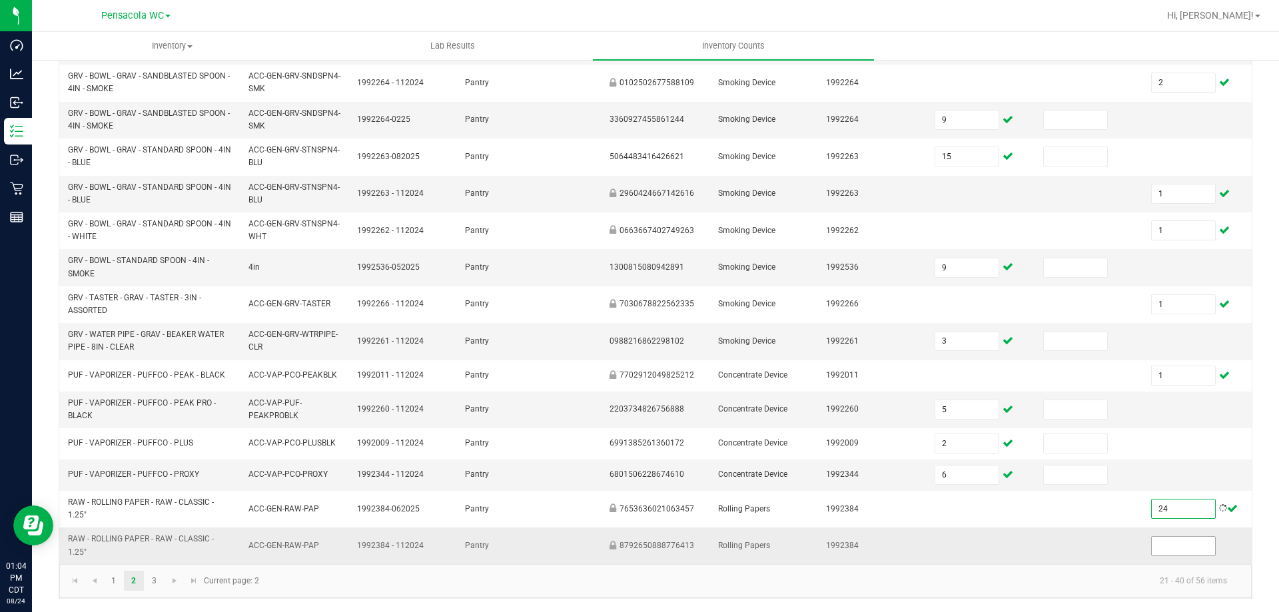
type input "24"
click at [1182, 546] on input at bounding box center [1183, 546] width 63 height 19
type input "24"
click at [154, 581] on link "3" at bounding box center [154, 581] width 19 height 20
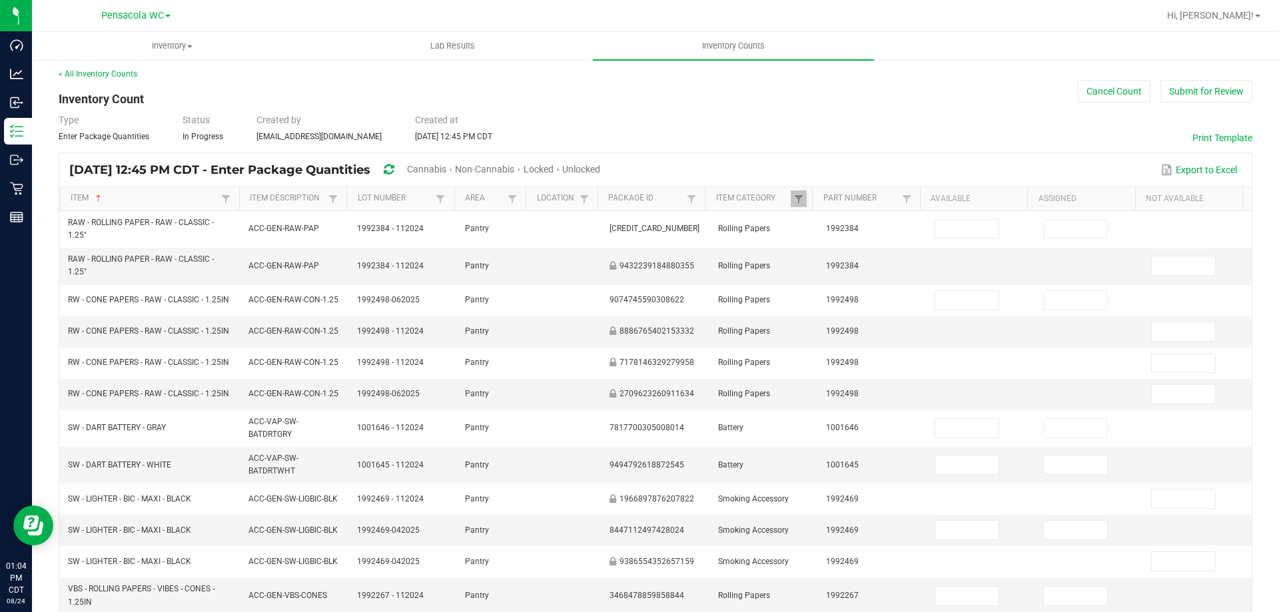
scroll to position [0, 0]
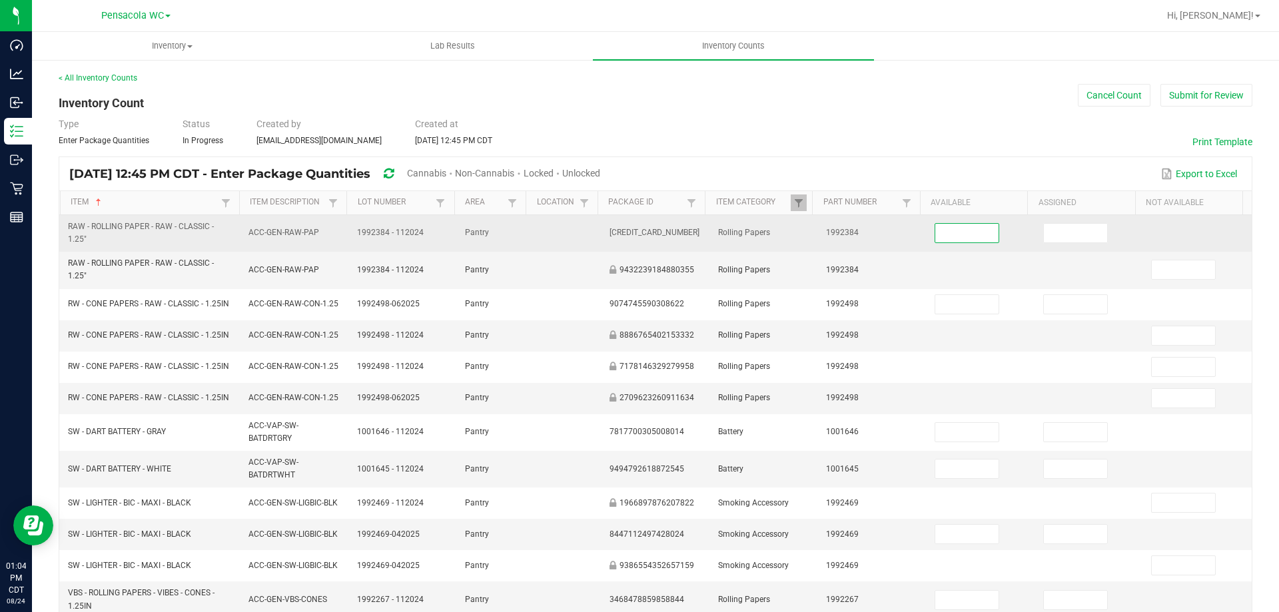
drag, startPoint x: 972, startPoint y: 228, endPoint x: 947, endPoint y: 240, distance: 28.3
click at [957, 236] on input at bounding box center [966, 233] width 63 height 19
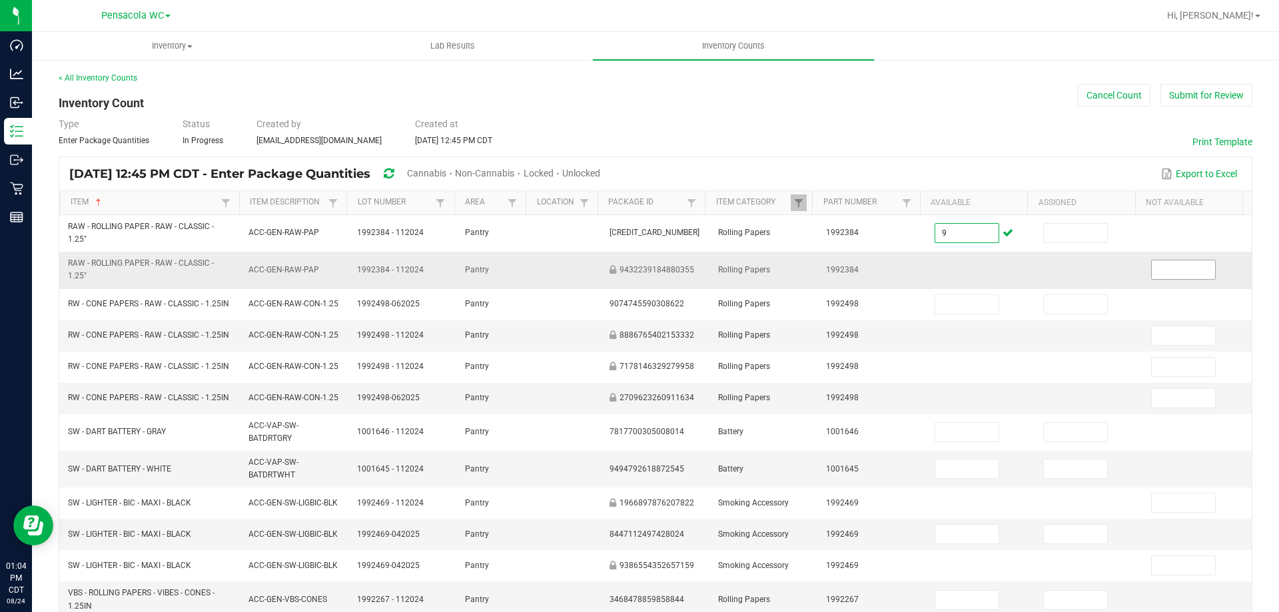
type input "9"
click at [1156, 271] on input at bounding box center [1183, 269] width 63 height 19
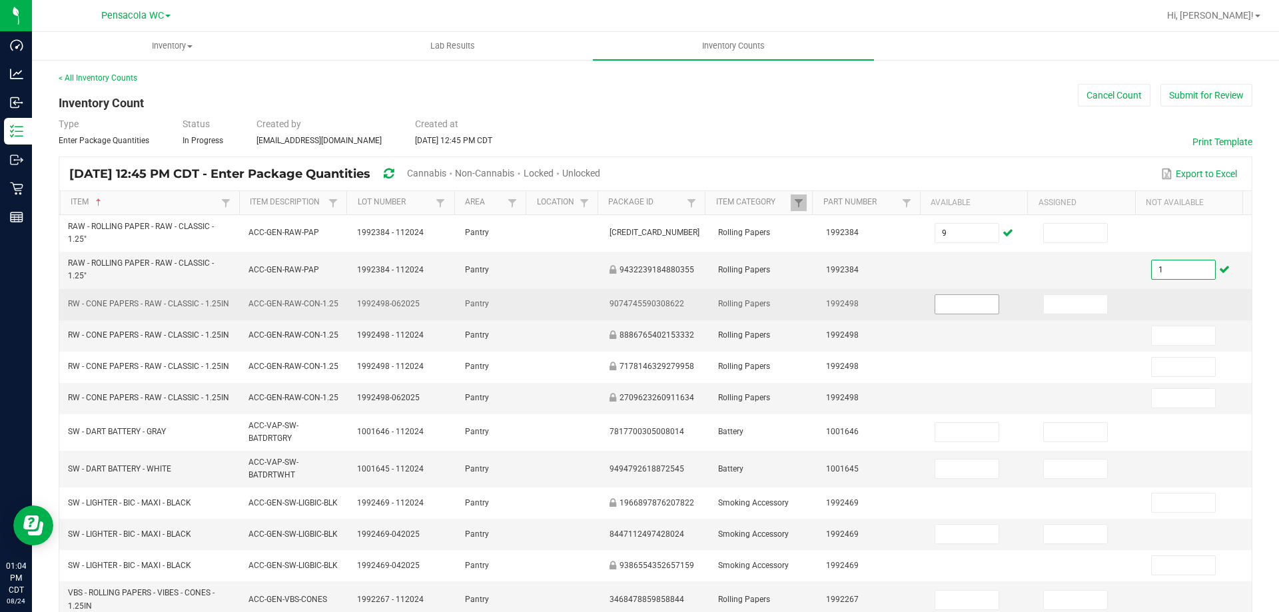
type input "1"
click at [942, 306] on input at bounding box center [966, 304] width 63 height 19
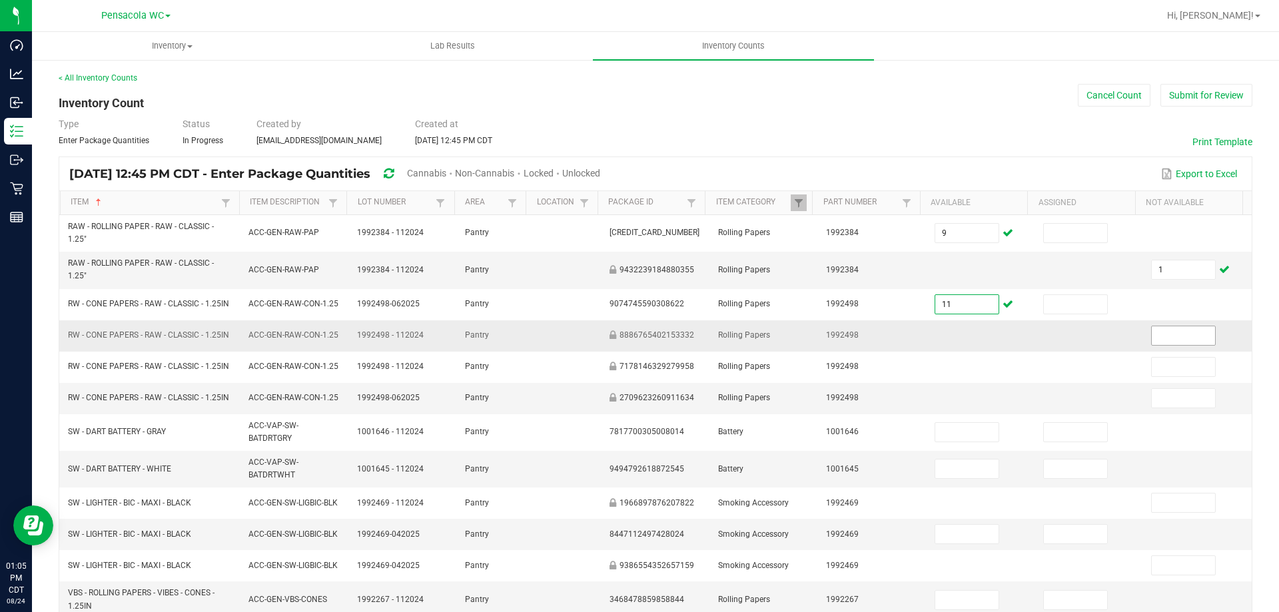
type input "11"
click at [1152, 340] on input at bounding box center [1183, 335] width 63 height 19
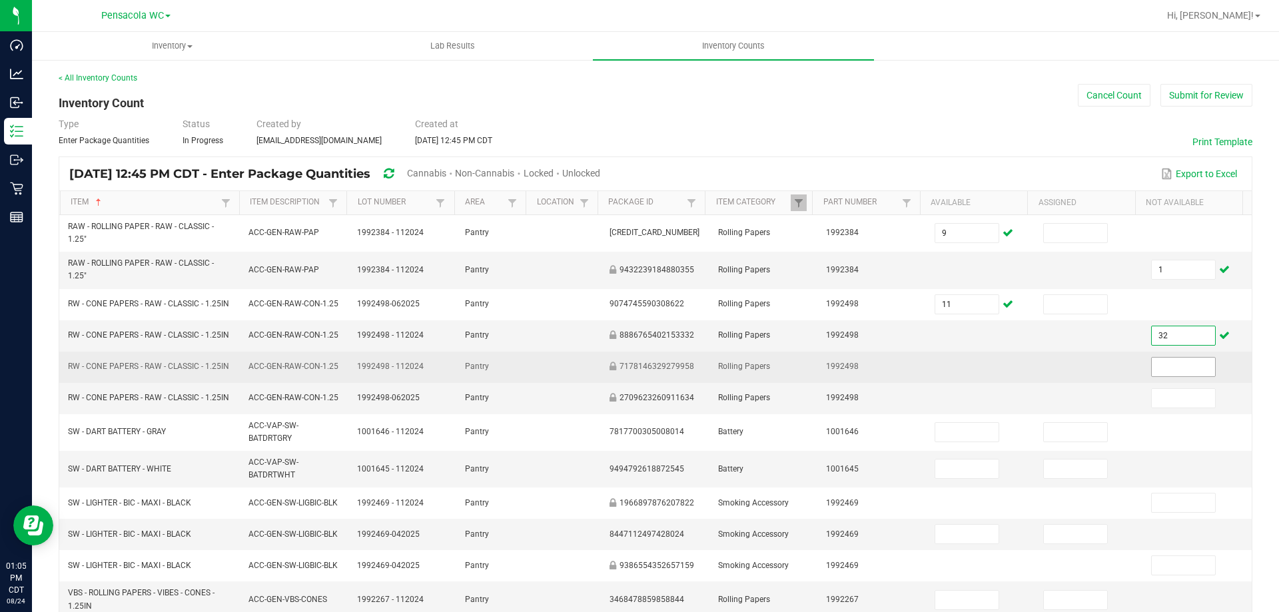
type input "32"
click at [1152, 368] on input at bounding box center [1183, 367] width 63 height 19
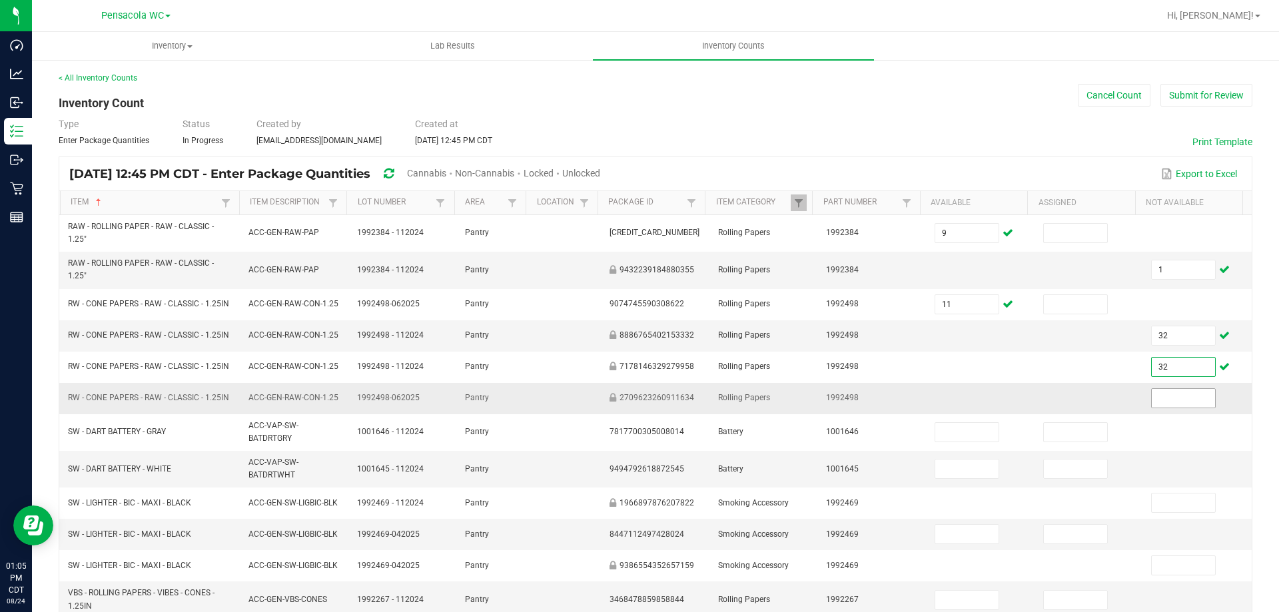
type input "32"
click at [1152, 402] on input at bounding box center [1183, 398] width 63 height 19
type input "1"
click at [1064, 412] on td at bounding box center [1089, 398] width 109 height 31
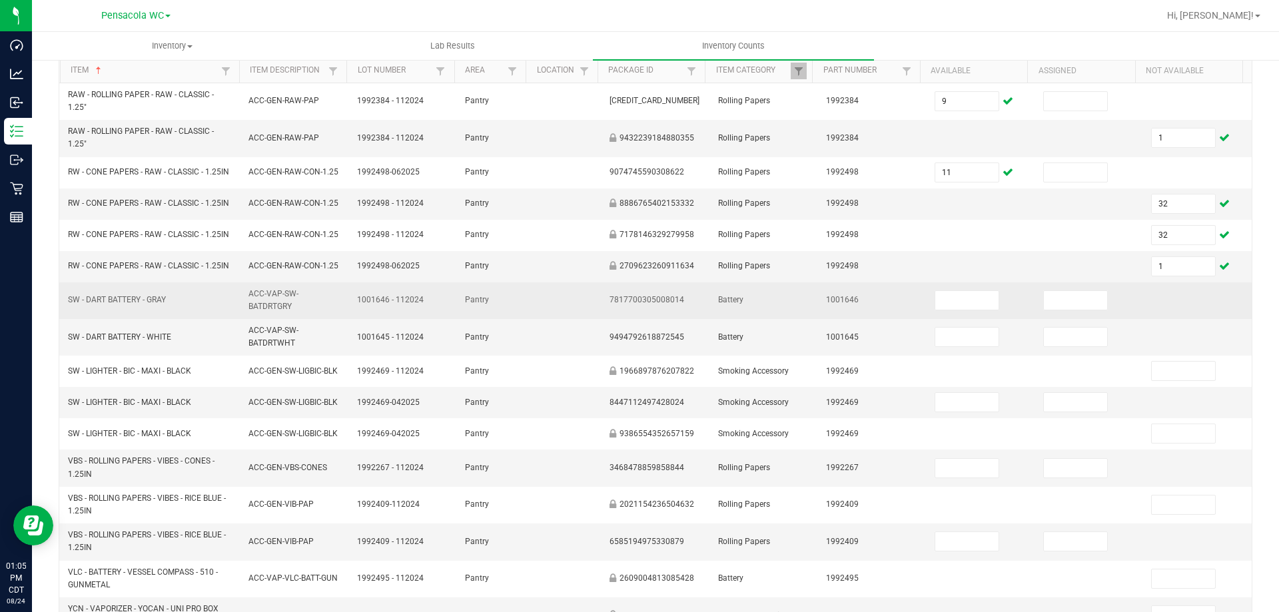
scroll to position [133, 0]
click at [968, 302] on input at bounding box center [966, 299] width 63 height 19
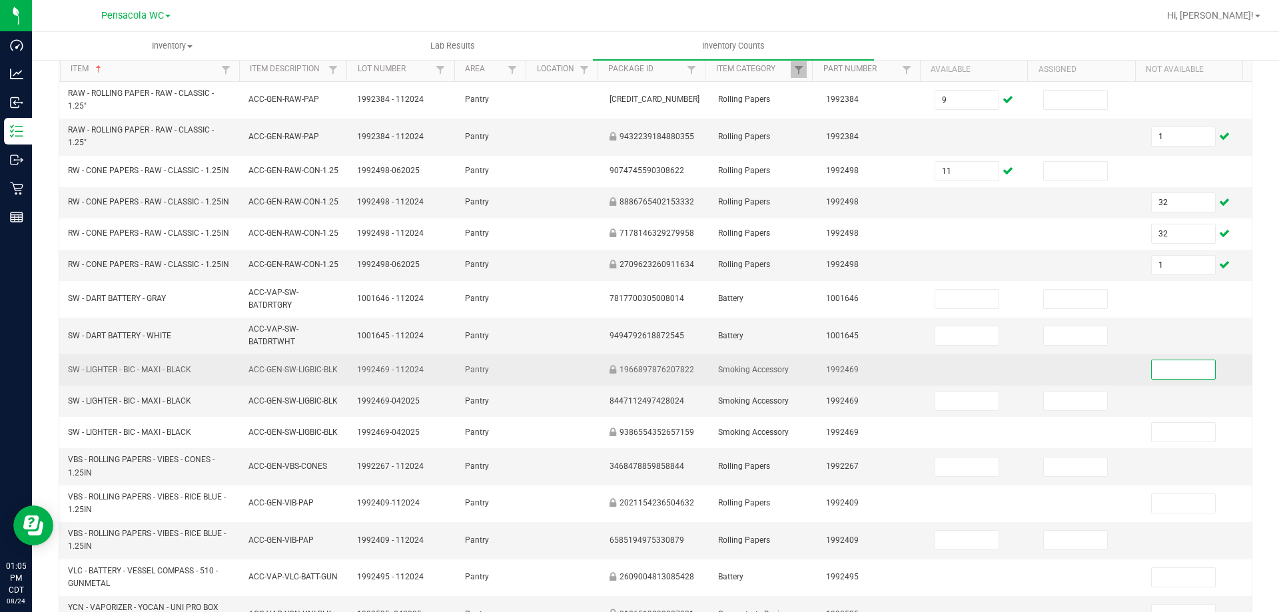
click at [1156, 362] on input at bounding box center [1183, 369] width 63 height 19
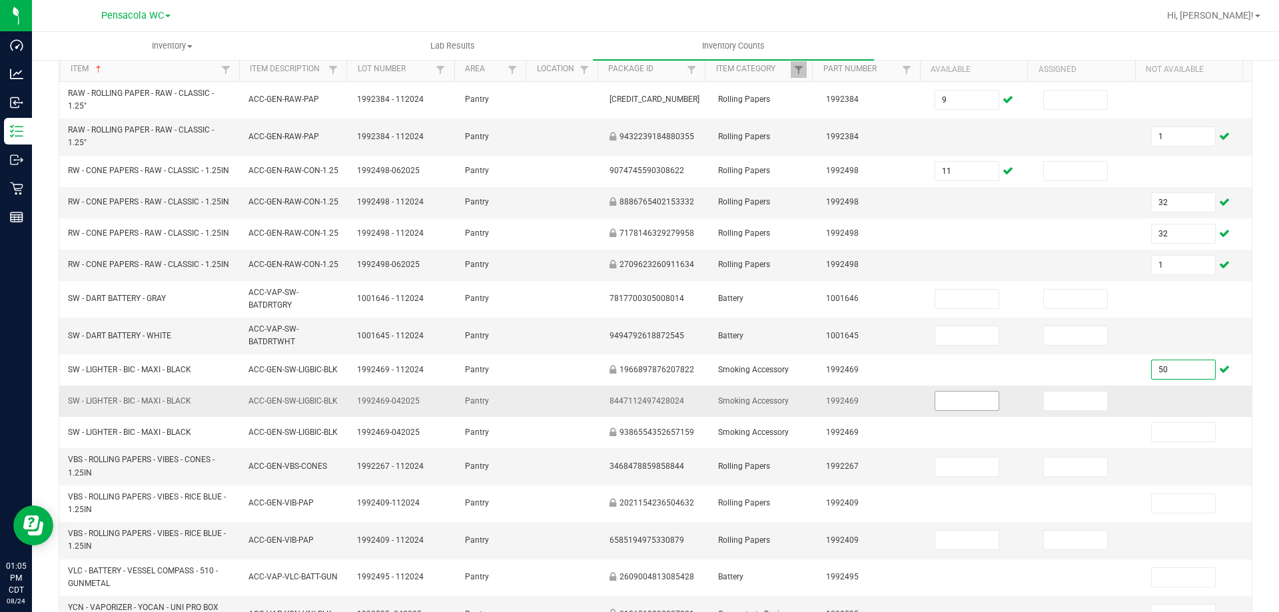
type input "50"
click at [965, 400] on input at bounding box center [966, 401] width 63 height 19
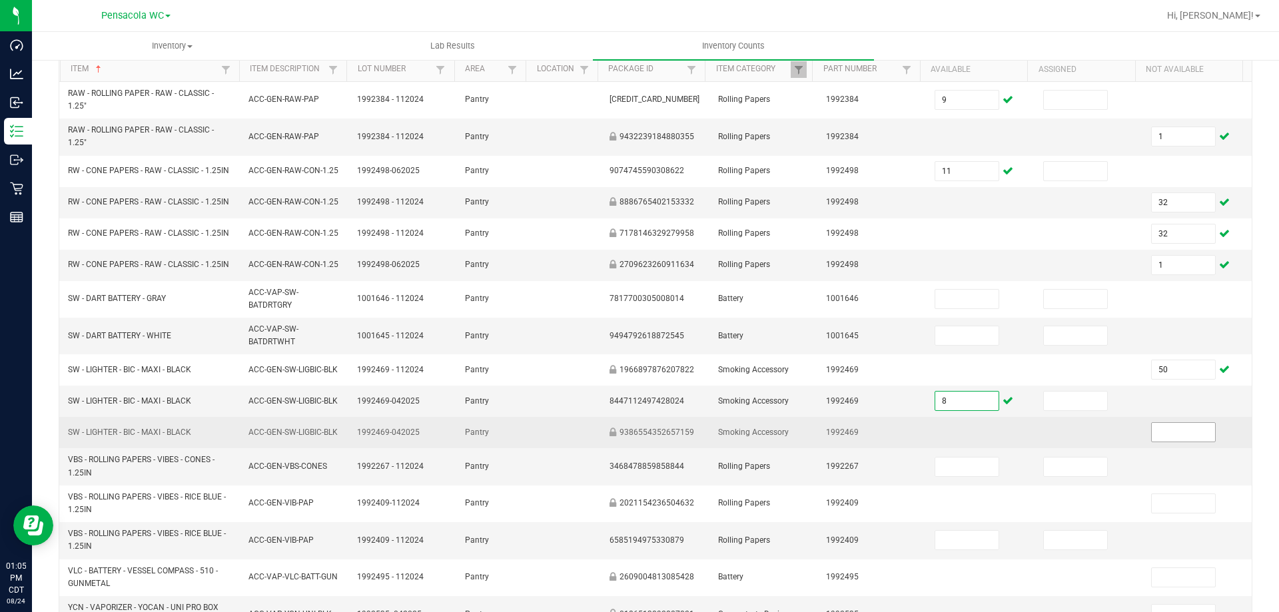
type input "8"
click at [1152, 426] on input at bounding box center [1183, 432] width 63 height 19
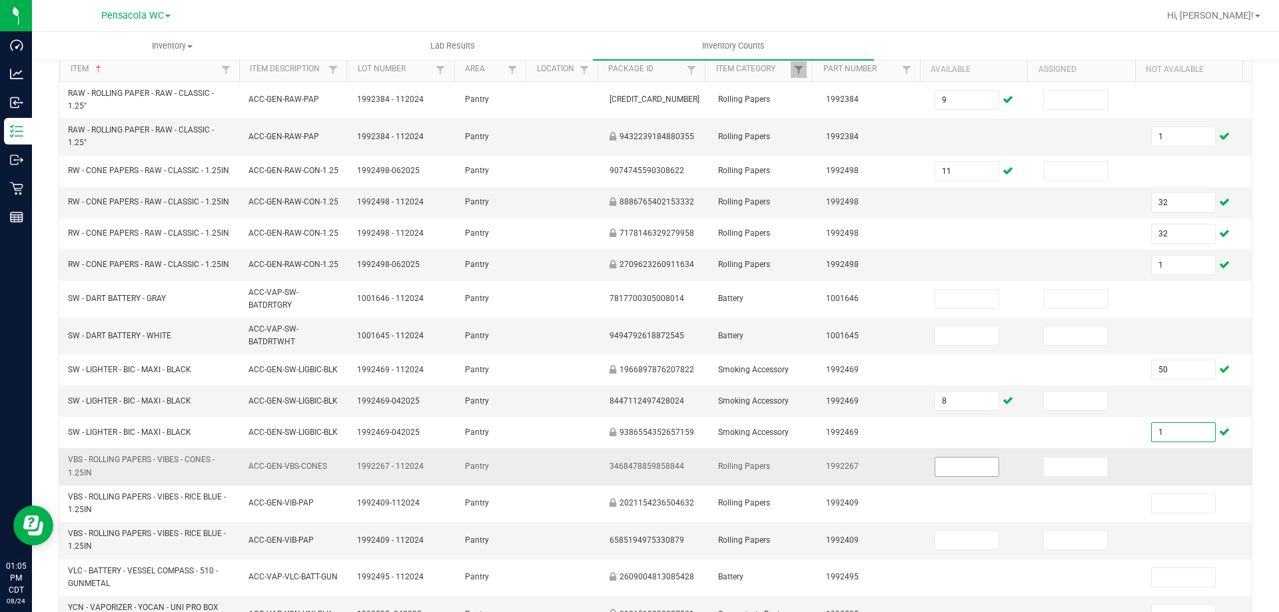
type input "1"
click at [980, 468] on span at bounding box center [966, 467] width 65 height 20
click at [976, 468] on input at bounding box center [966, 467] width 63 height 19
click at [970, 461] on input at bounding box center [966, 467] width 63 height 19
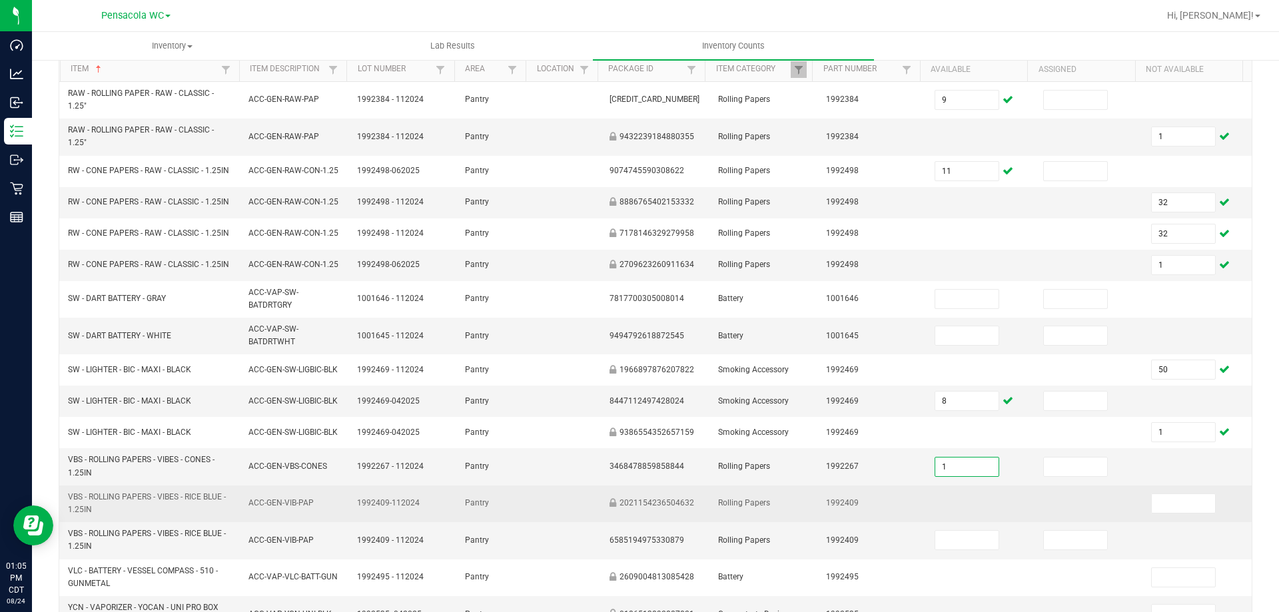
type input "1"
click at [937, 510] on td at bounding box center [980, 504] width 109 height 37
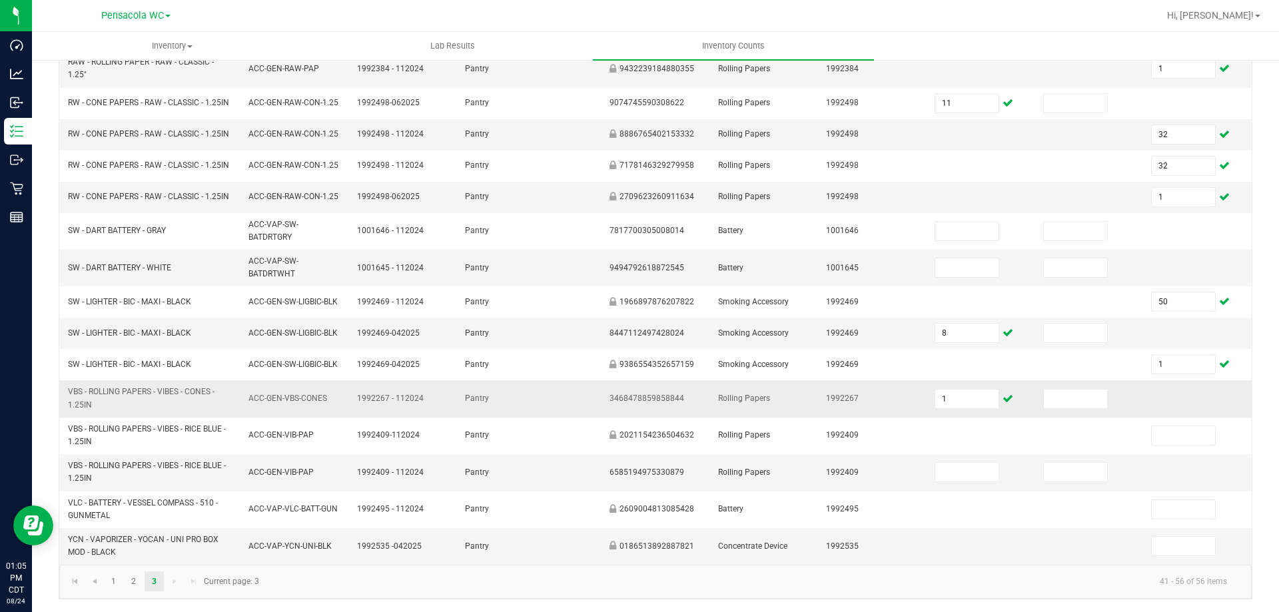
scroll to position [202, 0]
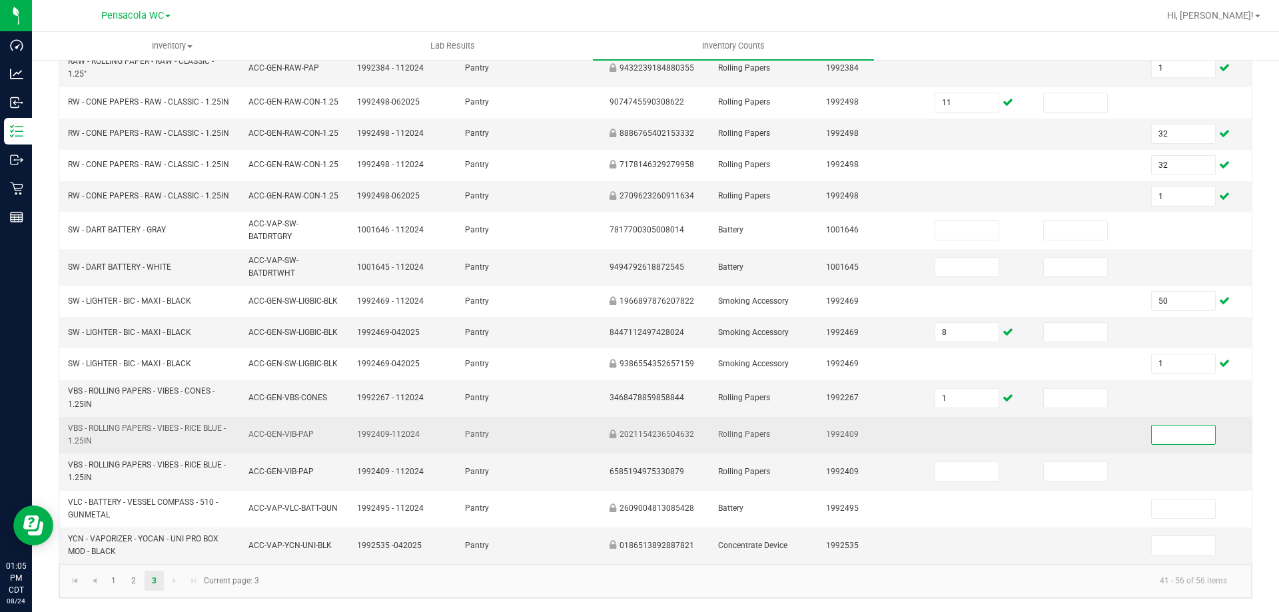
click at [1160, 432] on input at bounding box center [1183, 435] width 63 height 19
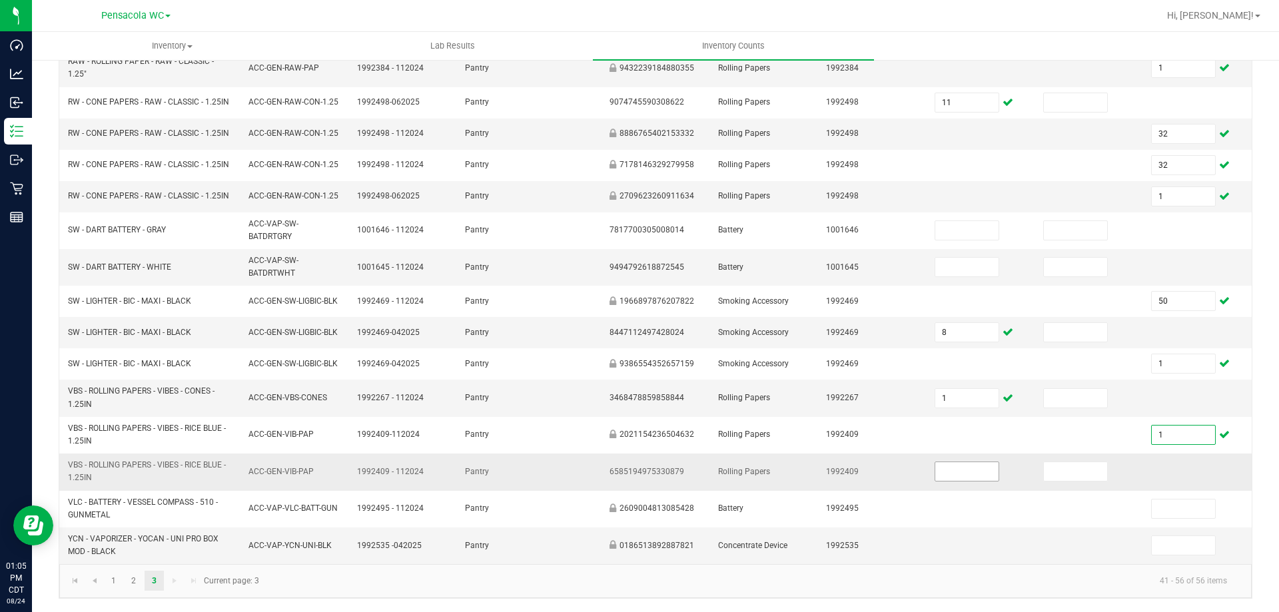
type input "1"
click at [946, 465] on input at bounding box center [966, 471] width 63 height 19
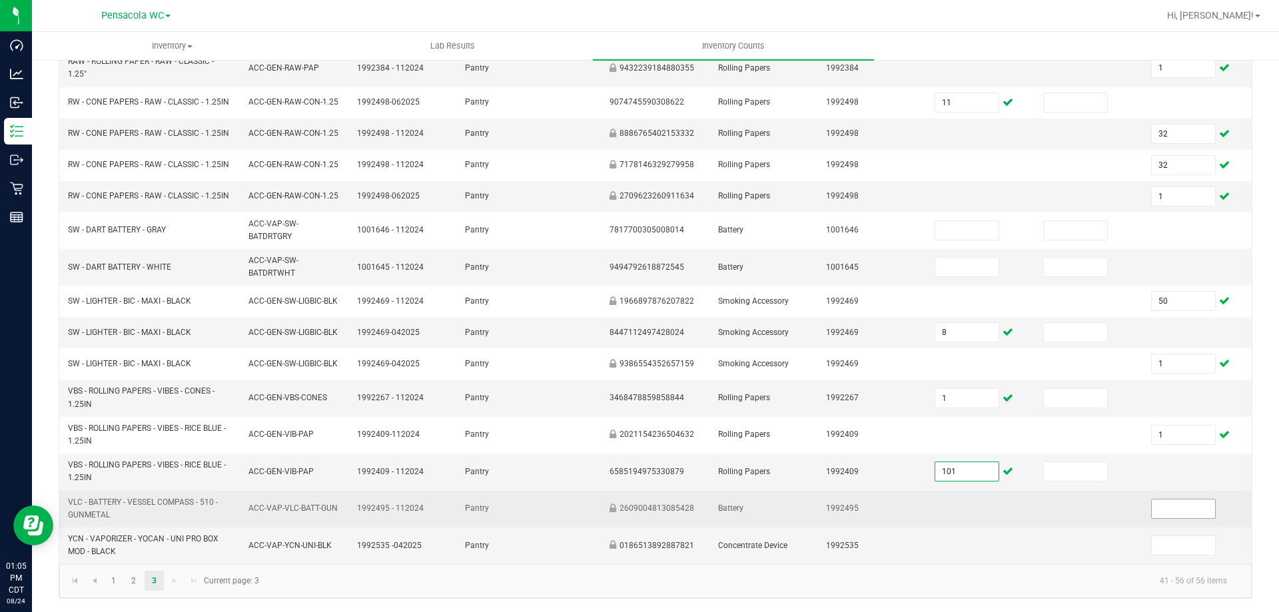
type input "101"
click at [1152, 516] on input at bounding box center [1183, 509] width 63 height 19
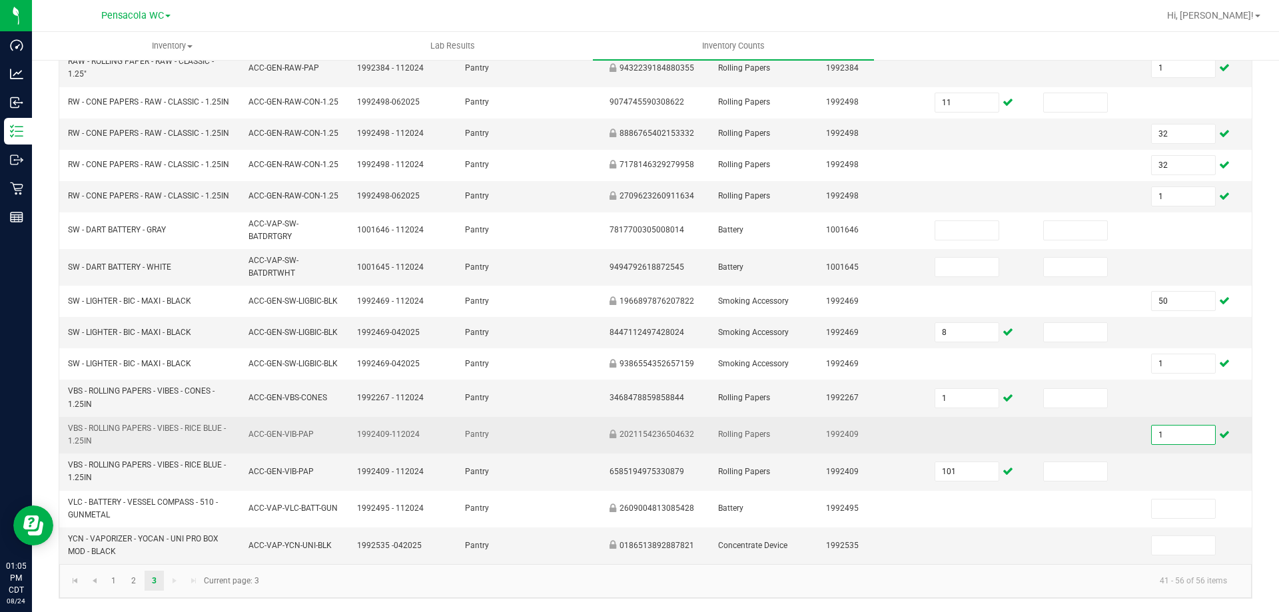
click at [1192, 436] on input "1" at bounding box center [1183, 435] width 63 height 19
type input "50"
click at [1040, 446] on td at bounding box center [1089, 435] width 109 height 37
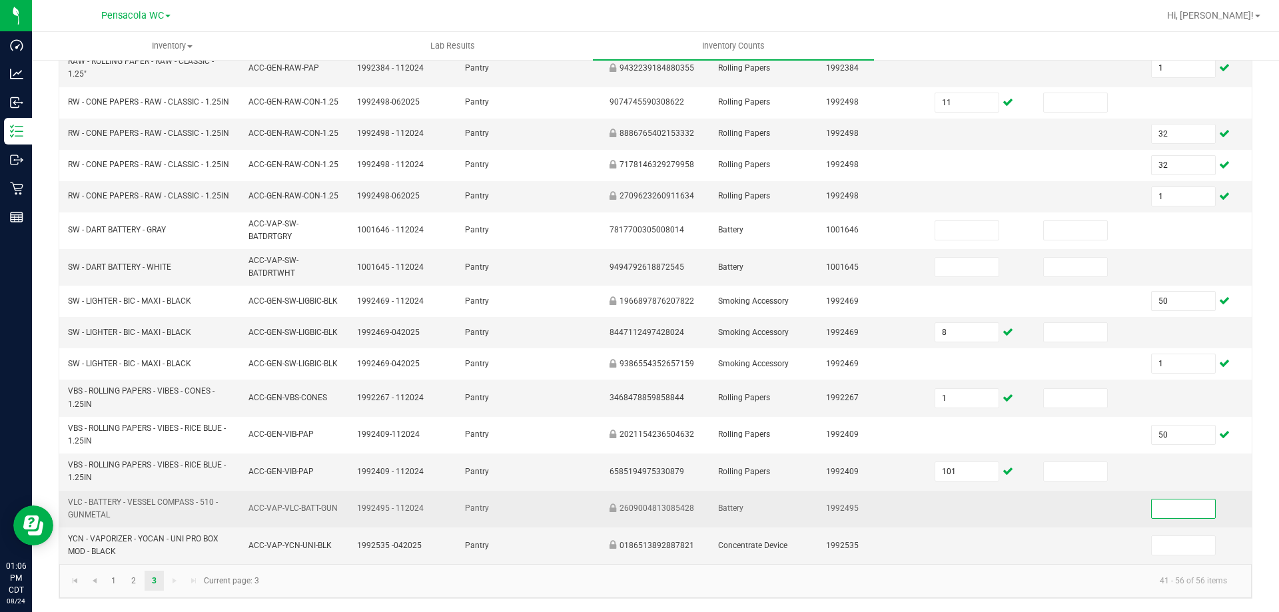
click at [1156, 508] on input at bounding box center [1183, 509] width 63 height 19
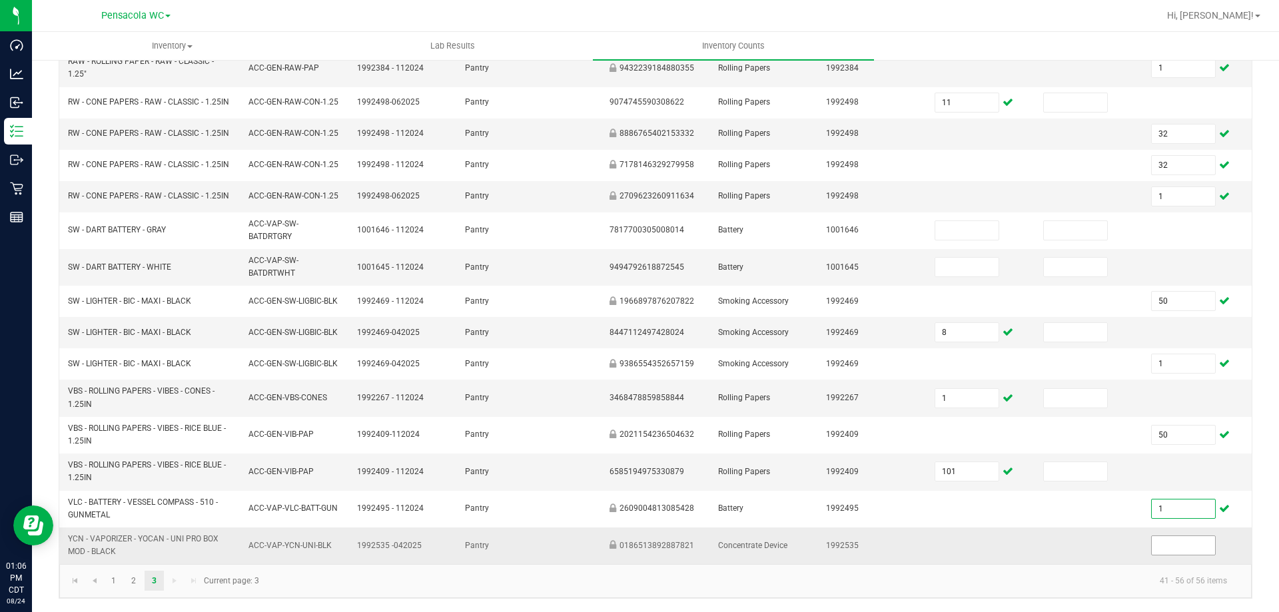
type input "1"
click at [1168, 544] on input at bounding box center [1183, 545] width 63 height 19
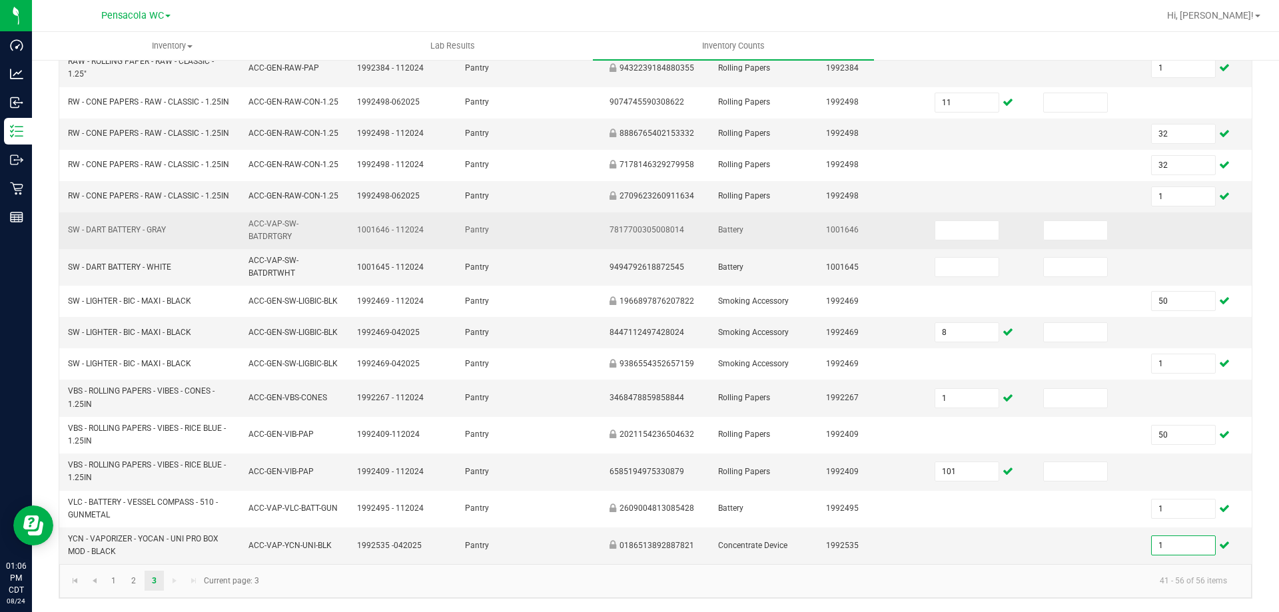
type input "1"
click at [985, 236] on td at bounding box center [980, 230] width 109 height 37
click at [952, 228] on input at bounding box center [966, 230] width 63 height 19
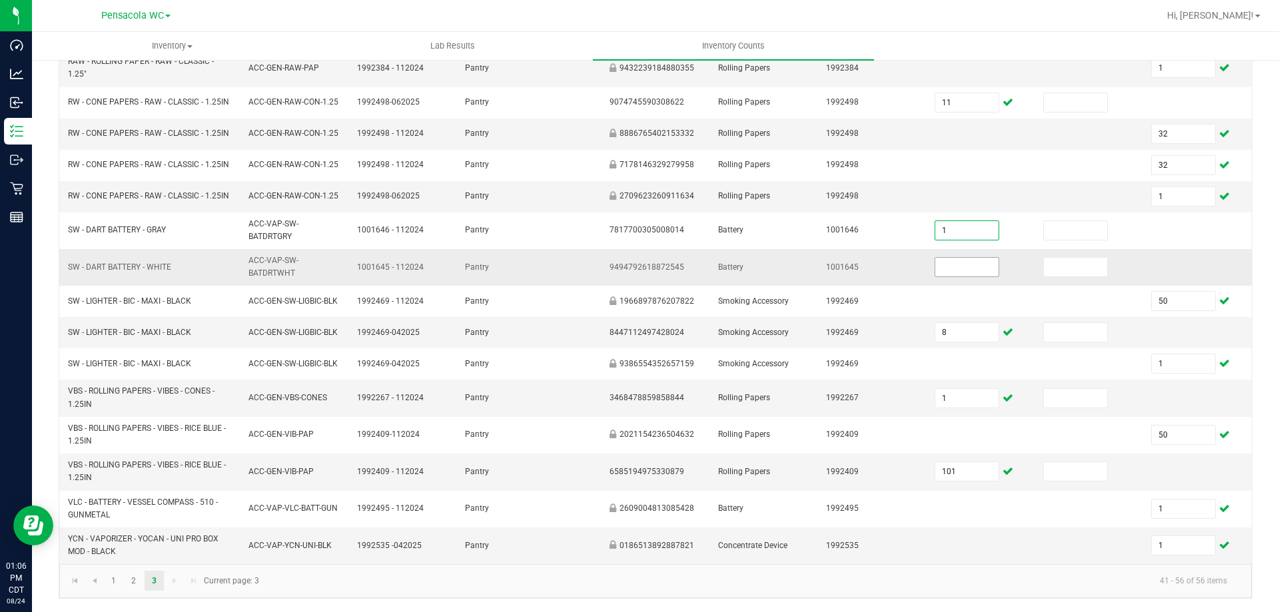
type input "1"
click at [959, 271] on input at bounding box center [966, 267] width 63 height 19
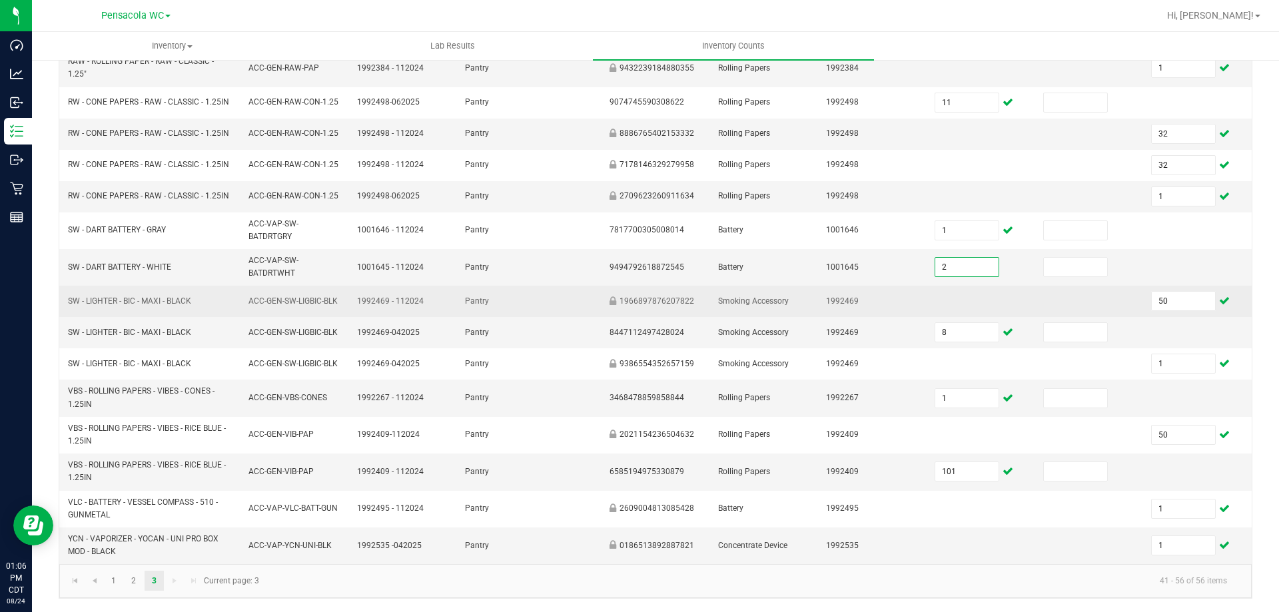
type input "2"
click at [881, 314] on td "1992469" at bounding box center [872, 301] width 109 height 31
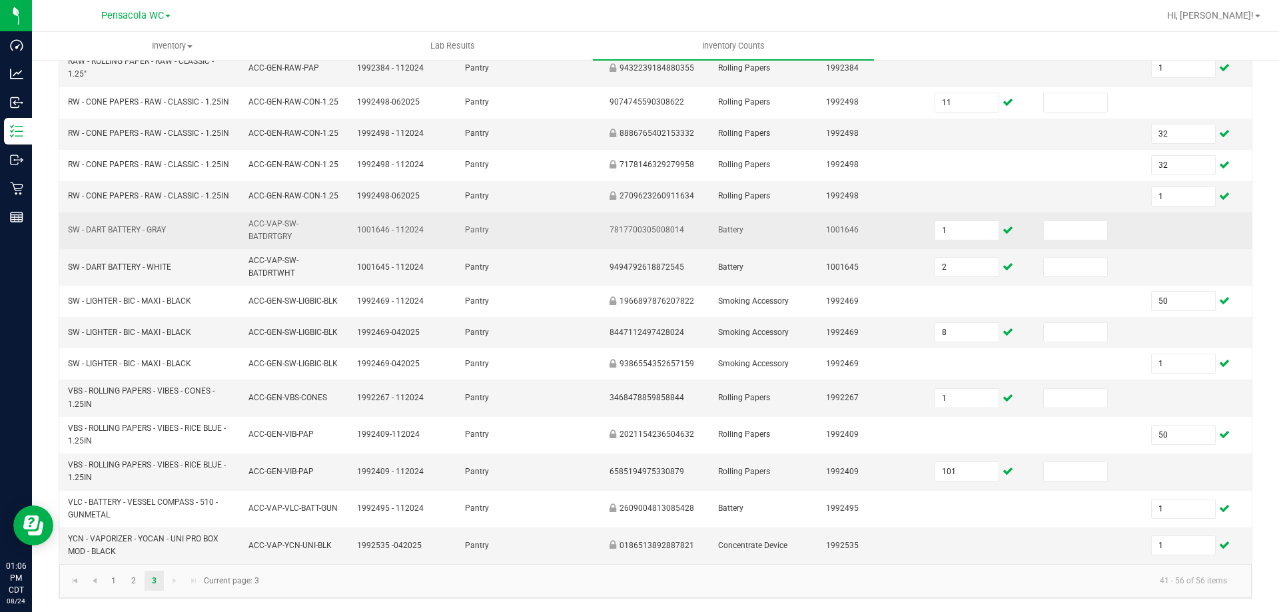
scroll to position [0, 0]
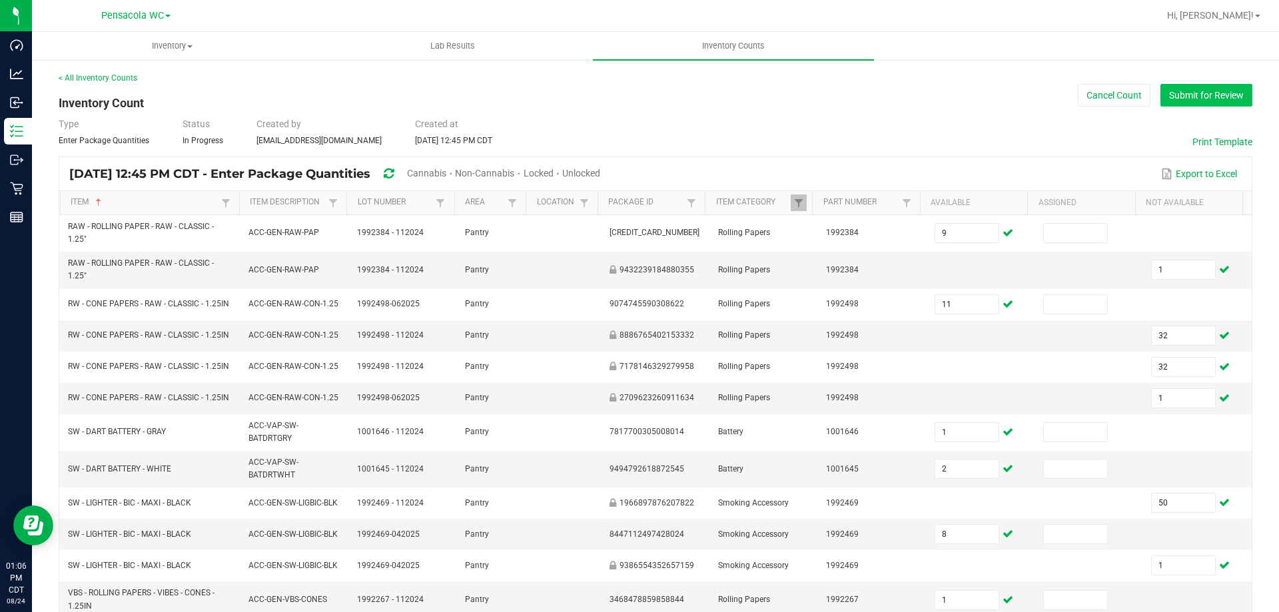
click at [1193, 84] on button "Submit for Review" at bounding box center [1206, 95] width 92 height 23
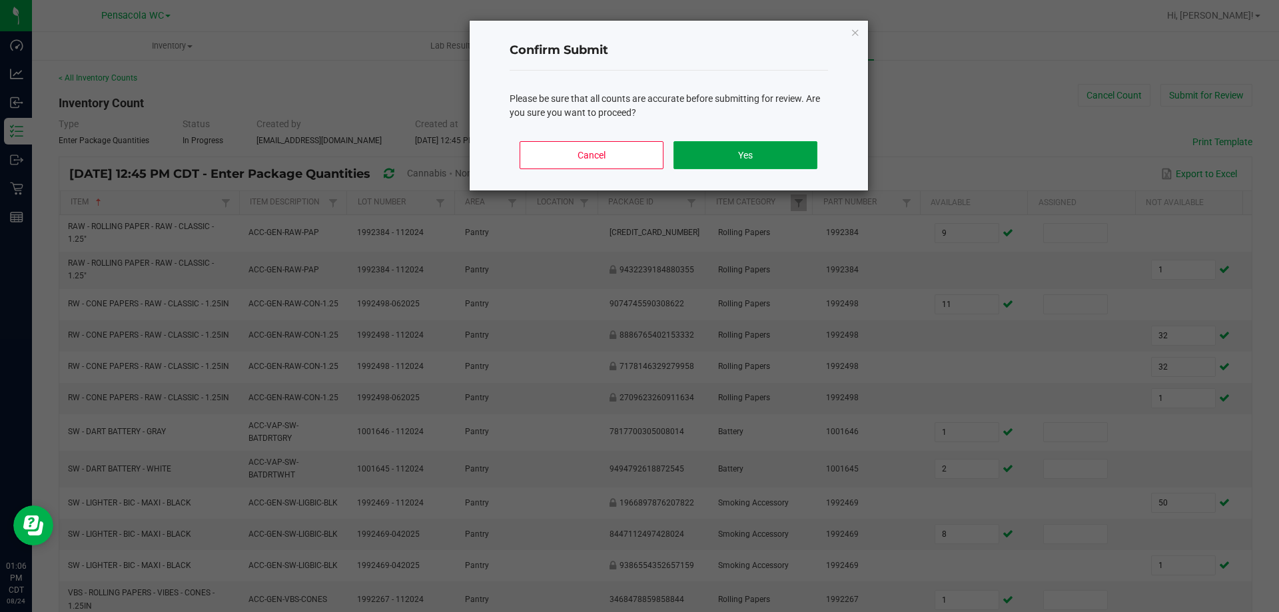
click at [720, 141] on button "Yes" at bounding box center [744, 155] width 143 height 28
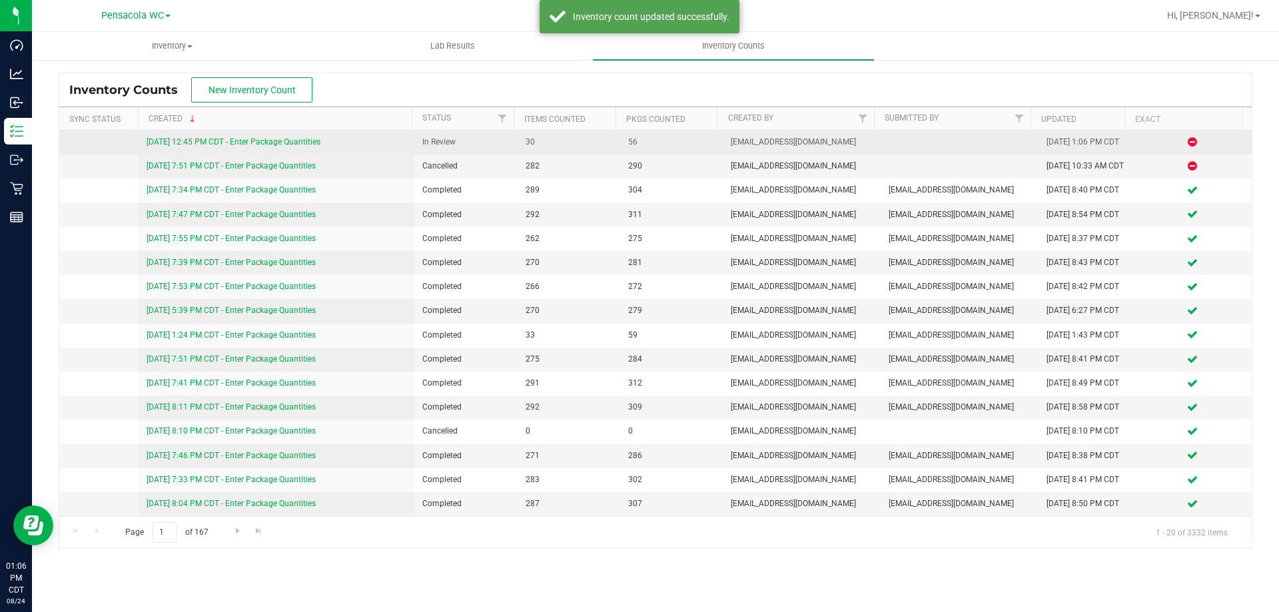
click at [319, 141] on link "[DATE] 12:45 PM CDT - Enter Package Quantities" at bounding box center [234, 141] width 174 height 9
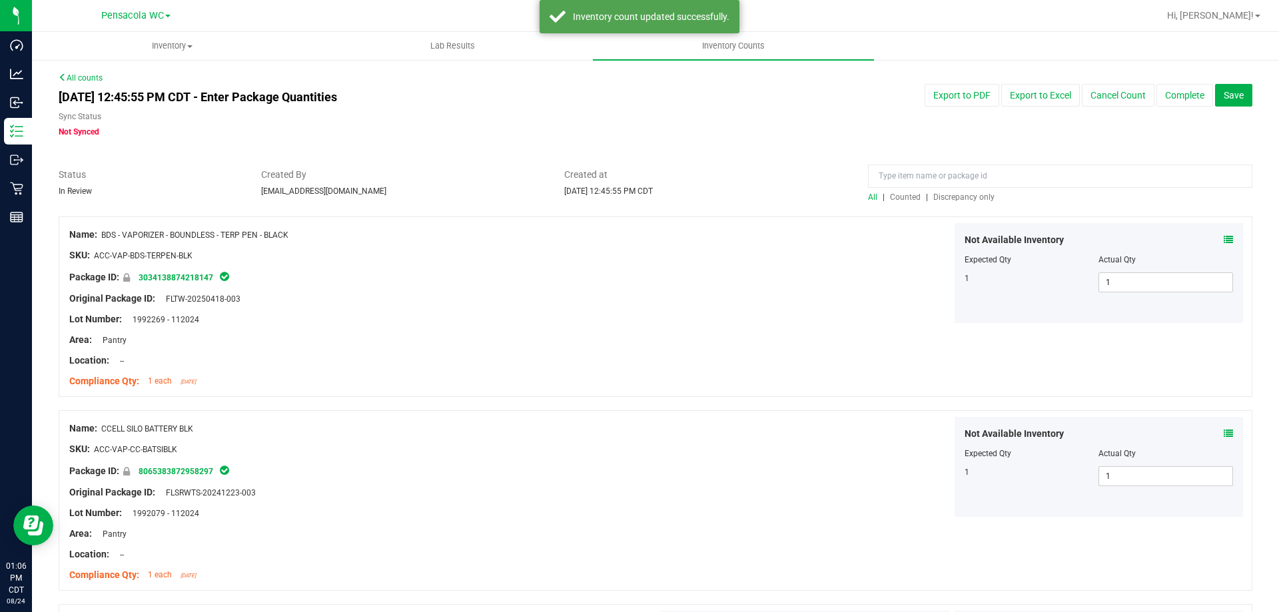
click at [966, 194] on span "Discrepancy only" at bounding box center [963, 196] width 61 height 9
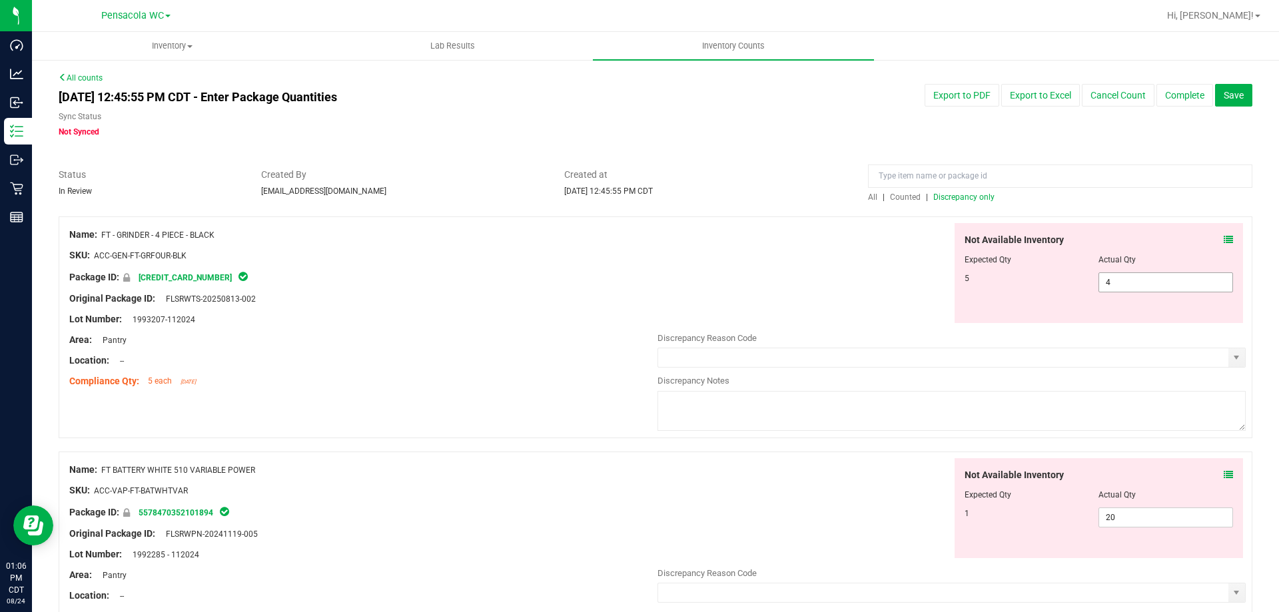
click at [1116, 280] on span "4 4" at bounding box center [1165, 282] width 135 height 20
type input "5"
click at [1060, 270] on div at bounding box center [1098, 269] width 269 height 7
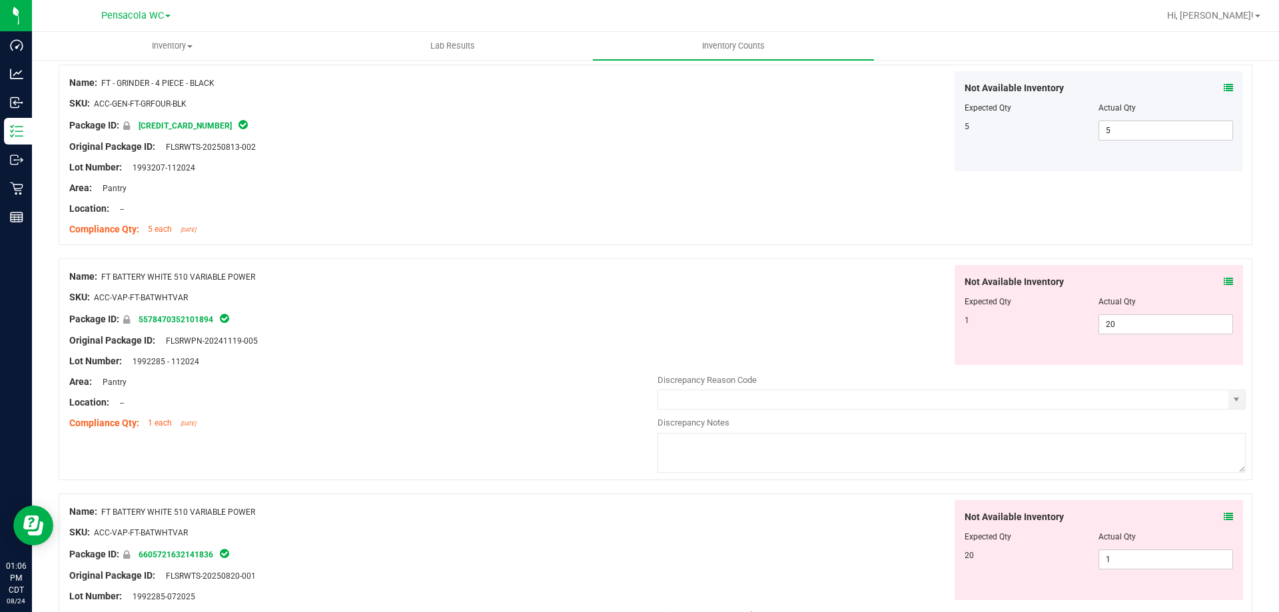
scroll to position [266, 0]
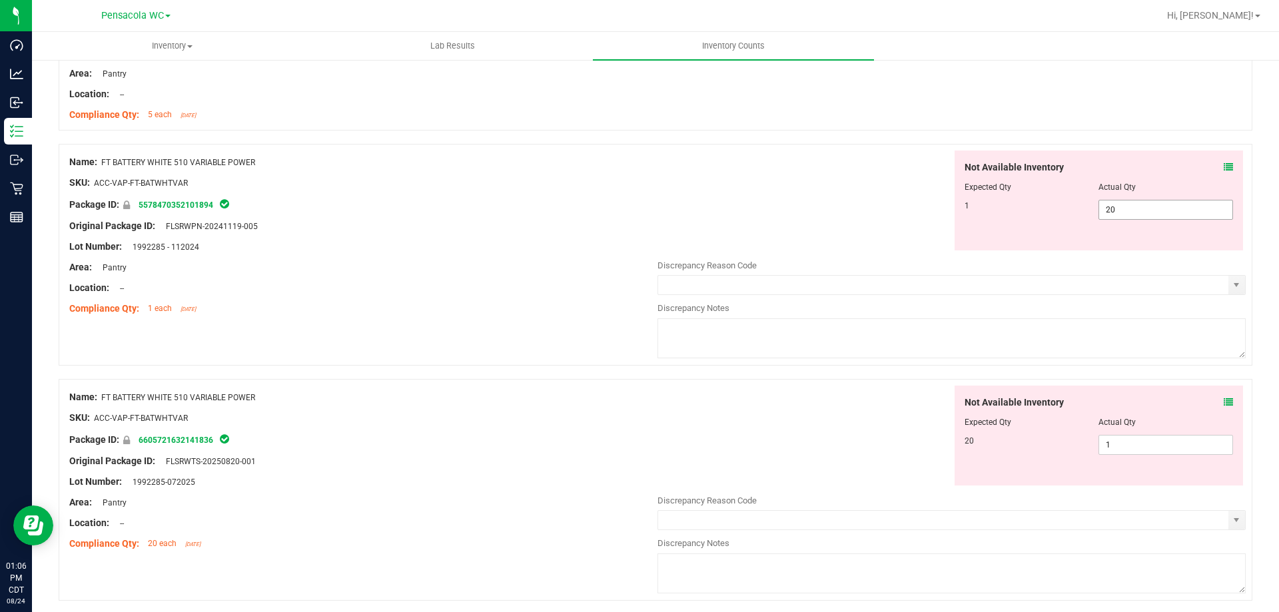
click at [1126, 218] on span "20 20" at bounding box center [1165, 210] width 135 height 20
type input "2"
type input "1"
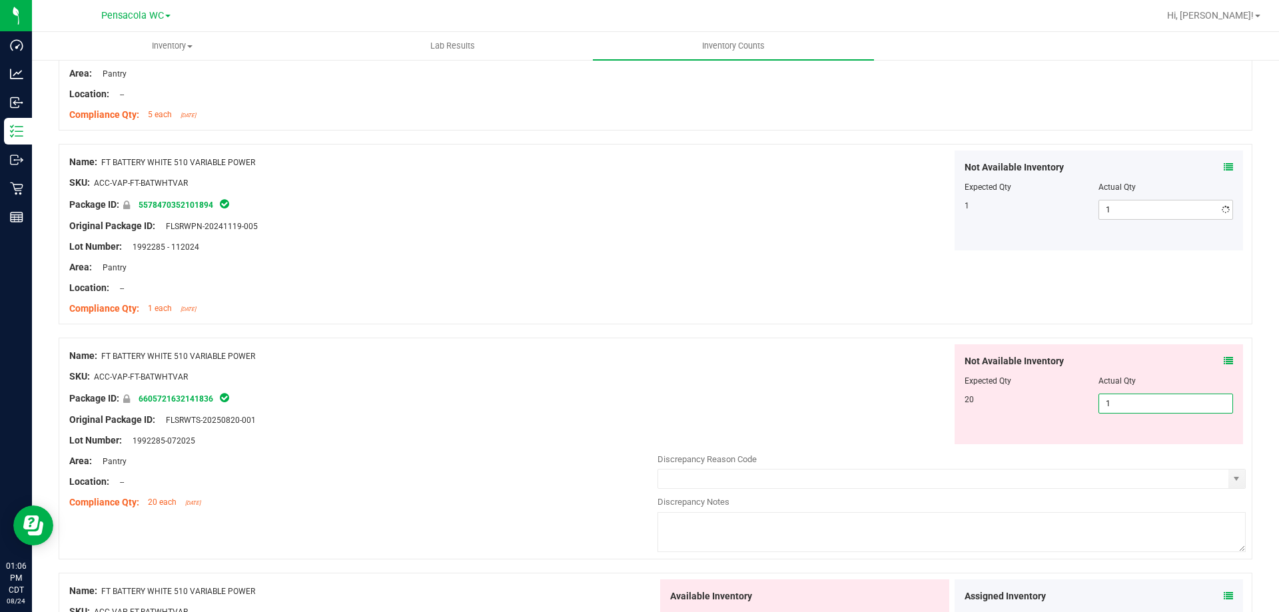
click at [1155, 439] on div "Not Available Inventory Expected Qty Actual Qty 20 1 1" at bounding box center [1098, 394] width 289 height 100
type input "20"
click at [1041, 288] on div "Name: FT BATTERY WHITE 510 VARIABLE POWER SKU: ACC-VAP-FT-BATWHTVAR Package ID:…" at bounding box center [656, 234] width 1194 height 180
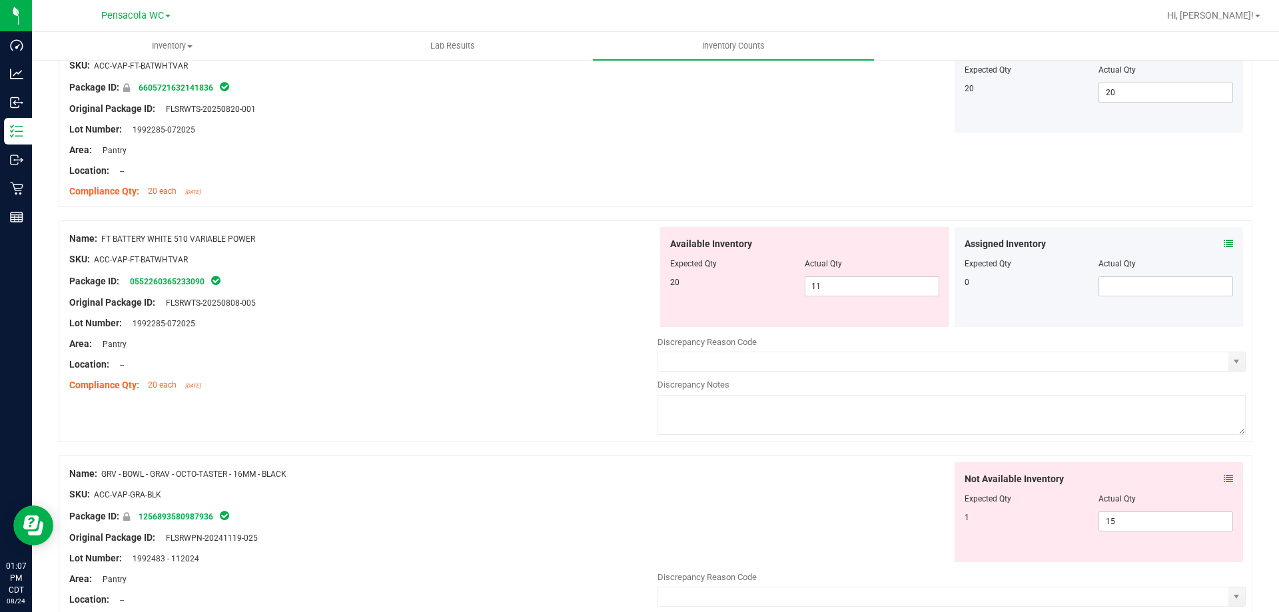
scroll to position [599, 0]
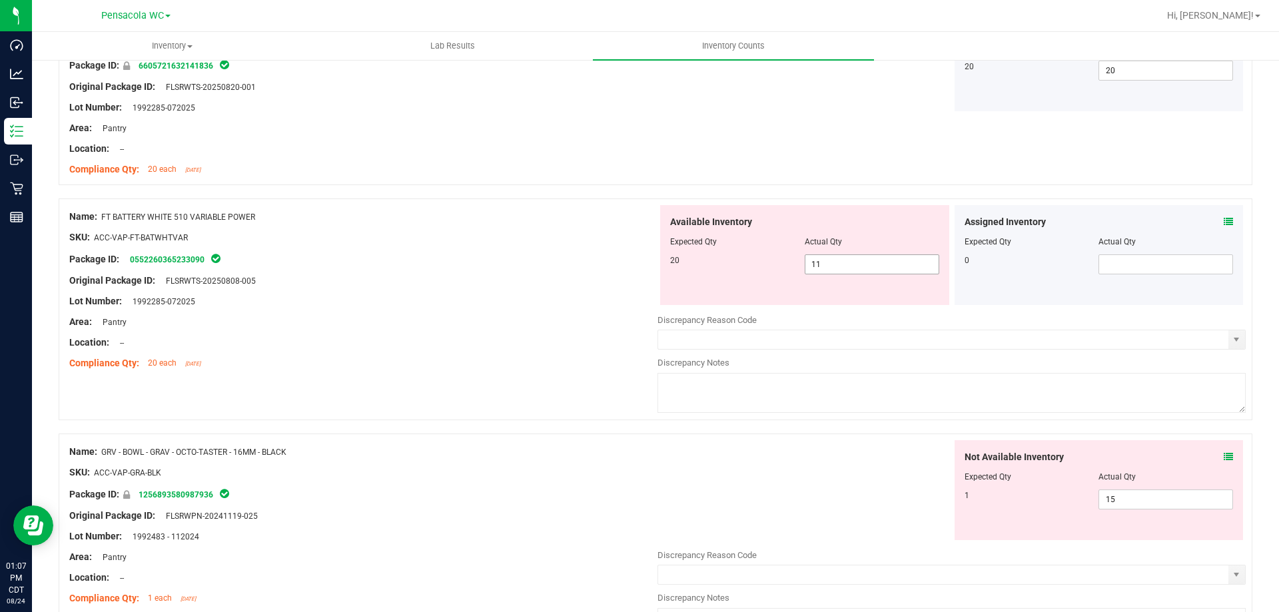
click at [897, 278] on div "Available Inventory Expected Qty Actual Qty 20 11 11" at bounding box center [804, 255] width 289 height 100
click at [895, 262] on span "11 11" at bounding box center [872, 264] width 135 height 20
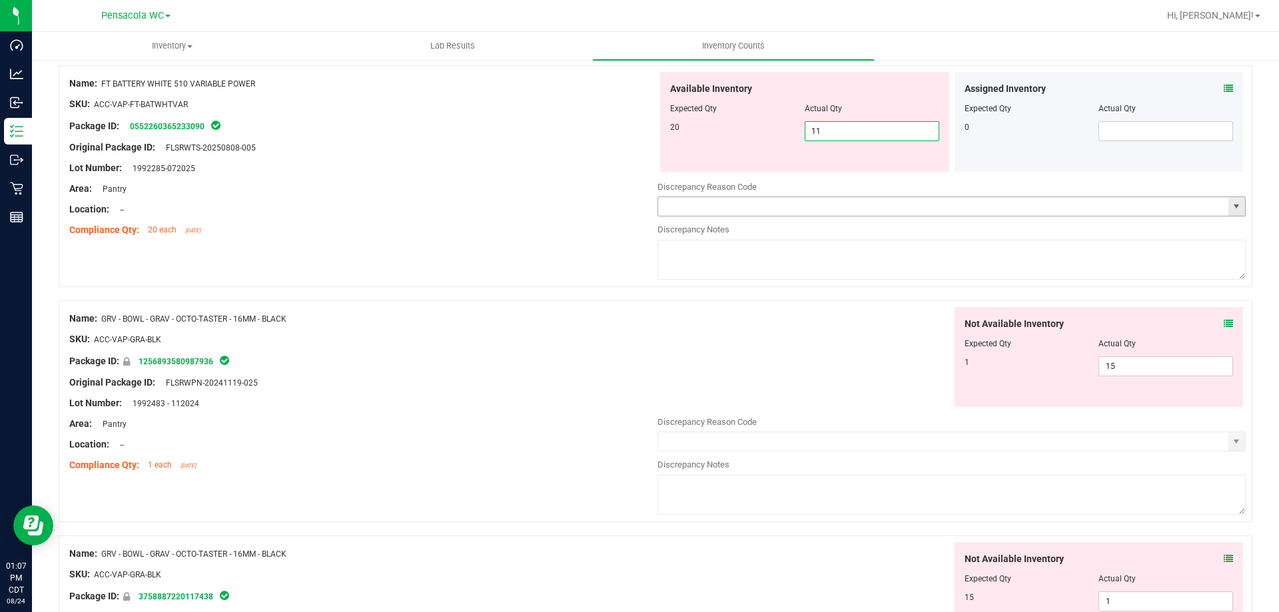
scroll to position [400, 0]
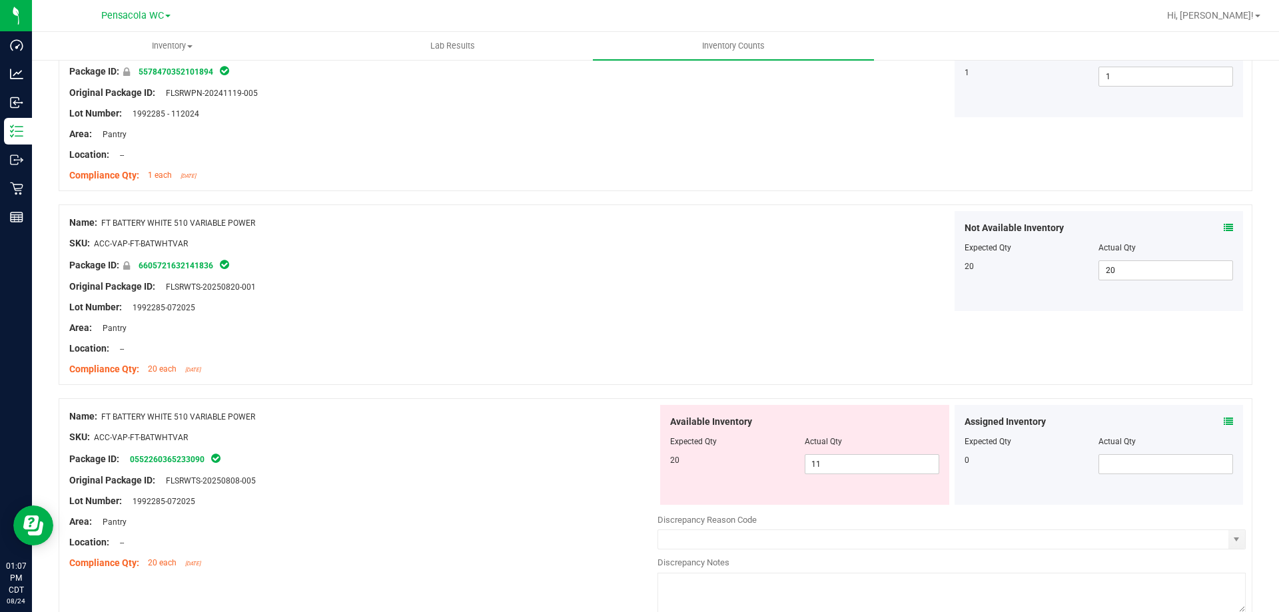
drag, startPoint x: 270, startPoint y: 406, endPoint x: 104, endPoint y: 408, distance: 165.9
click at [104, 408] on div "Name: FT BATTERY WHITE 510 VARIABLE POWER SKU: ACC-VAP-FT-BATWHTVAR Package ID:…" at bounding box center [363, 490] width 588 height 170
copy span "FT BATTERY WHITE 510 VARIABLE POWER"
click at [682, 379] on div "Name: FT BATTERY WHITE 510 VARIABLE POWER SKU: ACC-VAP-FT-BATWHTVAR Package ID:…" at bounding box center [656, 294] width 1194 height 180
click at [837, 454] on div "Available Inventory Expected Qty Actual Qty 20 11 11" at bounding box center [804, 455] width 289 height 100
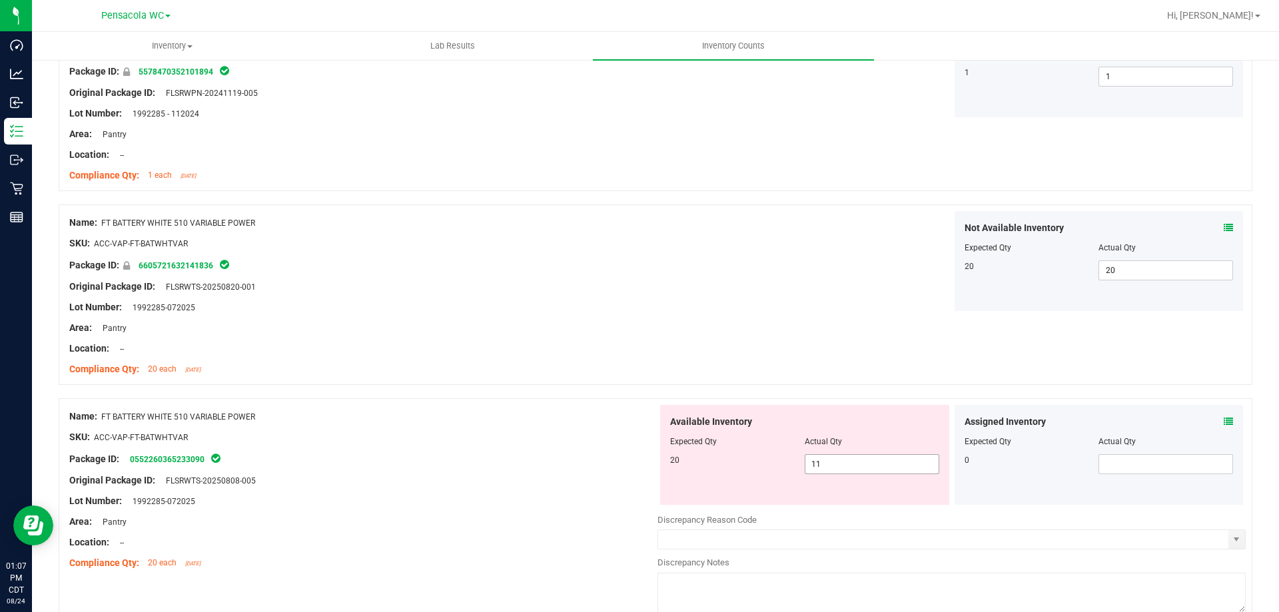
click at [833, 464] on span "11 11" at bounding box center [872, 464] width 135 height 20
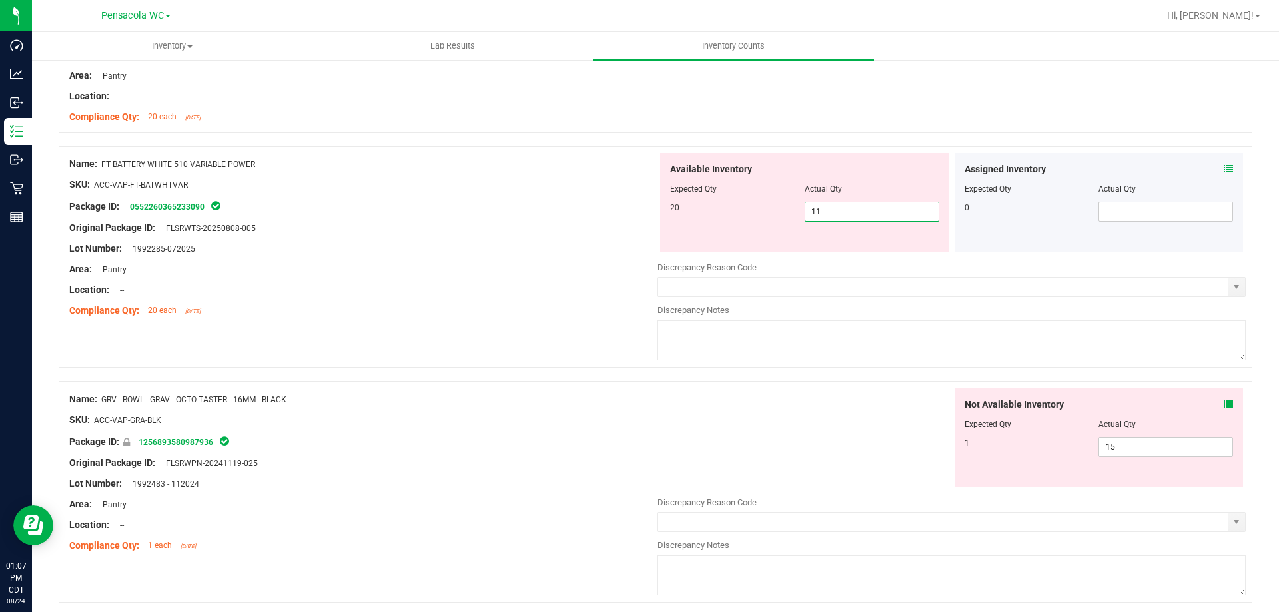
scroll to position [599, 0]
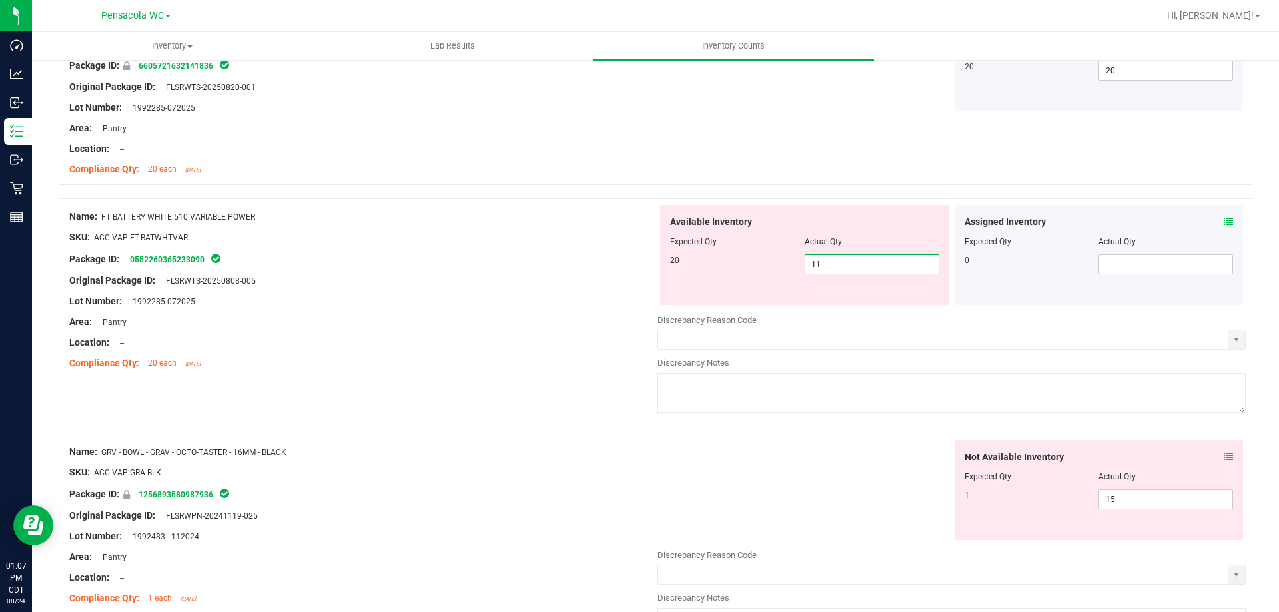
type input "1"
type input "20"
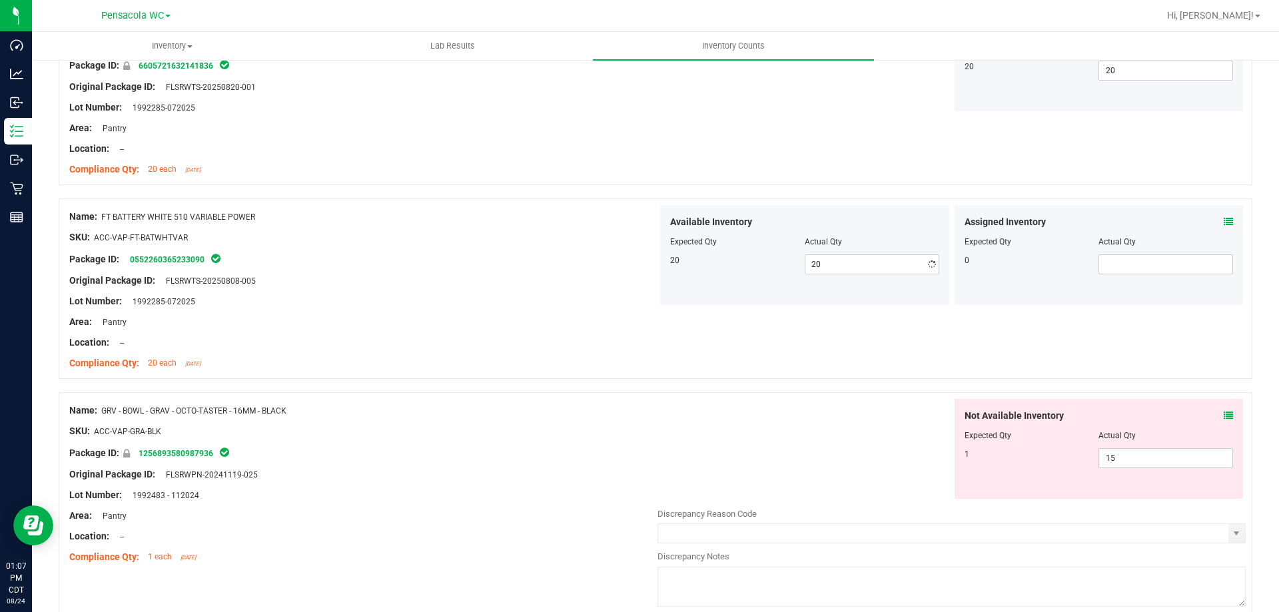
click at [615, 290] on div at bounding box center [363, 291] width 588 height 7
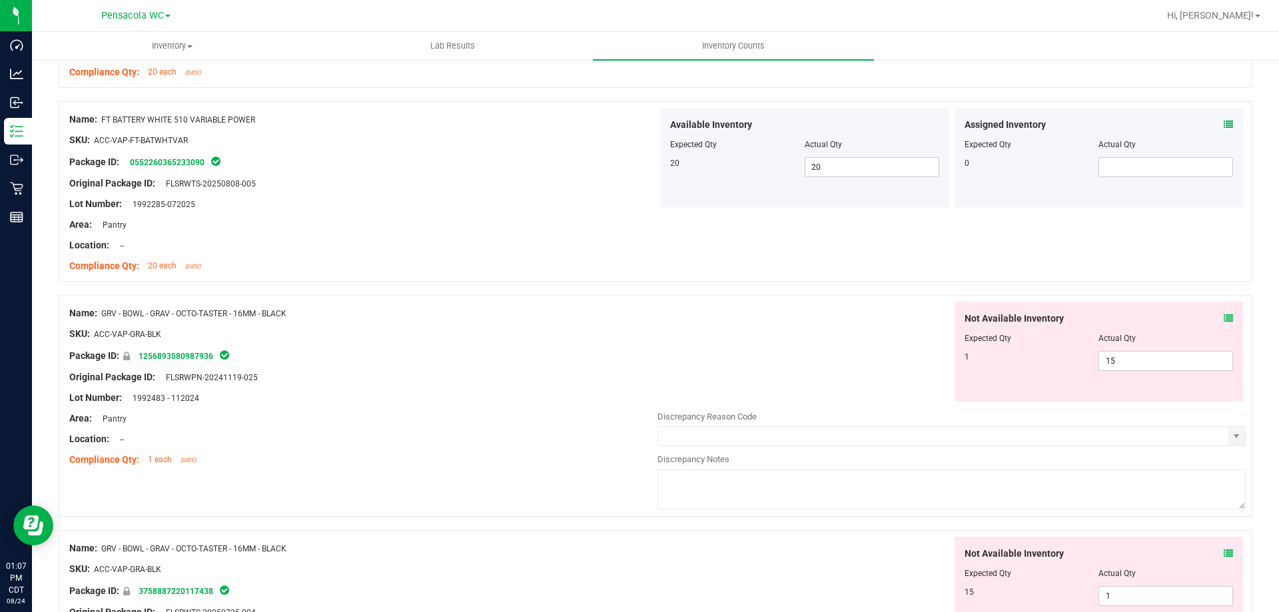
scroll to position [799, 0]
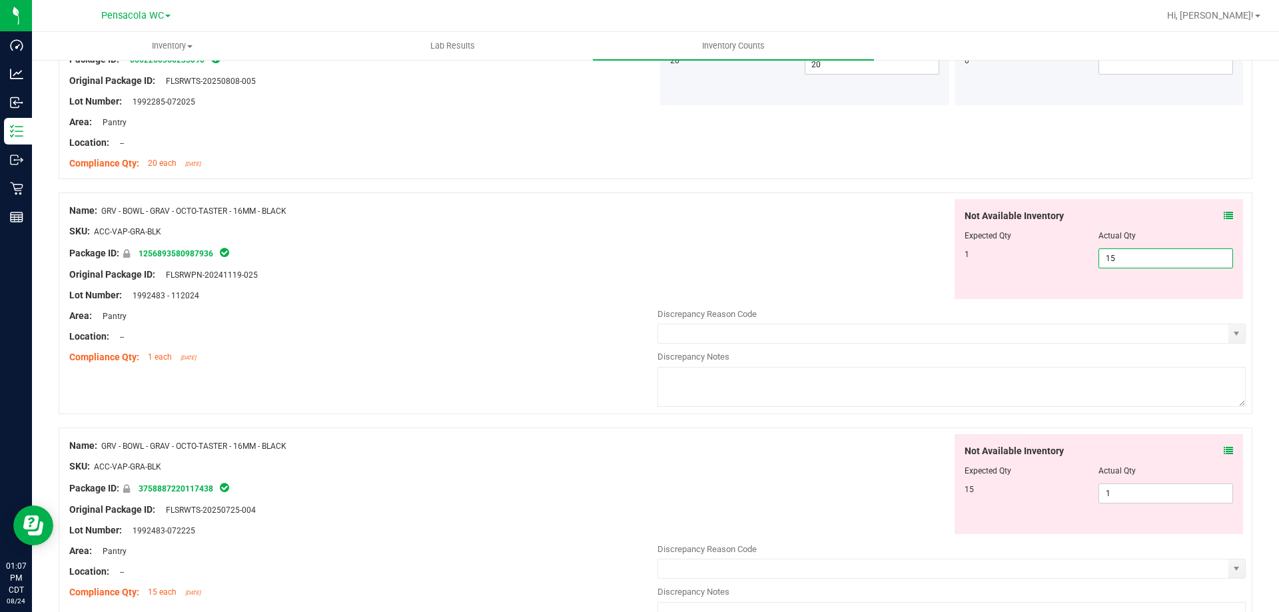
click at [1143, 255] on span "15 15" at bounding box center [1165, 258] width 135 height 20
type input "1"
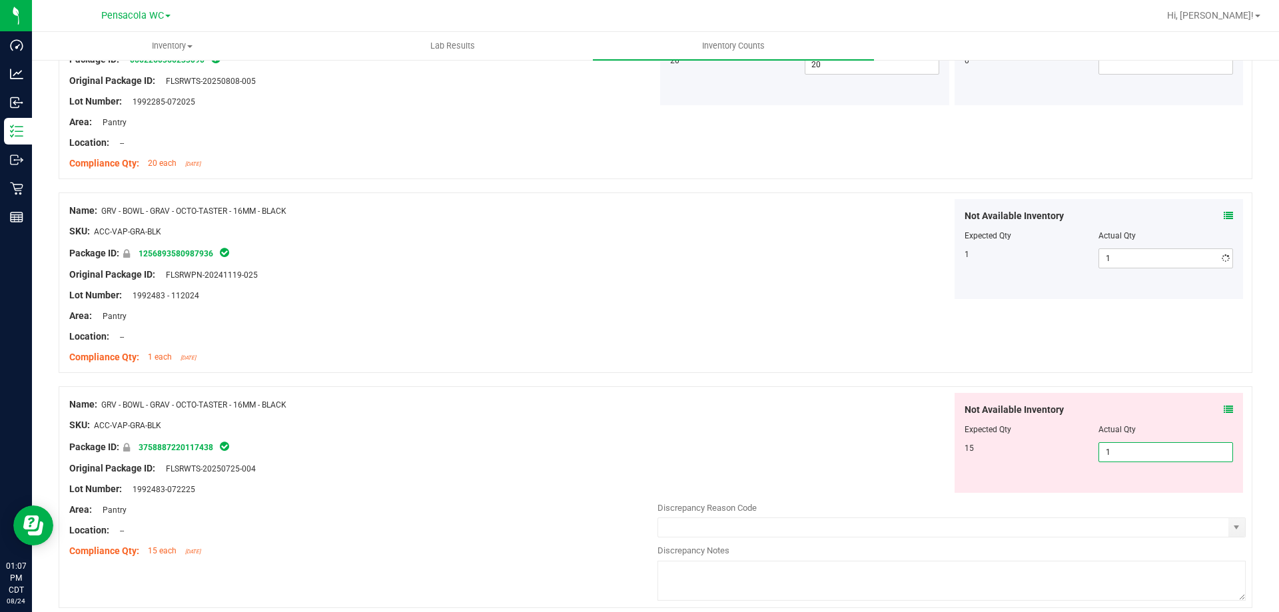
click at [1130, 487] on div "Not Available Inventory Expected Qty Actual Qty 15 1 1" at bounding box center [1098, 443] width 289 height 100
type input "15"
click at [1000, 338] on div "Name: GRV - BOWL - GRAV - OCTO-TASTER - 16MM - BLACK SKU: ACC-VAP-GRA-BLK Packa…" at bounding box center [656, 282] width 1194 height 180
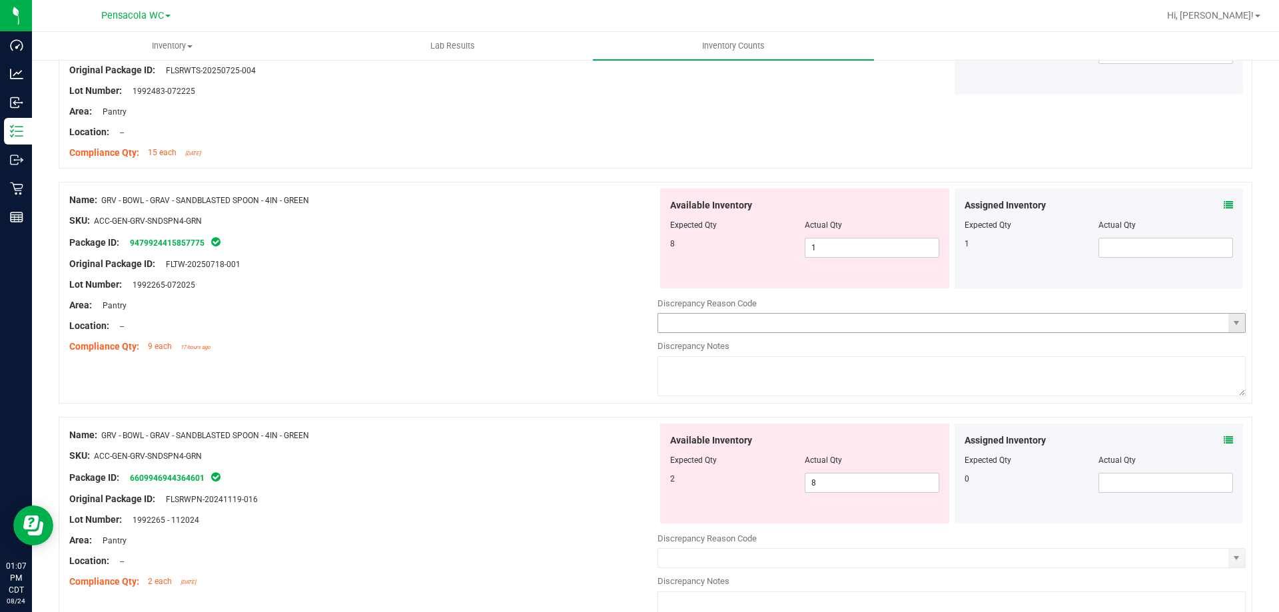
scroll to position [1199, 0]
click at [869, 238] on span "1 1" at bounding box center [872, 246] width 135 height 20
type input "8"
click at [833, 474] on div "Available Inventory Expected Qty Actual Qty 2 8 8" at bounding box center [804, 472] width 289 height 100
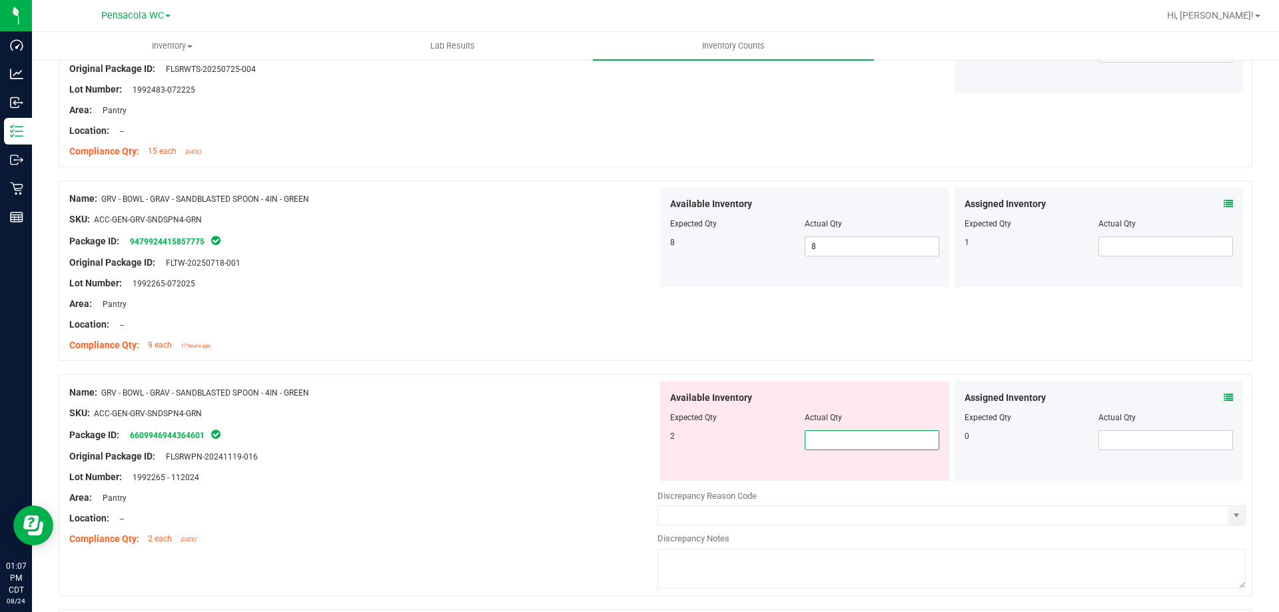
type input "2"
click at [825, 364] on div at bounding box center [656, 367] width 1194 height 13
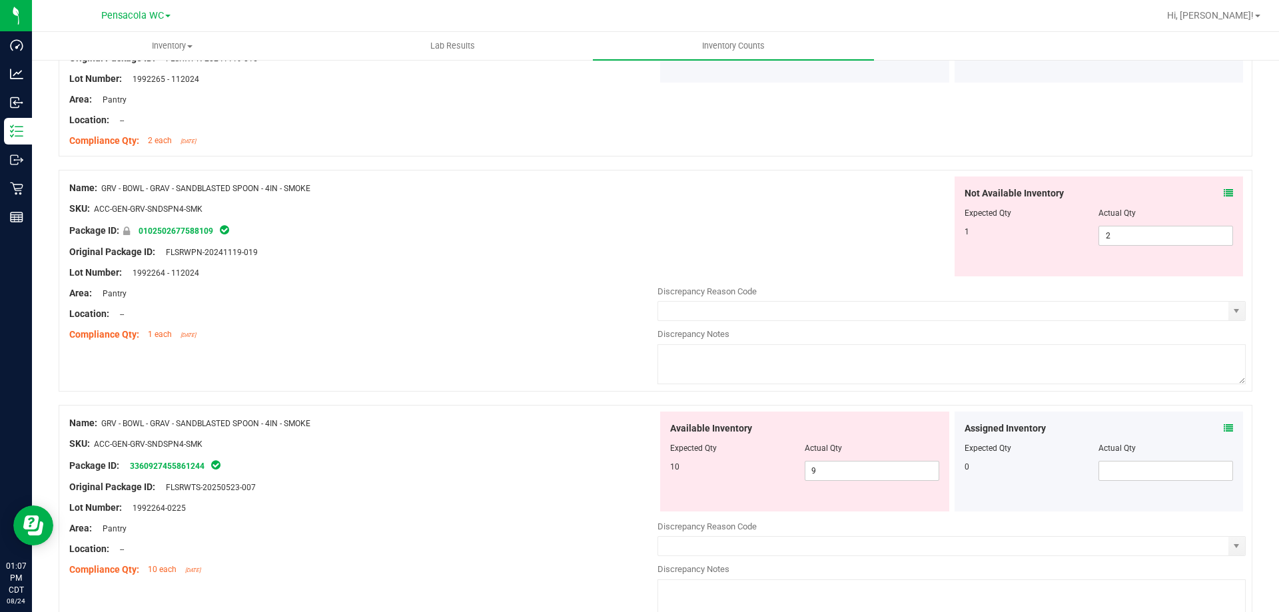
scroll to position [1599, 0]
click at [1124, 237] on span "2 2" at bounding box center [1165, 234] width 135 height 20
type input "1"
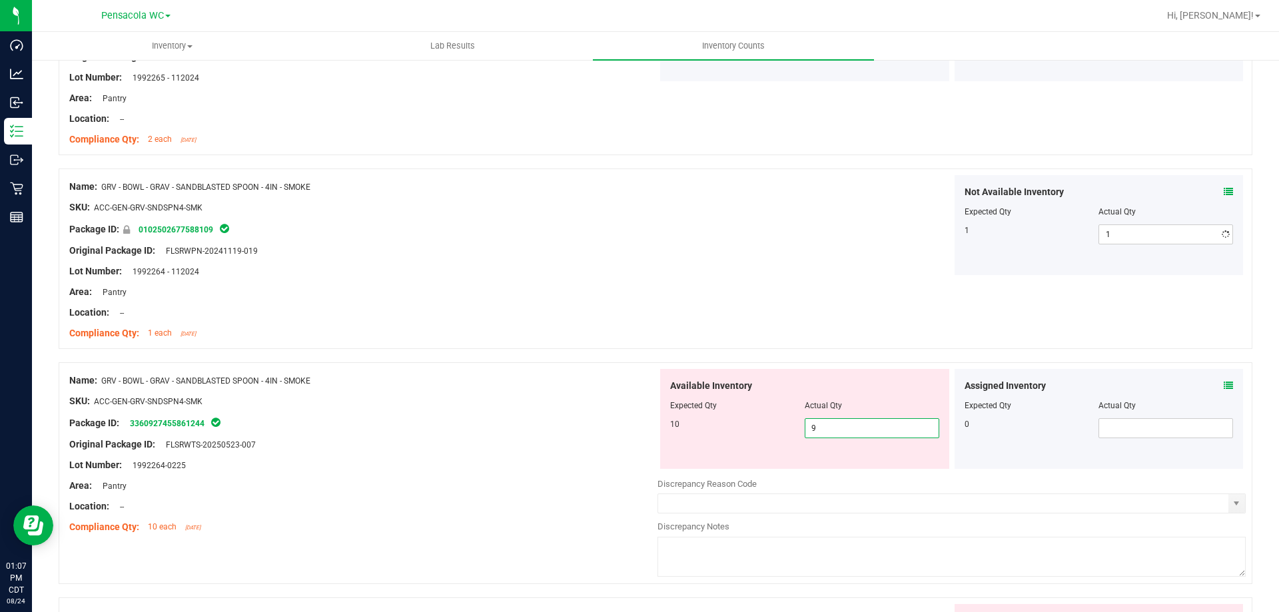
click at [855, 464] on div "Available Inventory Expected Qty Actual Qty 10 9 9" at bounding box center [804, 419] width 289 height 100
type input "10"
click at [864, 365] on div "Name: GRV - BOWL - GRAV - SANDBLASTED SPOON - 4IN - SMOKE SKU: ACC-GEN-GRV-SNDS…" at bounding box center [656, 473] width 1194 height 222
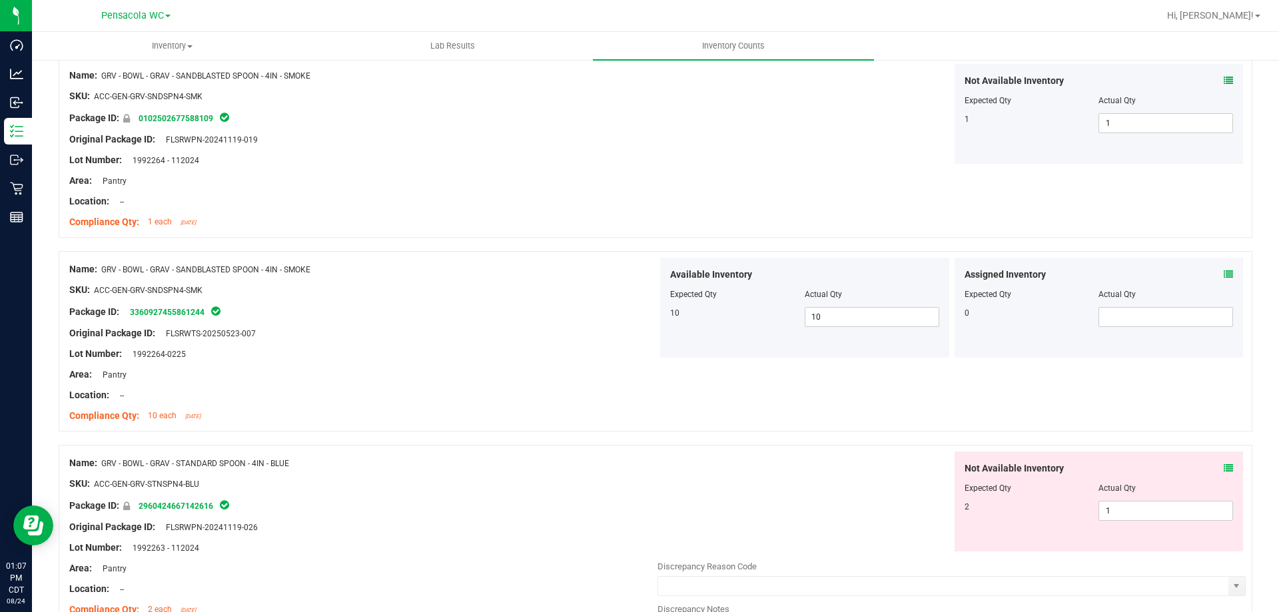
scroll to position [1865, 0]
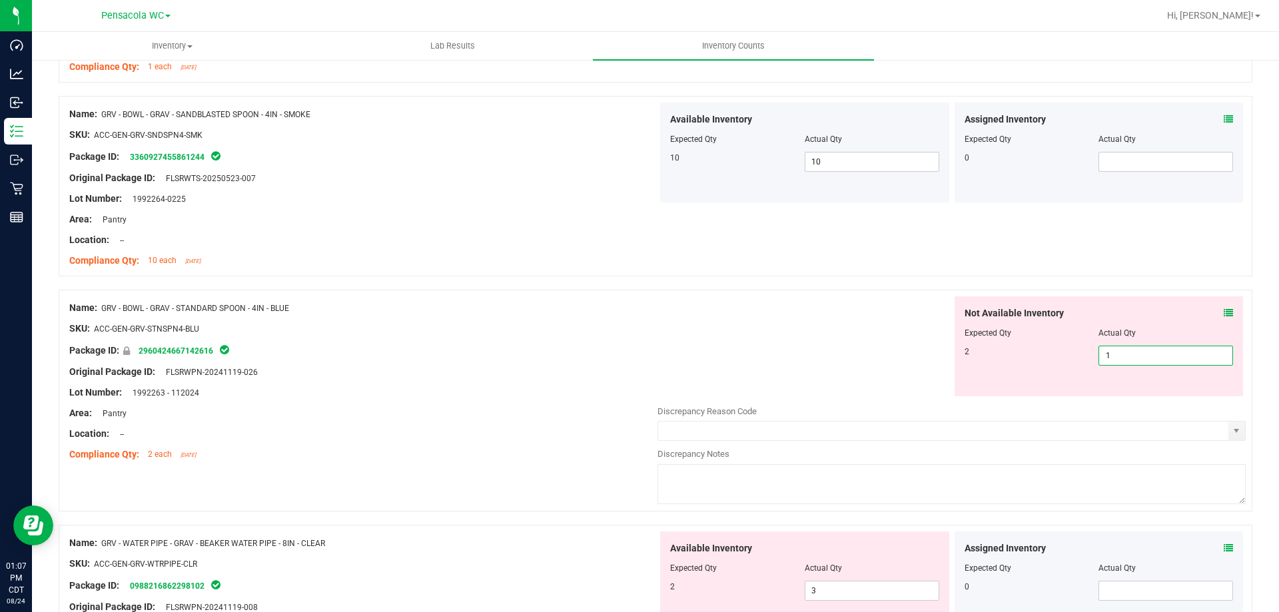
click at [1158, 348] on span "1 1" at bounding box center [1165, 356] width 135 height 20
type input "2"
click at [860, 358] on div "Not Available Inventory Expected Qty Actual Qty 2 2 2" at bounding box center [951, 346] width 588 height 100
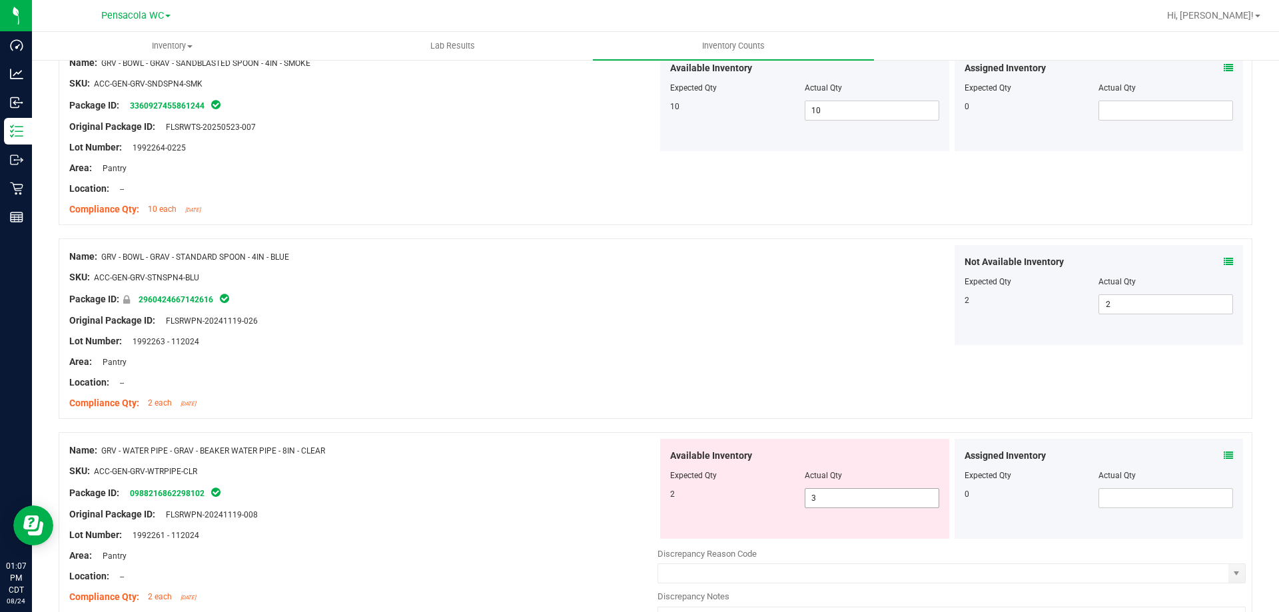
scroll to position [1998, 0]
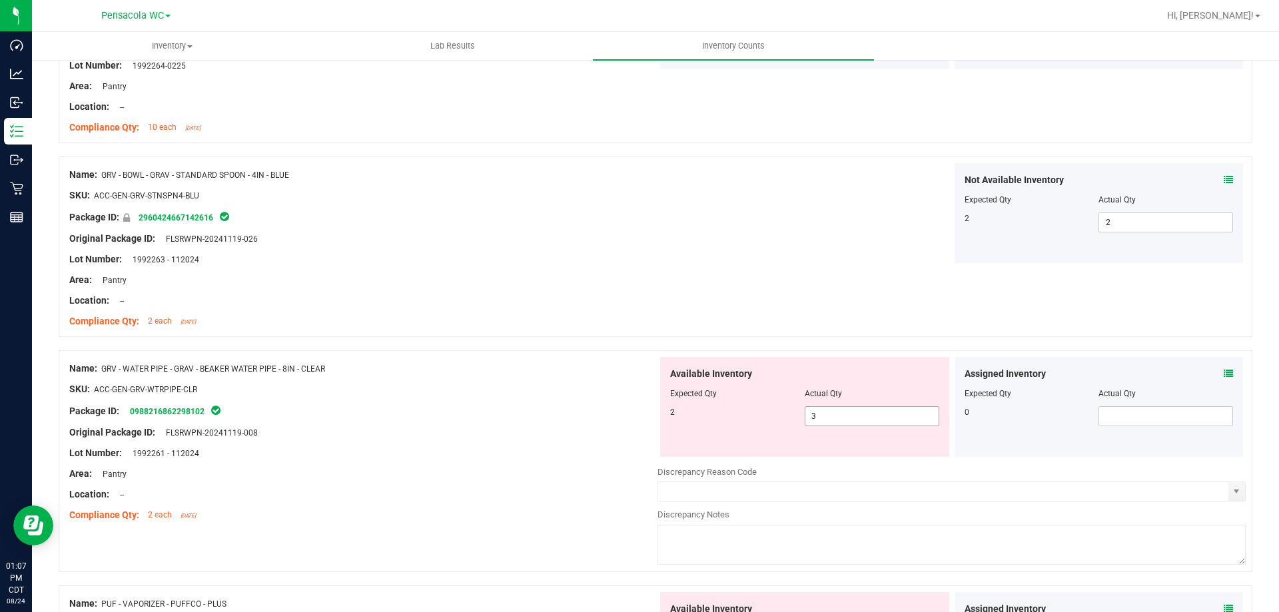
click at [863, 422] on span "3 3" at bounding box center [872, 416] width 135 height 20
type input "2"
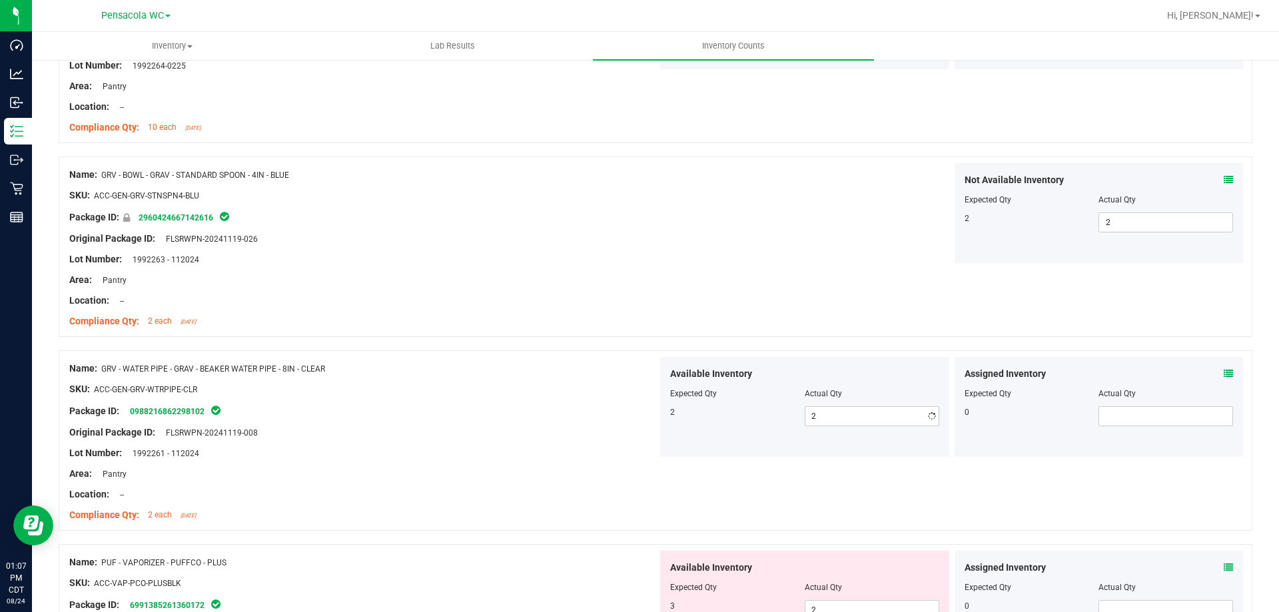
click at [883, 330] on div "Name: GRV - BOWL - GRAV - STANDARD SPOON - 4IN - BLUE SKU: ACC-GEN-GRV-STNSPN4-…" at bounding box center [656, 247] width 1194 height 180
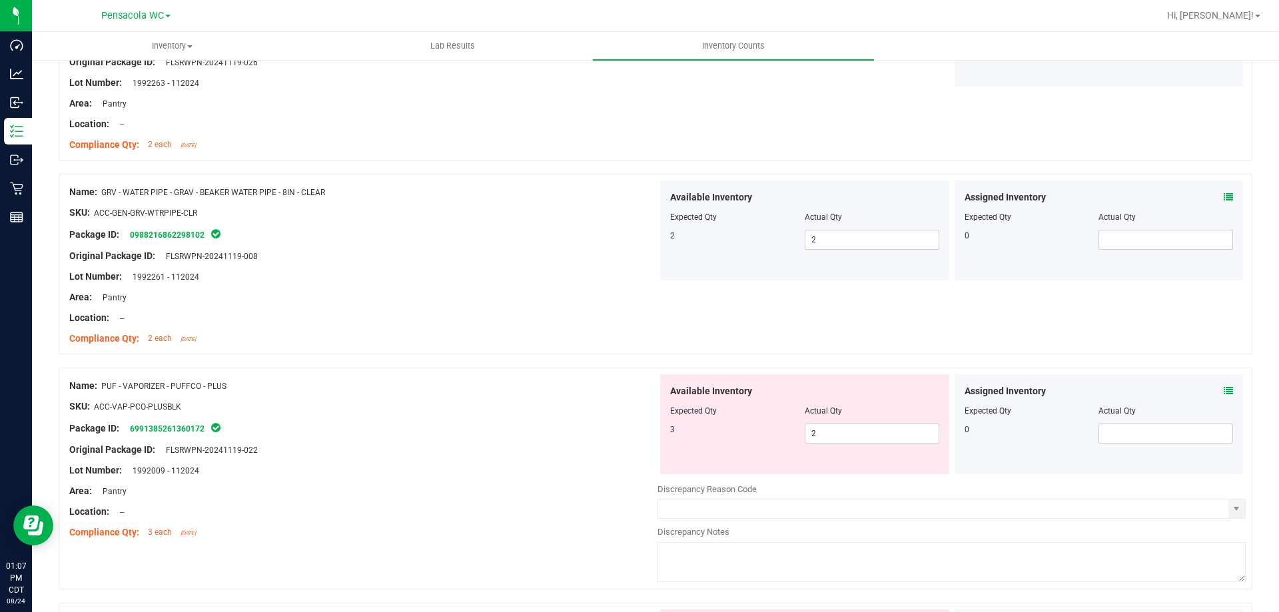
scroll to position [2198, 0]
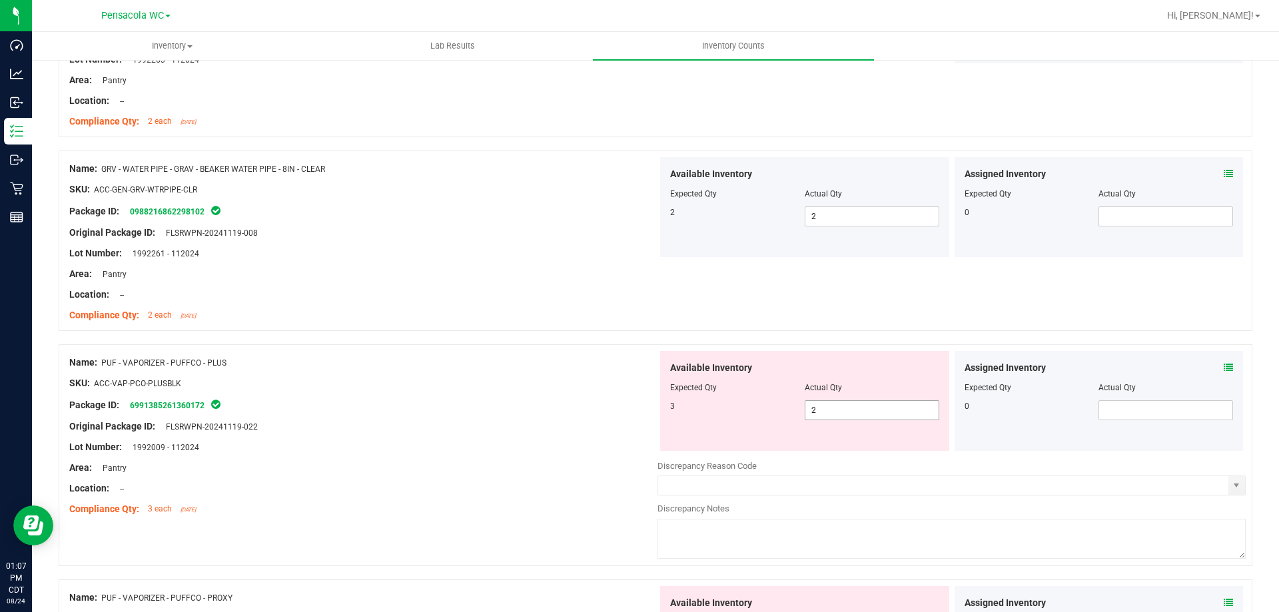
click at [834, 415] on span "2 2" at bounding box center [872, 410] width 135 height 20
type input "3"
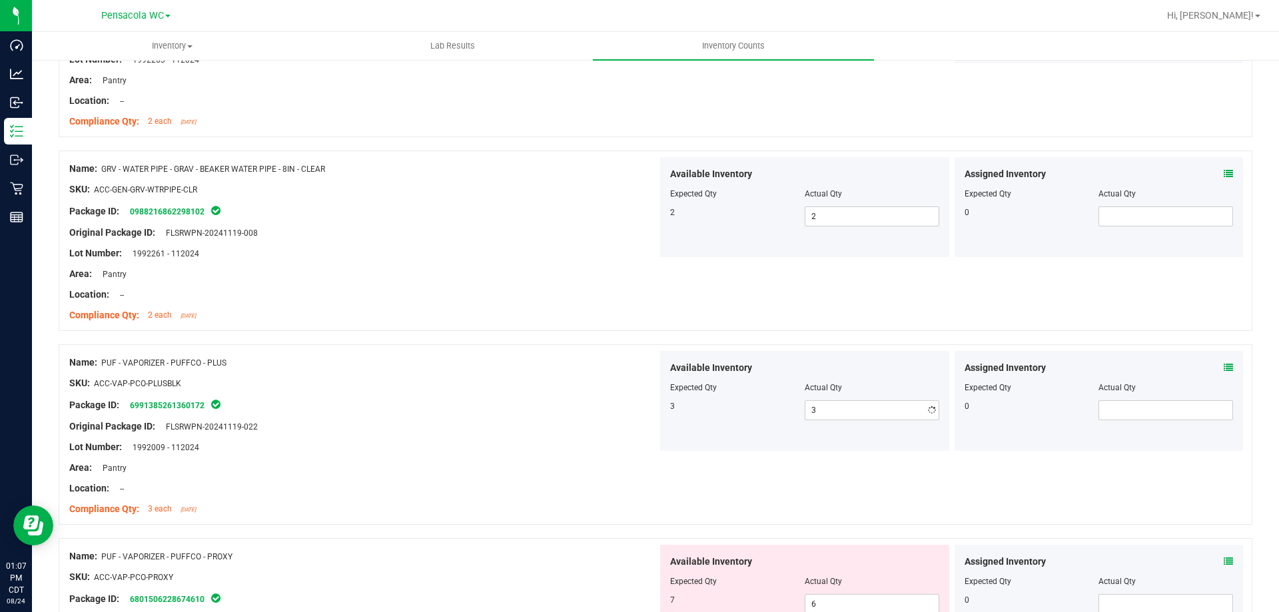
click at [834, 360] on div "Available Inventory Expected Qty Actual Qty 3 3 3" at bounding box center [804, 401] width 289 height 100
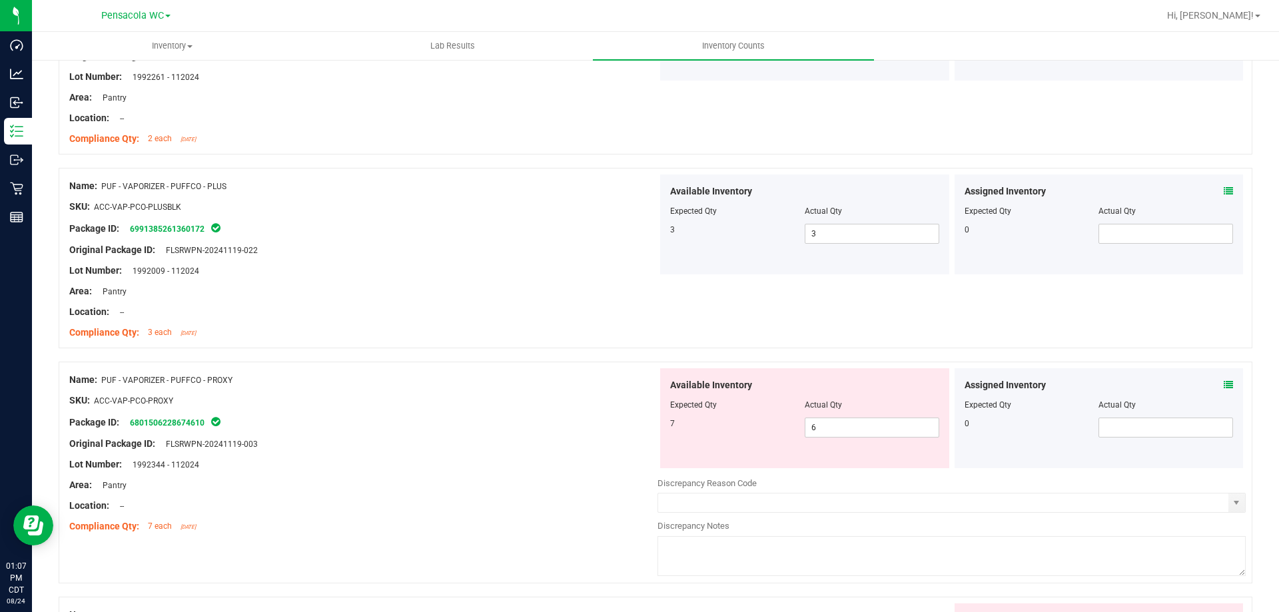
scroll to position [2398, 0]
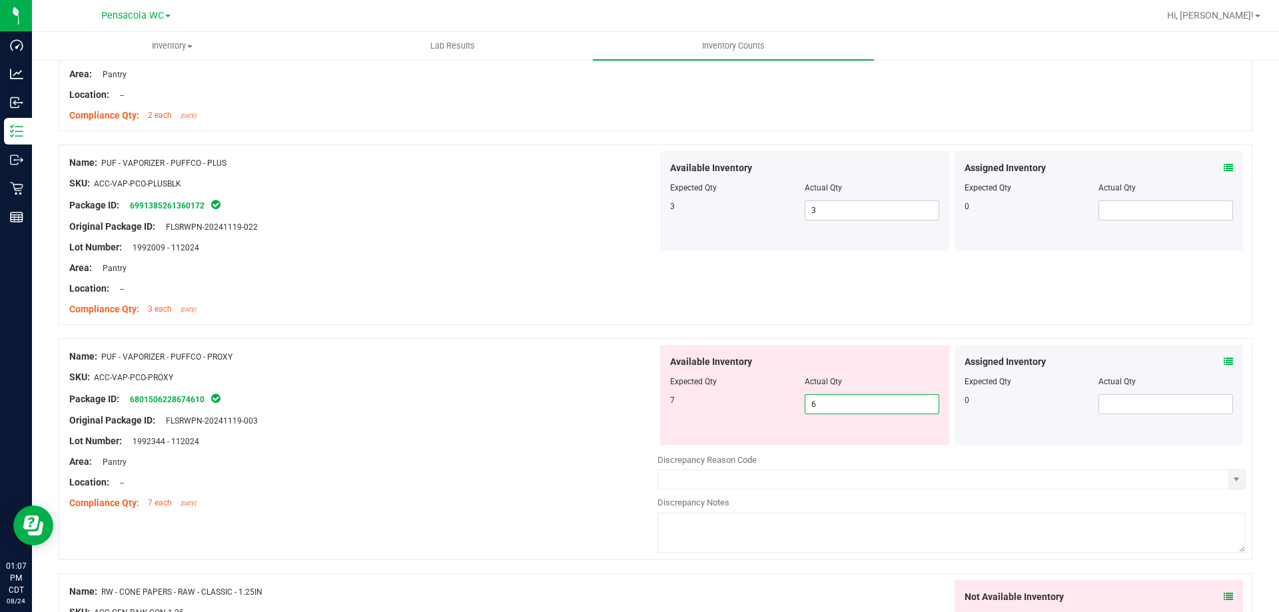
click at [850, 397] on span "6 6" at bounding box center [872, 404] width 135 height 20
type input "67"
click at [883, 355] on div "Available Inventory" at bounding box center [804, 362] width 269 height 14
click at [851, 409] on span "67 67" at bounding box center [872, 404] width 135 height 20
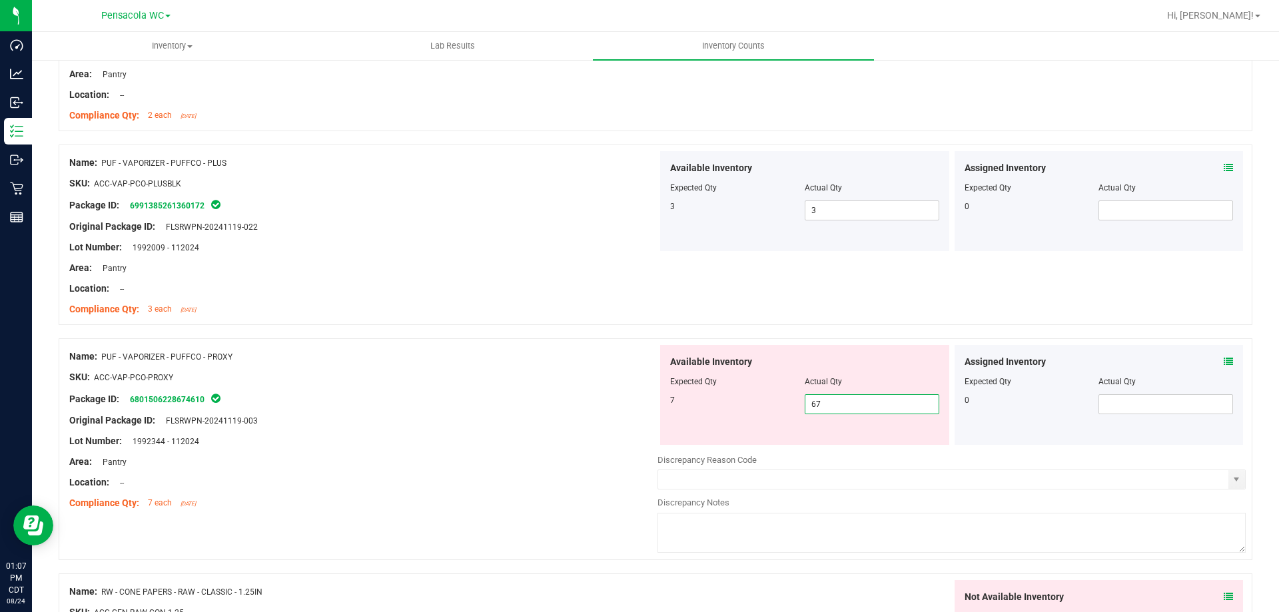
type input "6"
type input "7"
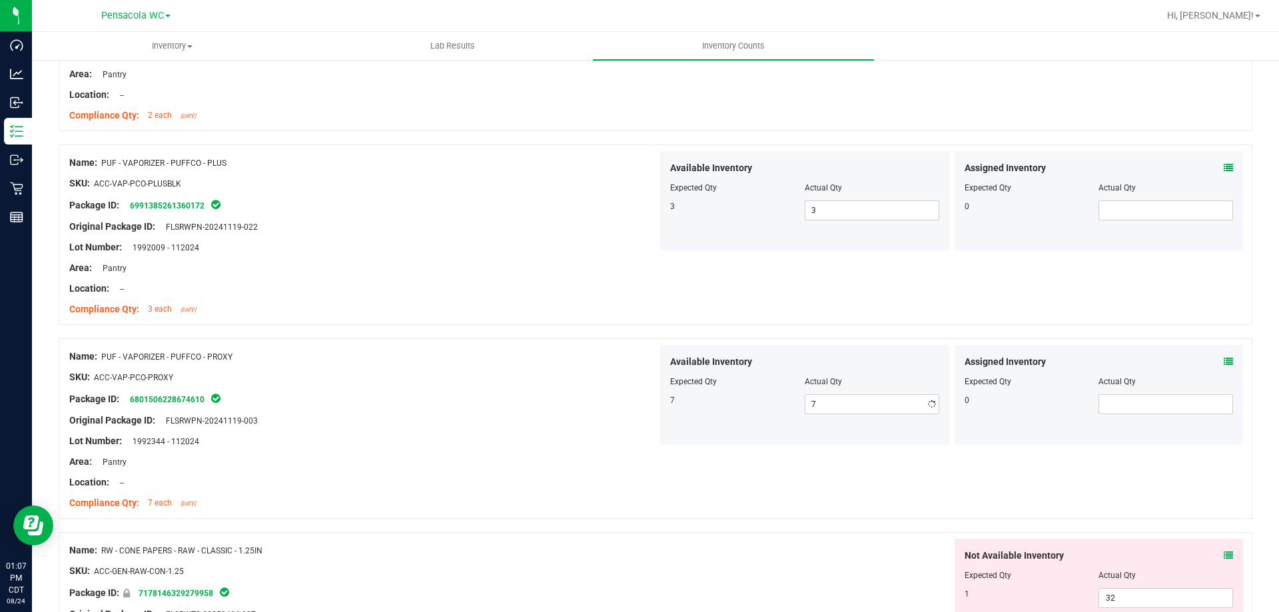
click at [885, 374] on div "Available Inventory Expected Qty Actual Qty 7 7 7" at bounding box center [804, 395] width 289 height 100
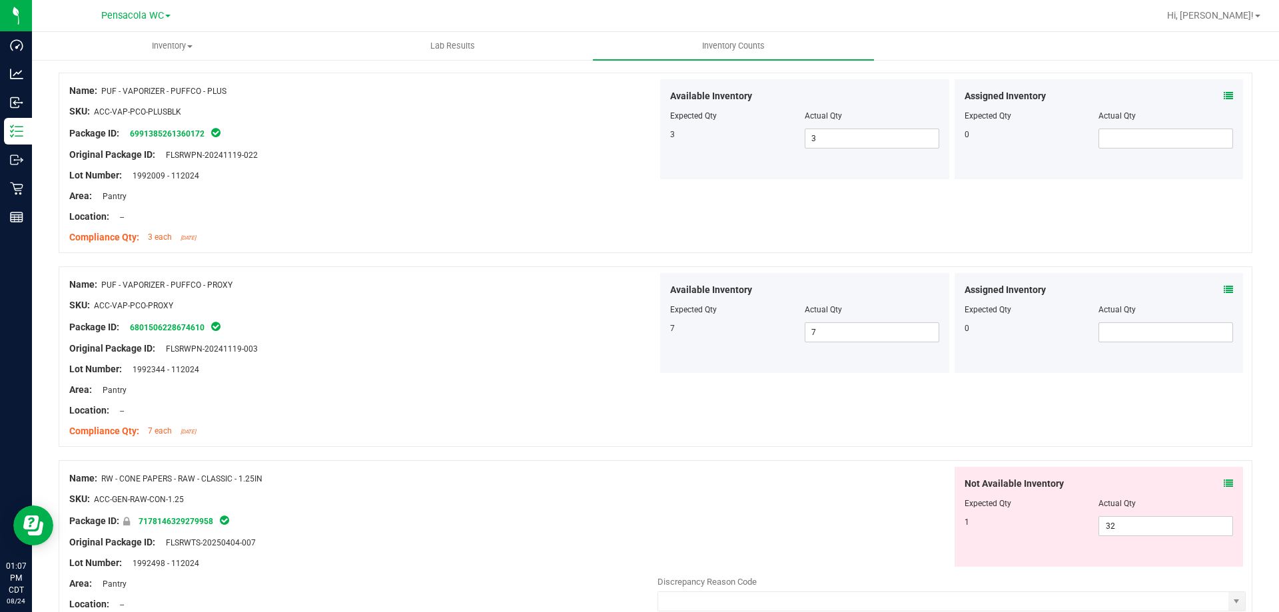
scroll to position [2664, 0]
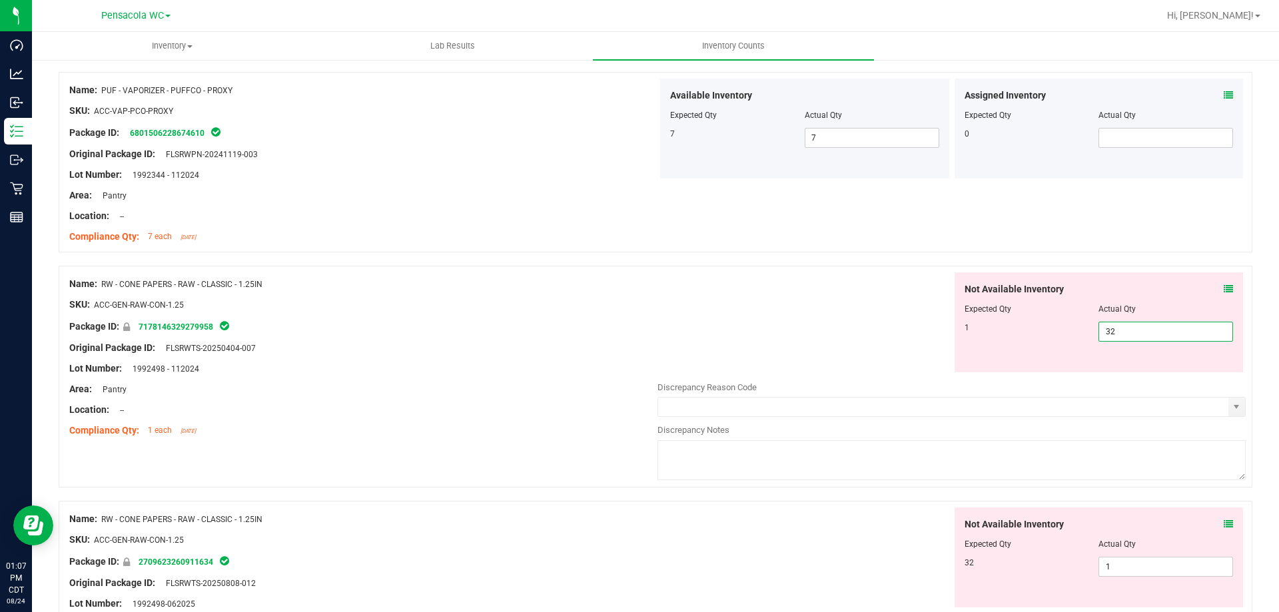
click at [1128, 326] on span "32 32" at bounding box center [1165, 332] width 135 height 20
type input "3"
type input "1"
drag, startPoint x: 1105, startPoint y: 584, endPoint x: 1110, endPoint y: 572, distance: 13.1
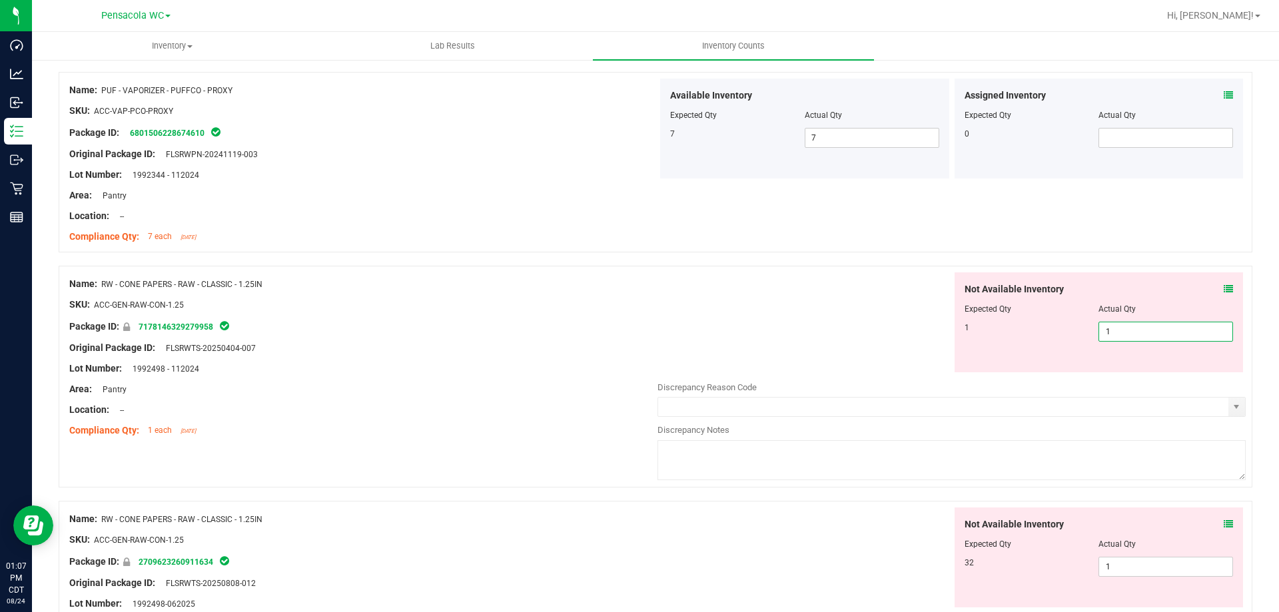
click at [1110, 573] on div "Not Available Inventory Expected Qty Actual Qty 32 1 1" at bounding box center [951, 613] width 588 height 211
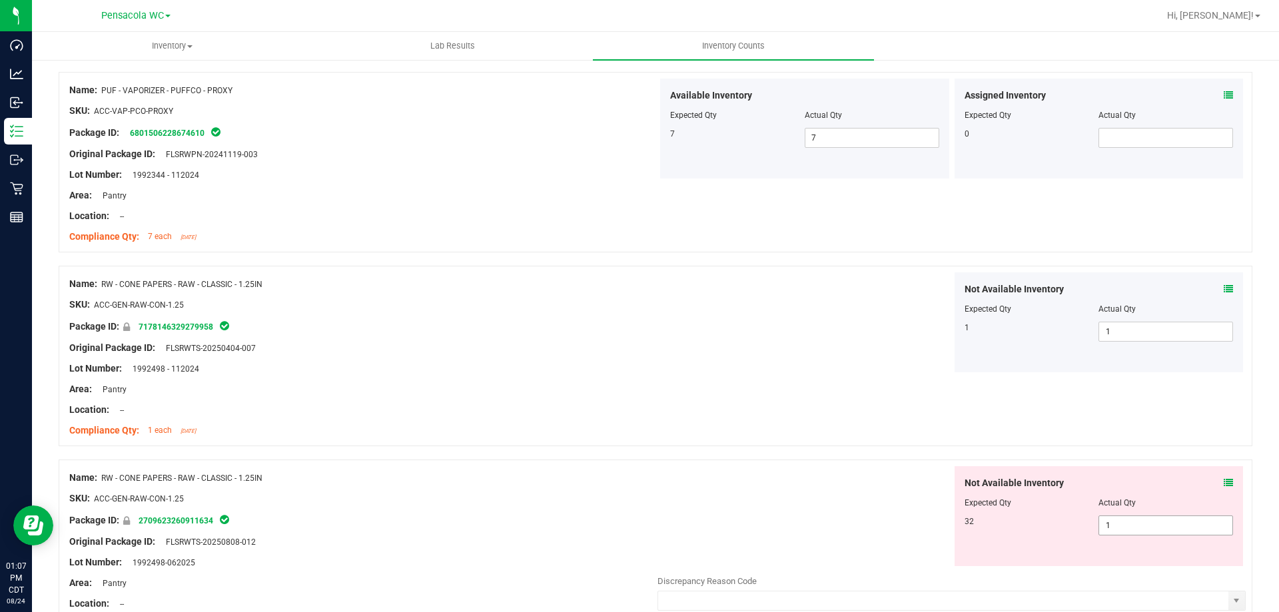
click at [1128, 534] on span "1 1" at bounding box center [1165, 526] width 135 height 20
type input "32"
click at [1112, 438] on div "Name: RW - CONE PAPERS - RAW - CLASSIC - 1.25IN SKU: ACC-GEN-RAW-CON-1.25 Packa…" at bounding box center [656, 356] width 1194 height 180
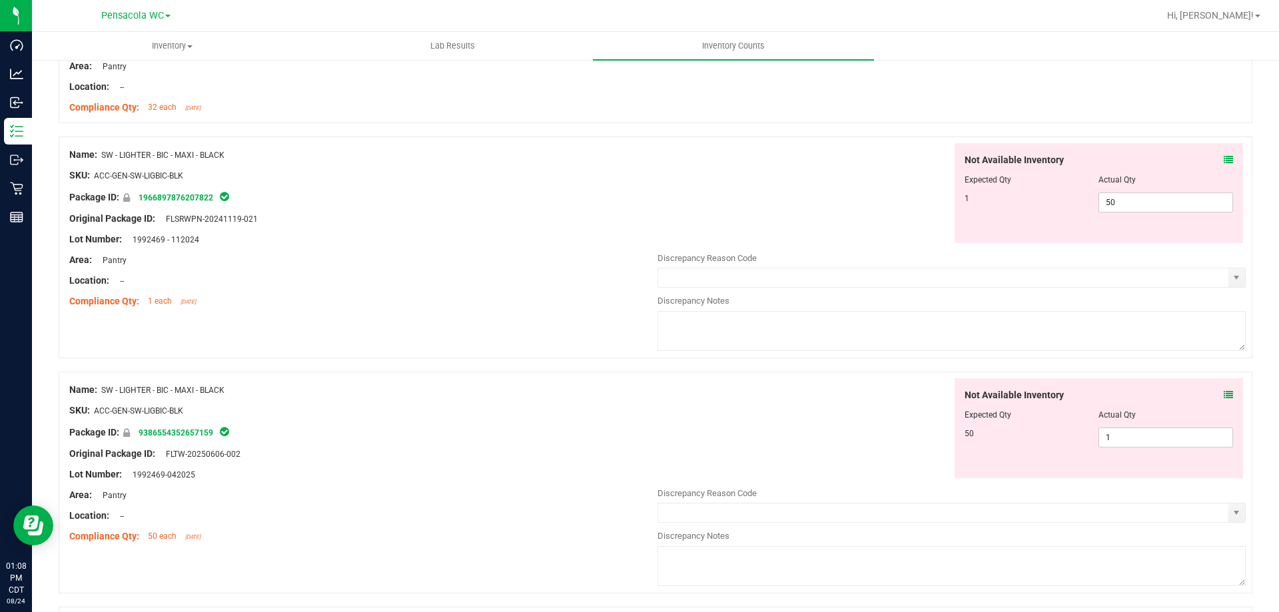
scroll to position [3264, 0]
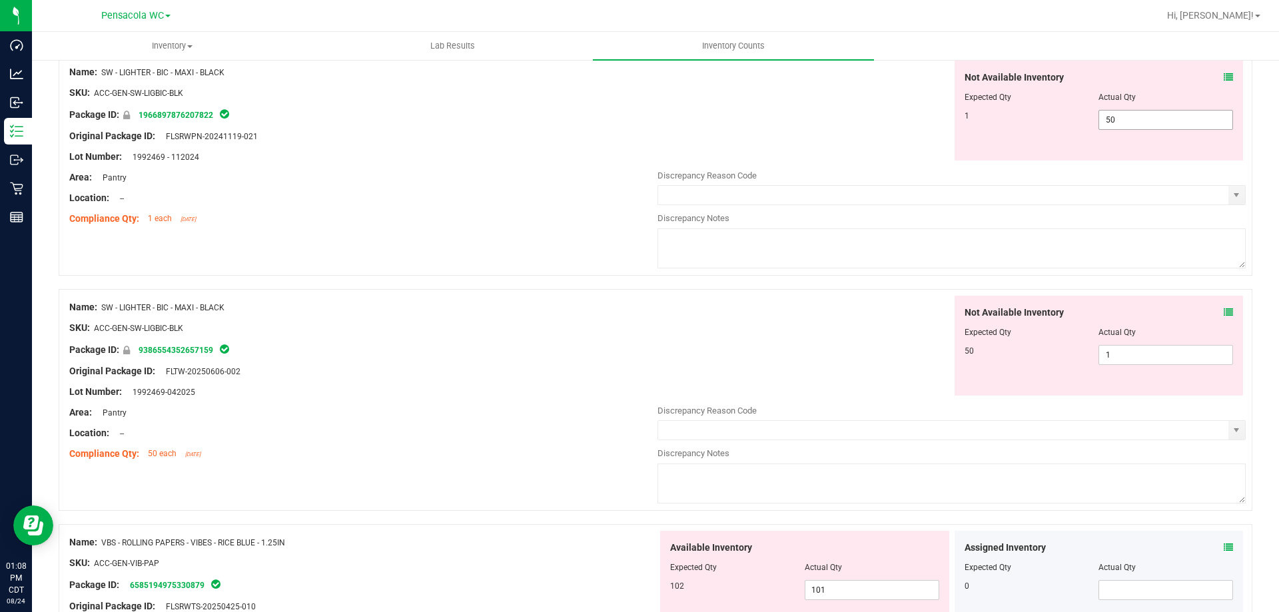
click at [1159, 117] on span "50 50" at bounding box center [1165, 120] width 135 height 20
type input "5"
type input "1"
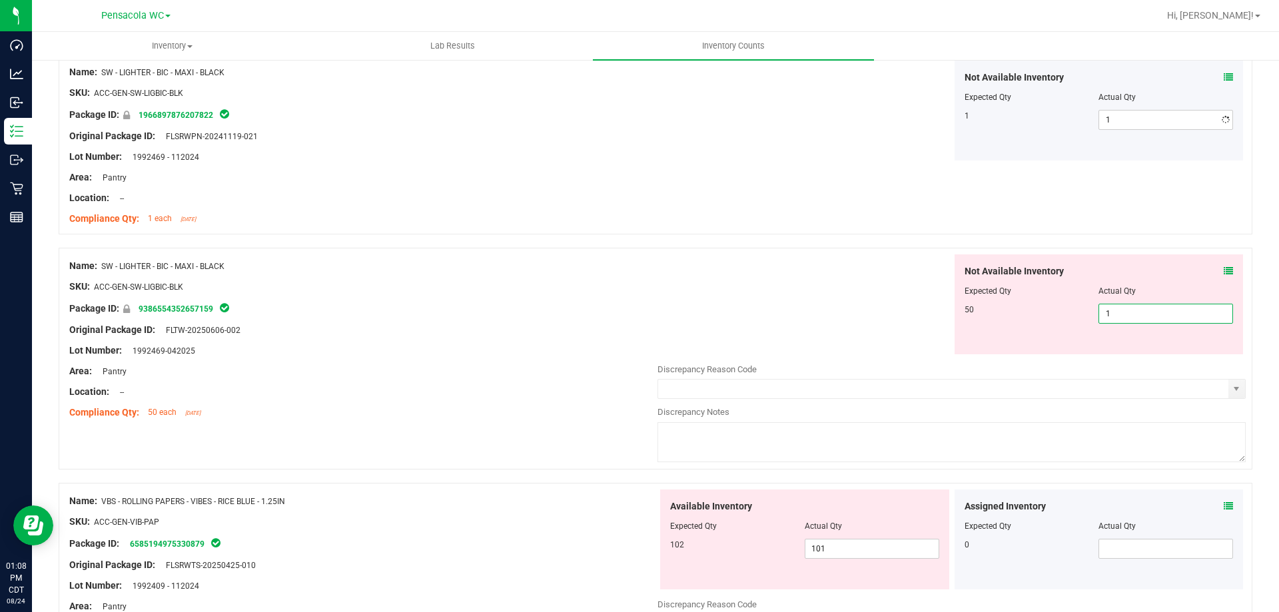
click at [1109, 360] on div "Not Available Inventory Expected Qty Actual Qty 50 1 1" at bounding box center [951, 359] width 588 height 211
type input "50"
click at [867, 540] on div "Available Inventory Expected Qty Actual Qty 102 101 101" at bounding box center [804, 540] width 289 height 100
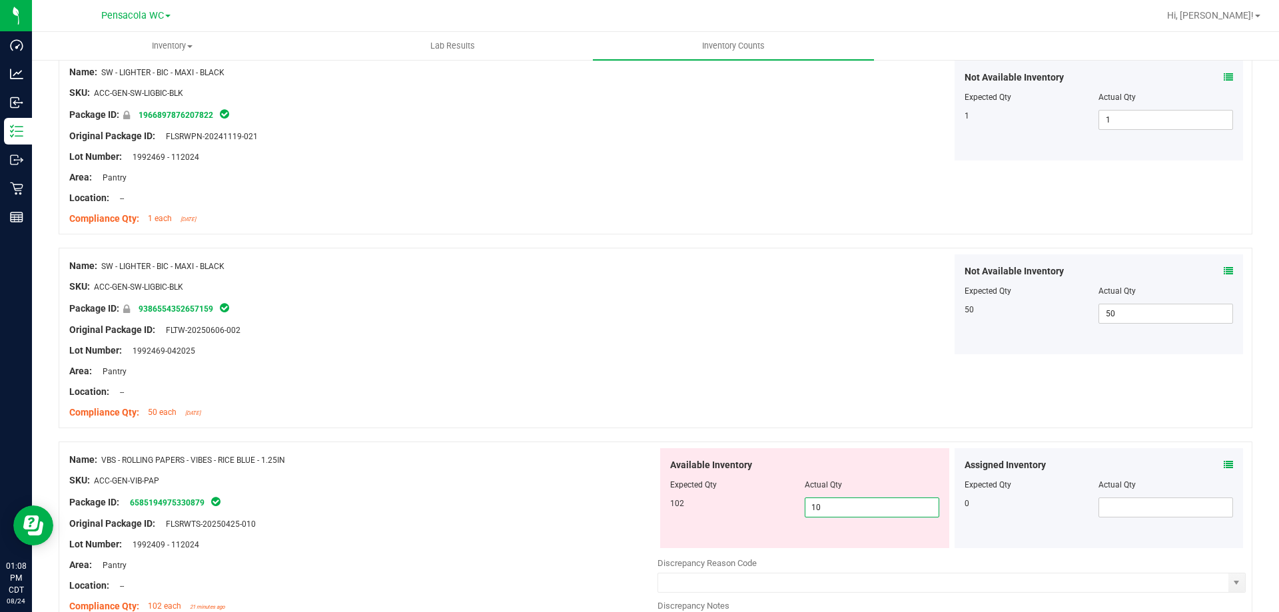
type input "102"
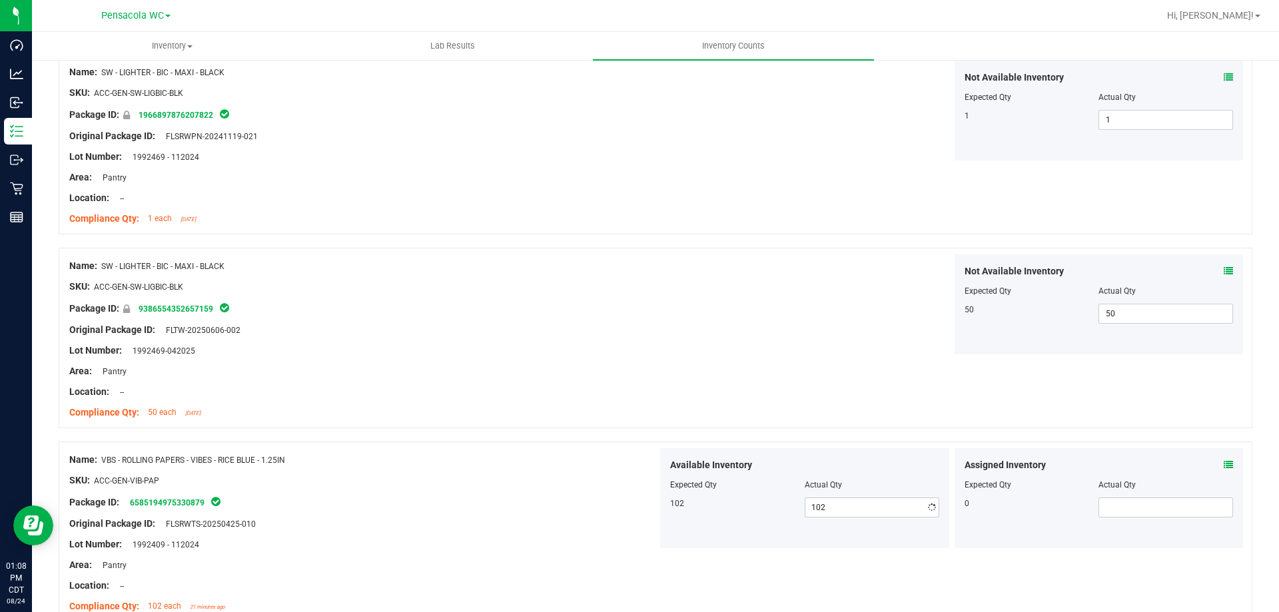
click at [903, 418] on div "Name: SW - LIGHTER - BIC - MAXI - BLACK SKU: ACC-GEN-SW-LIGBIC-BLK Package ID: …" at bounding box center [656, 338] width 1194 height 180
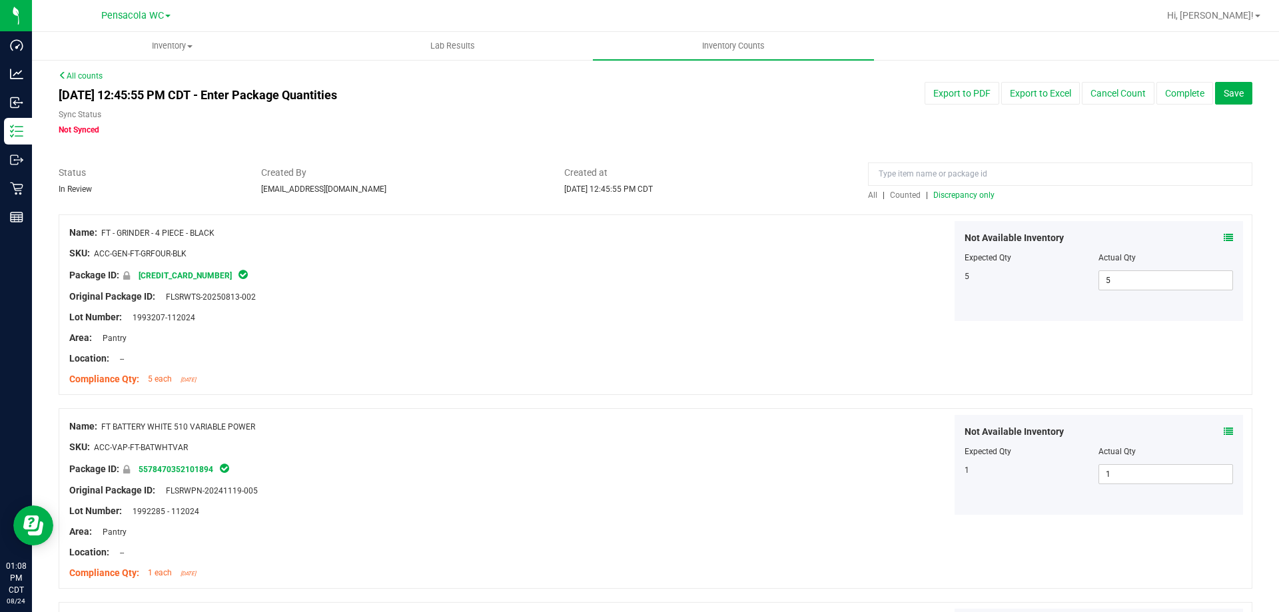
scroll to position [0, 0]
click at [975, 196] on span "Discrepancy only" at bounding box center [963, 196] width 61 height 9
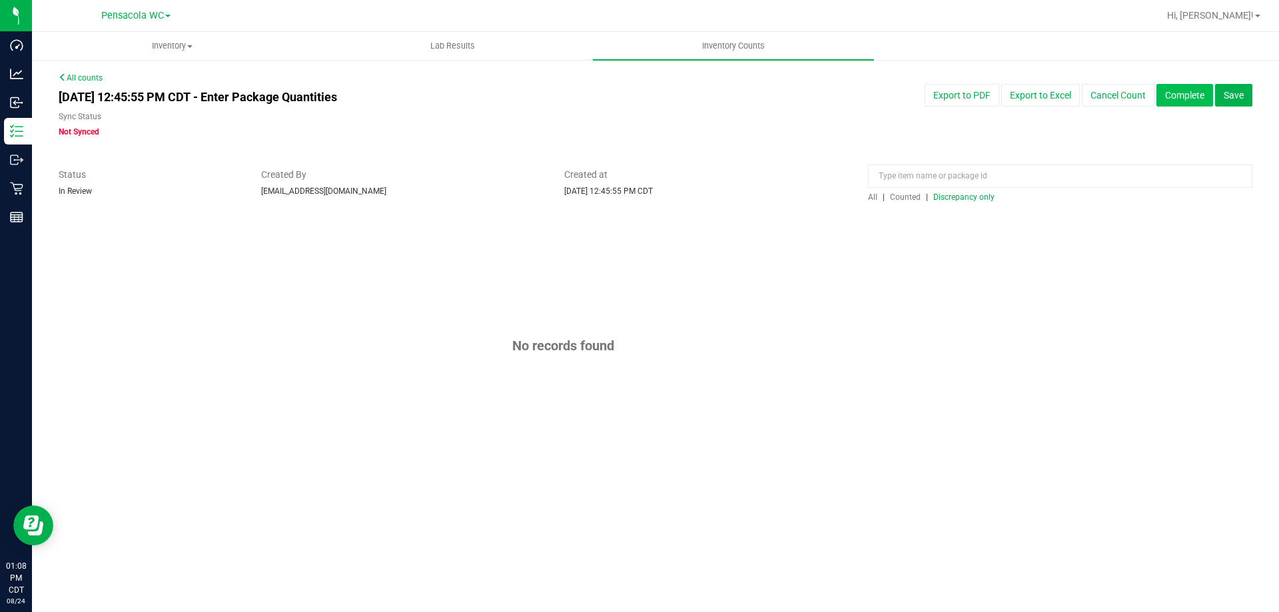
click at [1171, 88] on button "Complete" at bounding box center [1184, 95] width 57 height 23
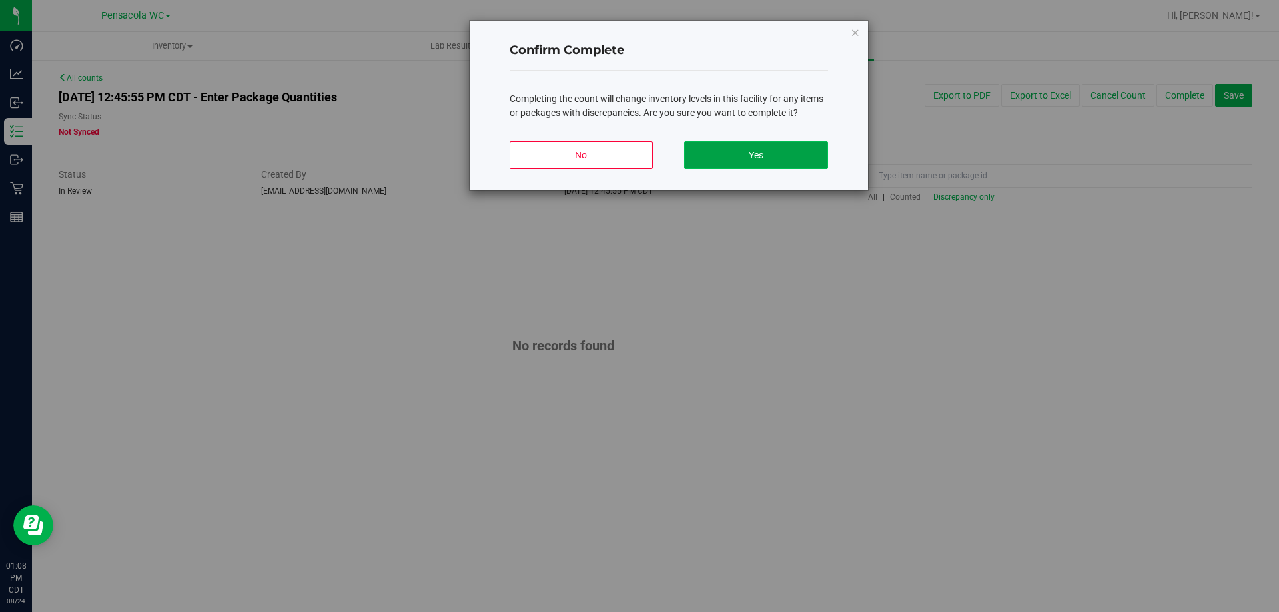
click at [748, 150] on button "Yes" at bounding box center [755, 155] width 143 height 28
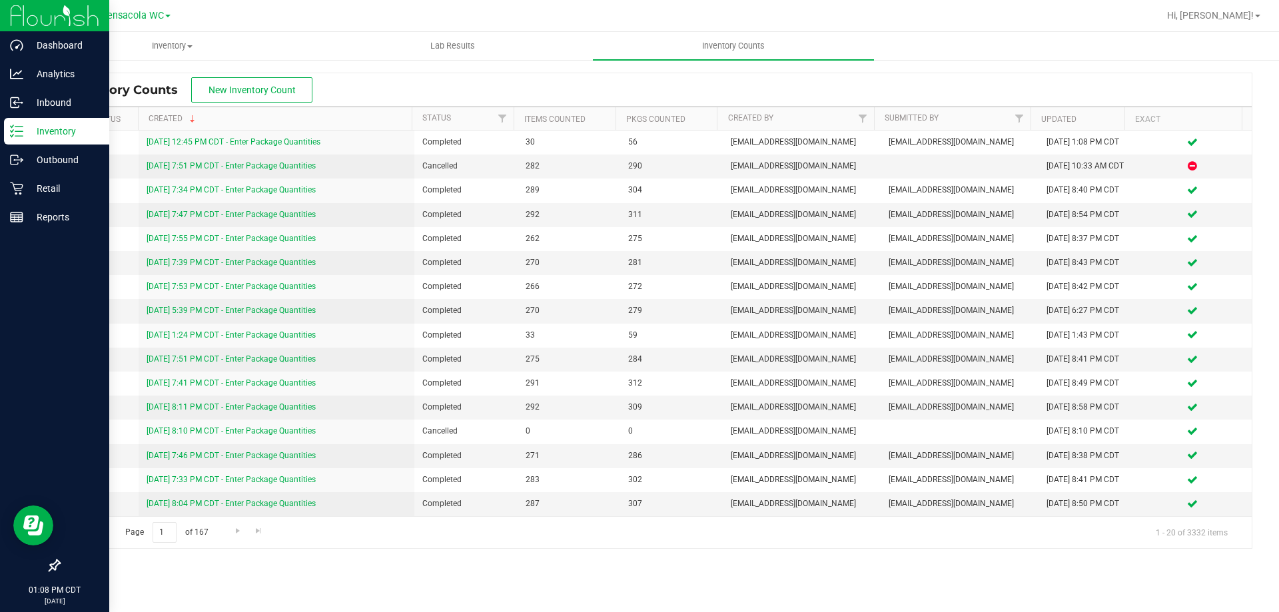
click at [65, 127] on p "Inventory" at bounding box center [63, 131] width 80 height 16
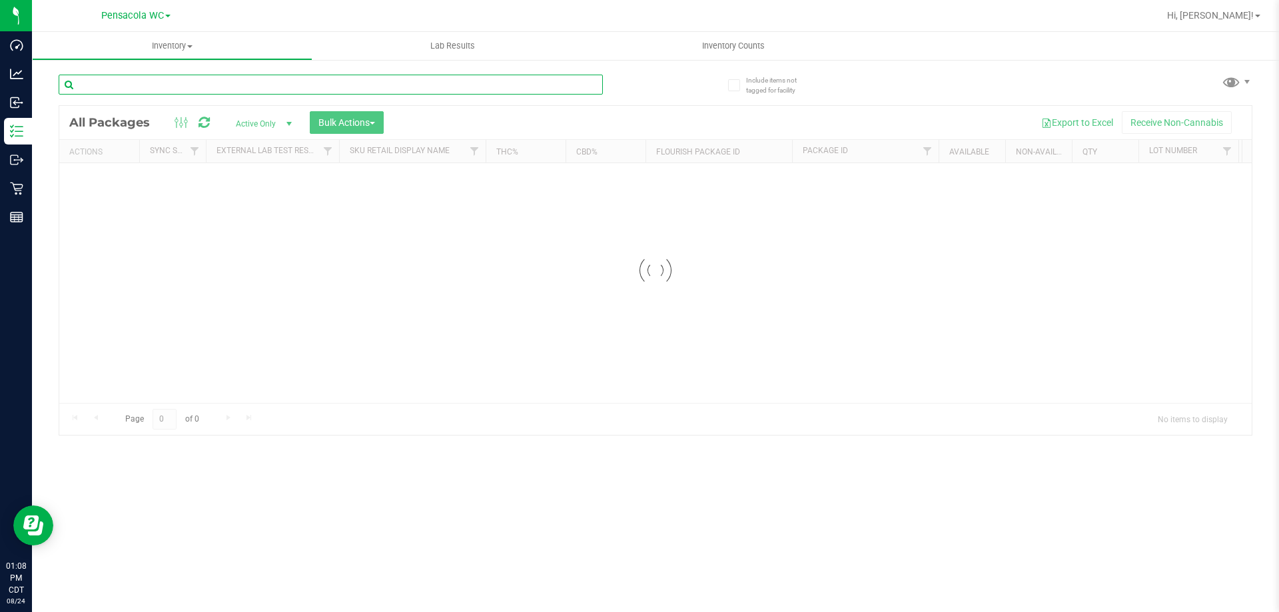
click at [256, 83] on input "text" at bounding box center [331, 85] width 544 height 20
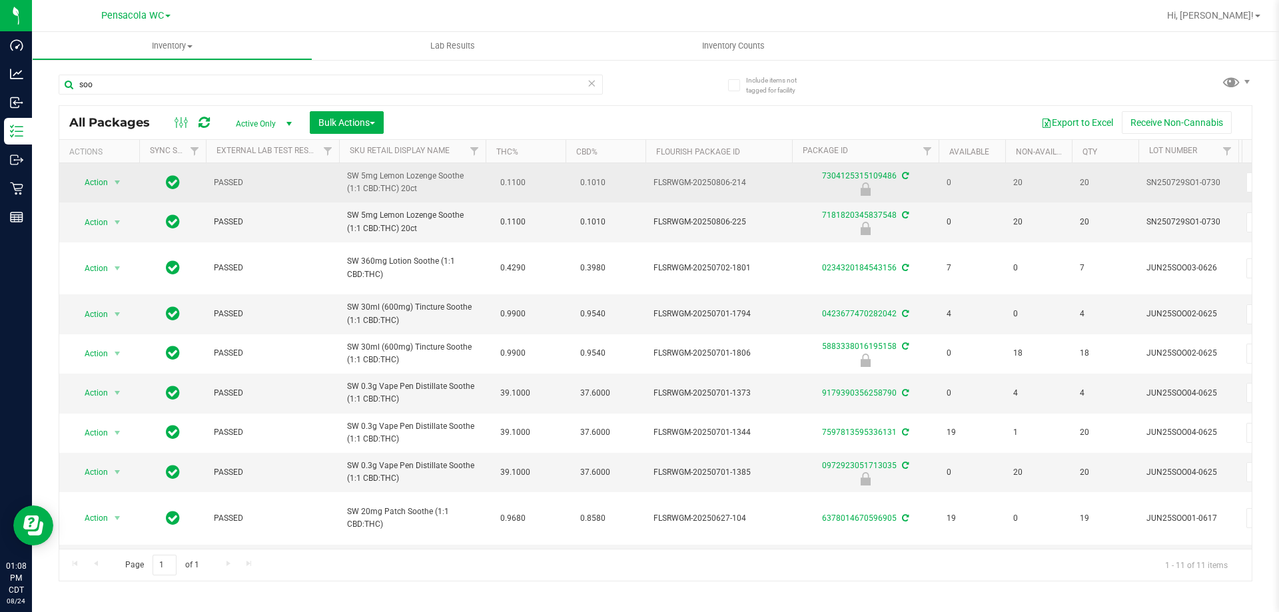
drag, startPoint x: 388, startPoint y: 197, endPoint x: 328, endPoint y: 192, distance: 60.1
copy tr "SW 5mg Lemon Lozenge Soothe (1:1 CBD:THC) 20ct"
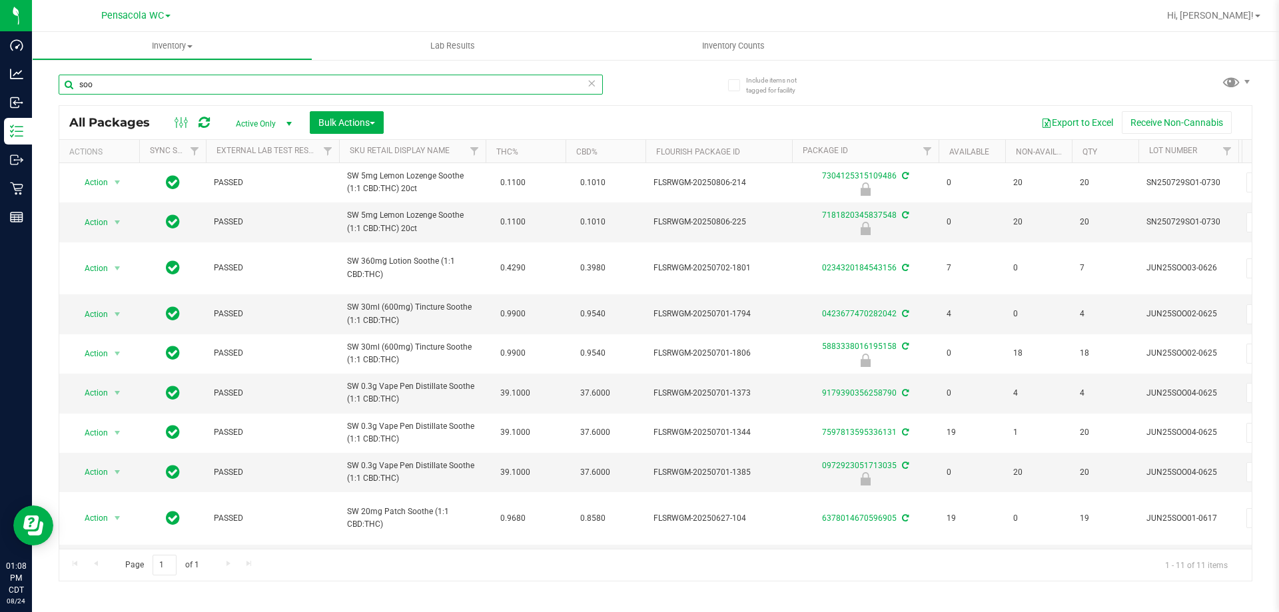
click at [413, 87] on input "soo" at bounding box center [331, 85] width 544 height 20
paste input "SW 5mg Lemon Lozenge Soothe (1:1 CBD:THC) 20ct"
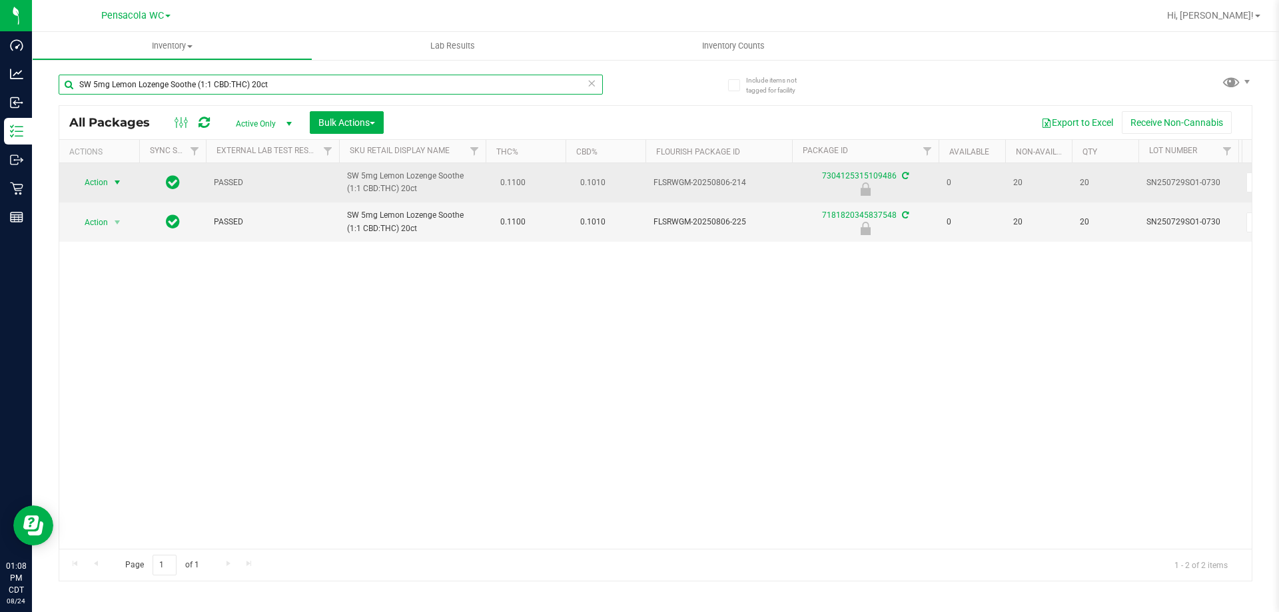
type input "SW 5mg Lemon Lozenge Soothe (1:1 CBD:THC) 20ct"
click at [108, 187] on span "Action" at bounding box center [91, 182] width 36 height 19
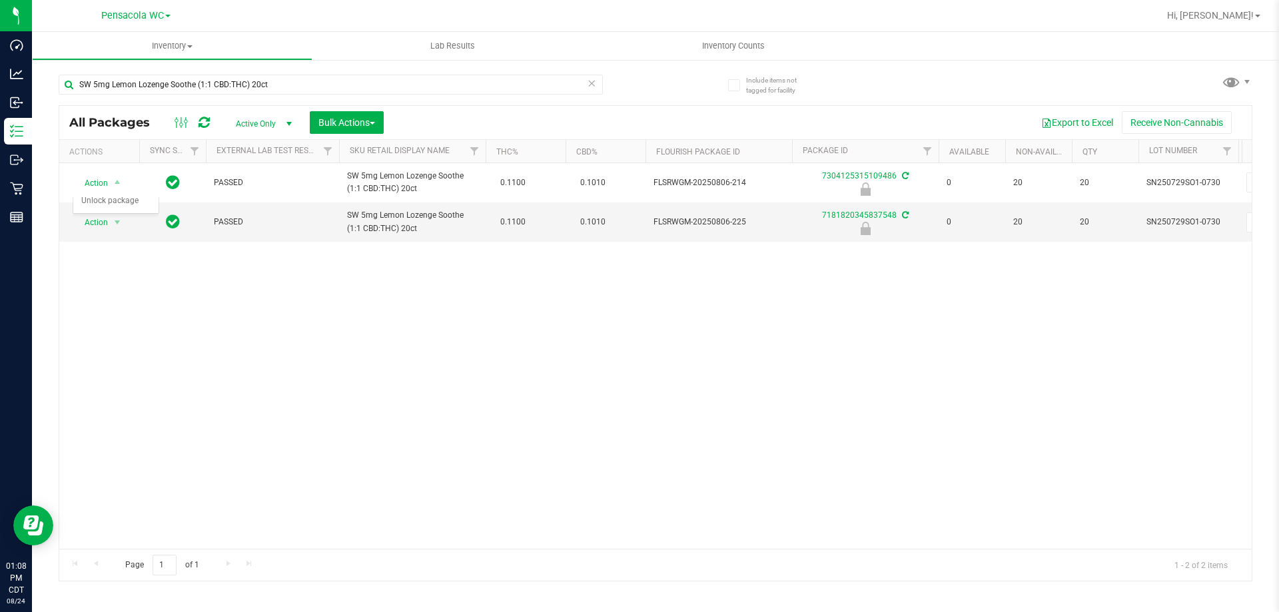
click at [317, 321] on div "Action Action Edit attributes Global inventory Locate package Package audit log…" at bounding box center [655, 356] width 1192 height 386
click at [870, 400] on div "Action Action Edit attributes Global inventory Locate package Package audit log…" at bounding box center [655, 356] width 1192 height 386
click at [568, 408] on div "Action Action Edit attributes Global inventory Locate package Package audit log…" at bounding box center [655, 356] width 1192 height 386
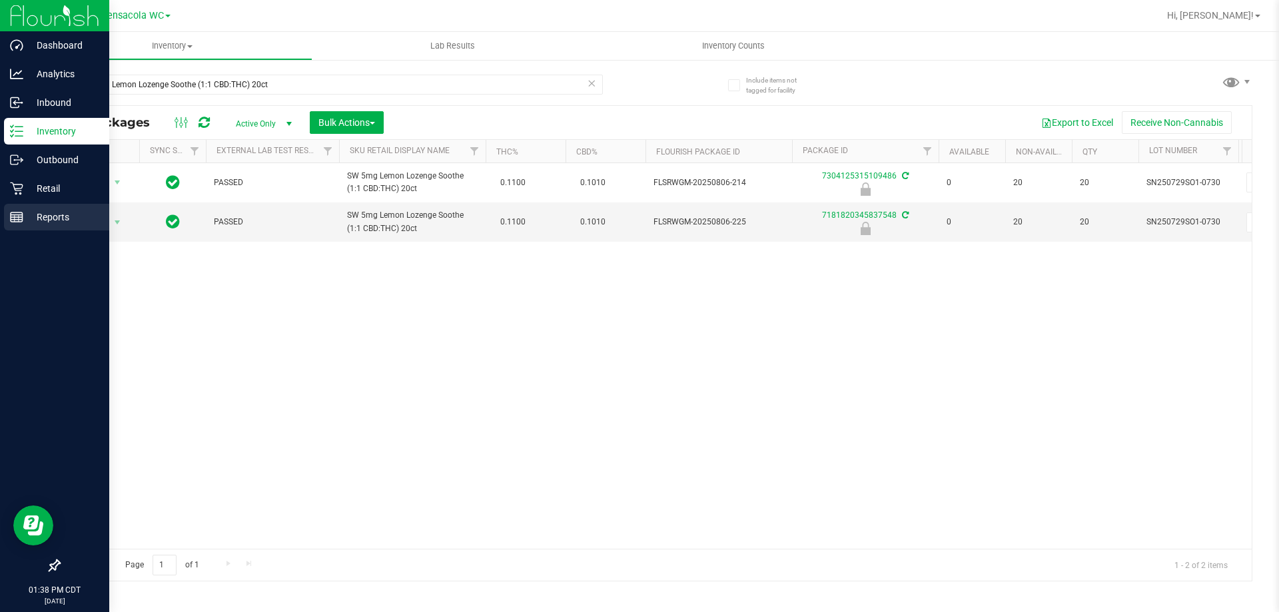
click at [25, 226] on div "Reports" at bounding box center [56, 217] width 105 height 27
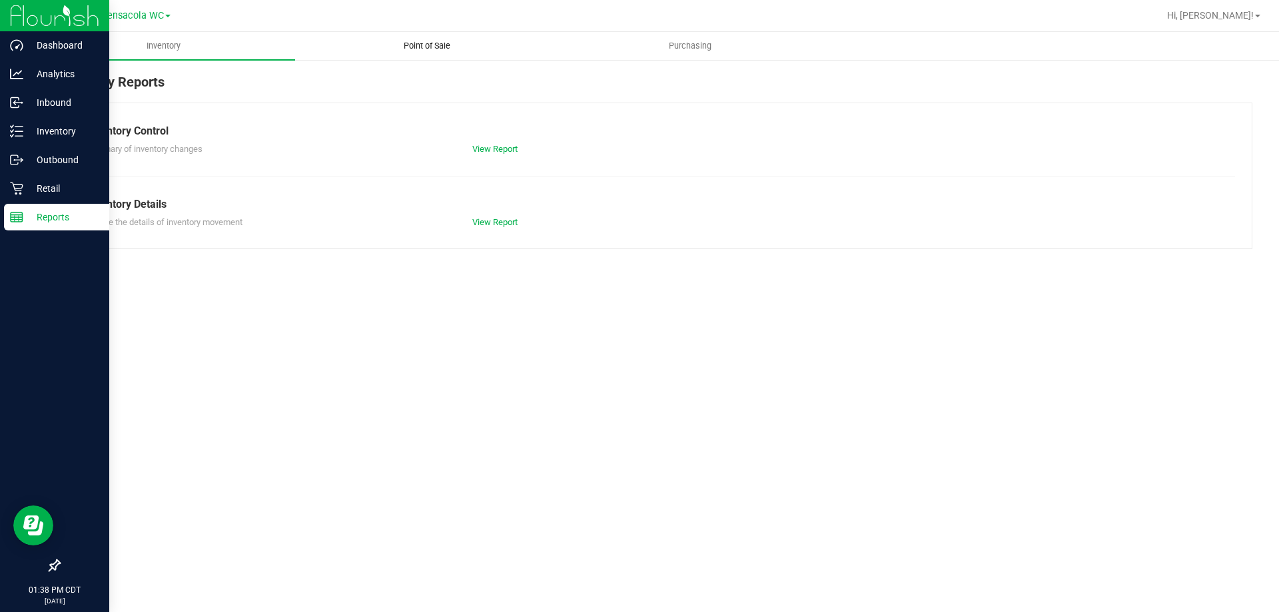
click at [413, 45] on span "Point of Sale" at bounding box center [427, 46] width 83 height 12
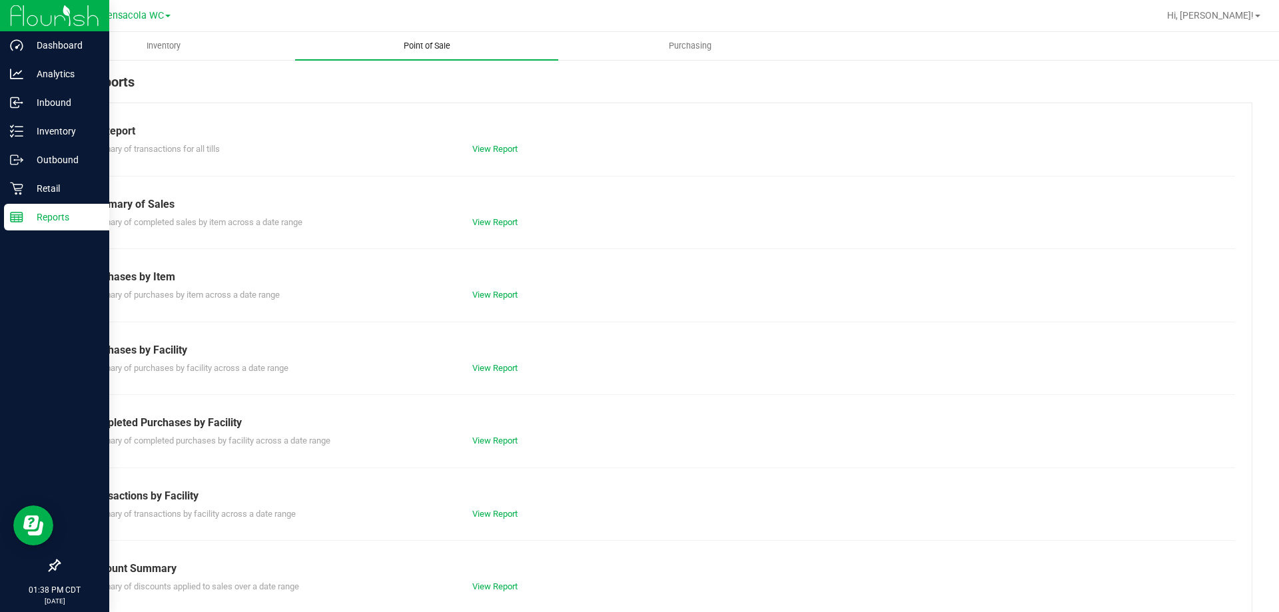
click at [490, 440] on link "View Report" at bounding box center [494, 441] width 45 height 10
